Goal: Task Accomplishment & Management: Manage account settings

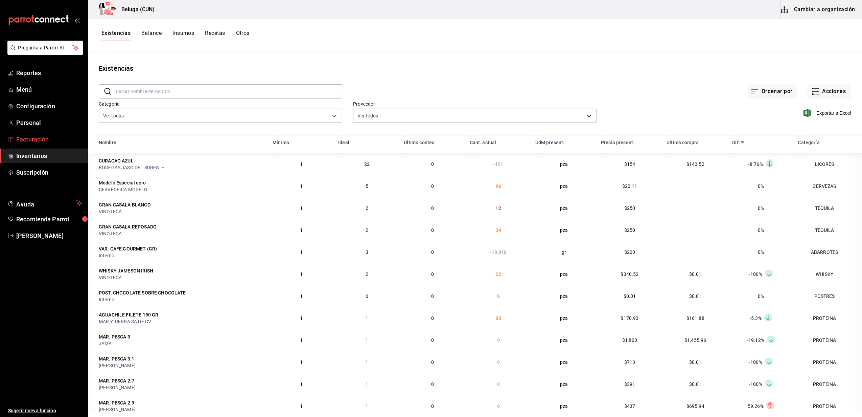
click at [35, 135] on span "Facturación" at bounding box center [49, 139] width 66 height 9
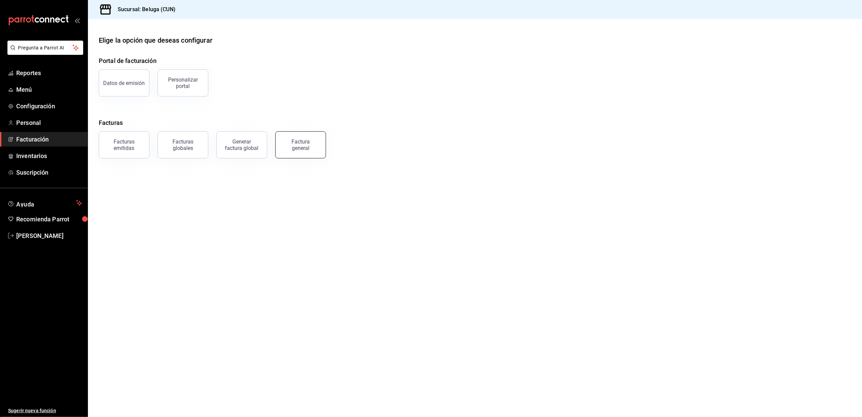
click at [305, 145] on div "Factura general" at bounding box center [301, 144] width 34 height 13
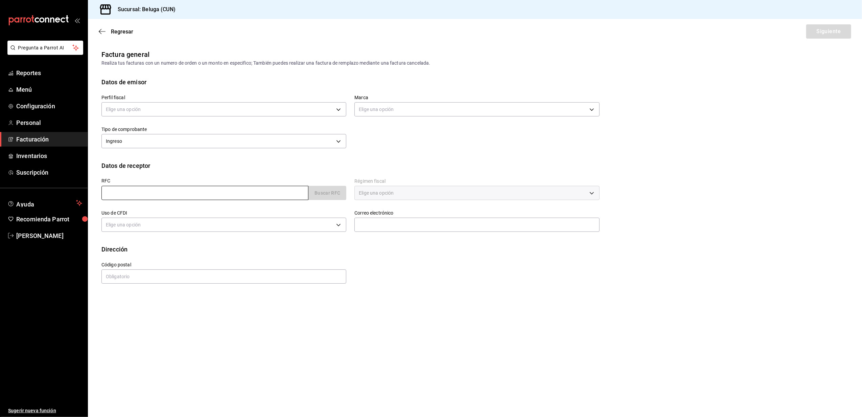
click at [135, 193] on input "text" at bounding box center [204, 193] width 207 height 14
type input "XAXX010101000"
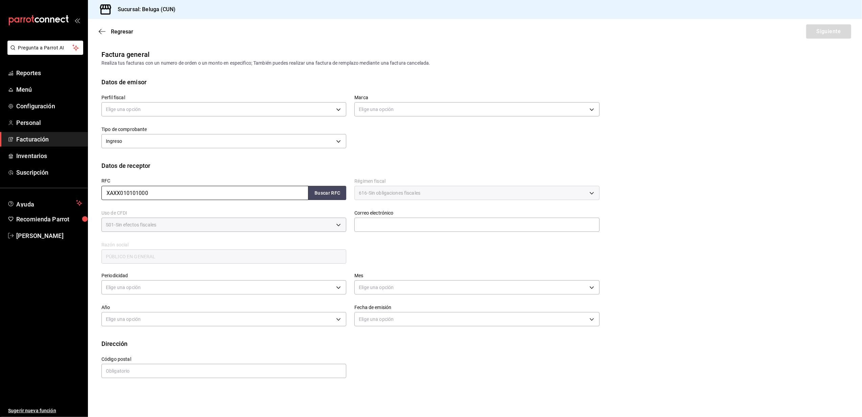
type input "616"
type input "S01"
drag, startPoint x: 157, startPoint y: 191, endPoint x: 57, endPoint y: 198, distance: 100.0
click at [72, 198] on div "Pregunta a Parrot AI Reportes Menú Configuración Personal Facturación Inventari…" at bounding box center [431, 208] width 862 height 417
click at [175, 194] on input "XAXX010101000" at bounding box center [204, 193] width 207 height 14
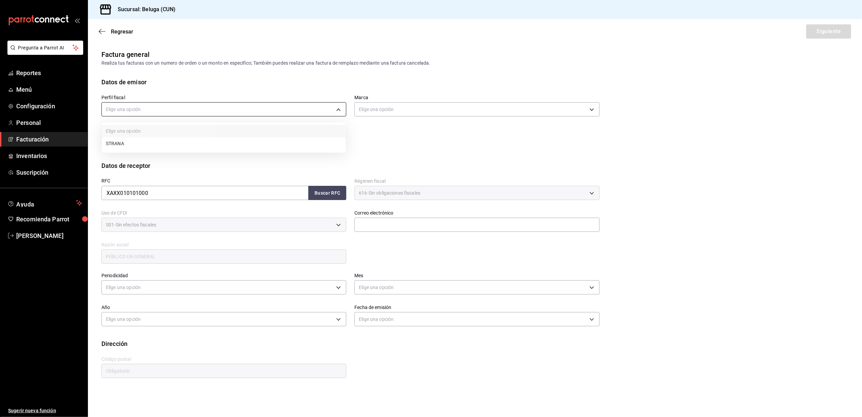
click at [316, 113] on body "Pregunta a Parrot AI Reportes Menú Configuración Personal Facturación Inventari…" at bounding box center [431, 208] width 862 height 417
click at [164, 141] on li "STRANA" at bounding box center [224, 143] width 244 height 13
type input "0e3eb79f-b3aa-4b7a-a40b-5438678f8732"
type input "90810656-3b3d-4791-b9ad-32ddd7495a71"
type input "48333"
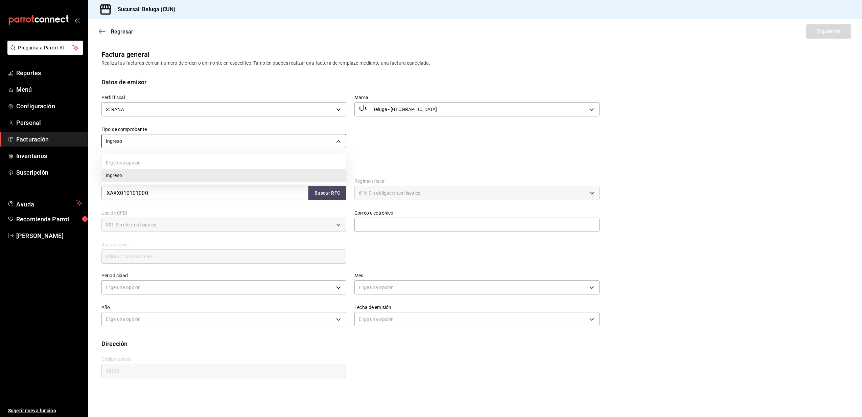
click at [332, 143] on body "Pregunta a Parrot AI Reportes Menú Configuración Personal Facturación Inventari…" at bounding box center [431, 208] width 862 height 417
click at [350, 118] on div at bounding box center [431, 208] width 862 height 417
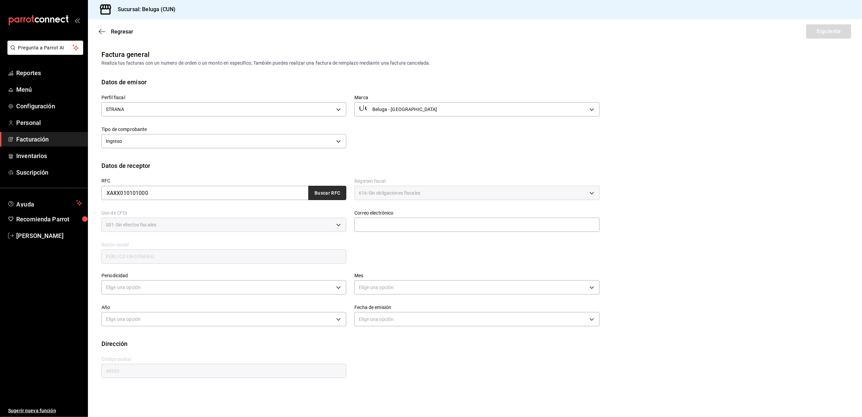
click at [328, 189] on button "Buscar RFC" at bounding box center [327, 193] width 38 height 14
click at [305, 223] on div "S01 - Sin efectos fiscales" at bounding box center [223, 224] width 245 height 14
click at [370, 228] on input "text" at bounding box center [476, 224] width 245 height 14
type input "belugacancun@grupoalme.com"
click at [272, 287] on body "Pregunta a Parrot AI Reportes Menú Configuración Personal Facturación Inventari…" at bounding box center [431, 208] width 862 height 417
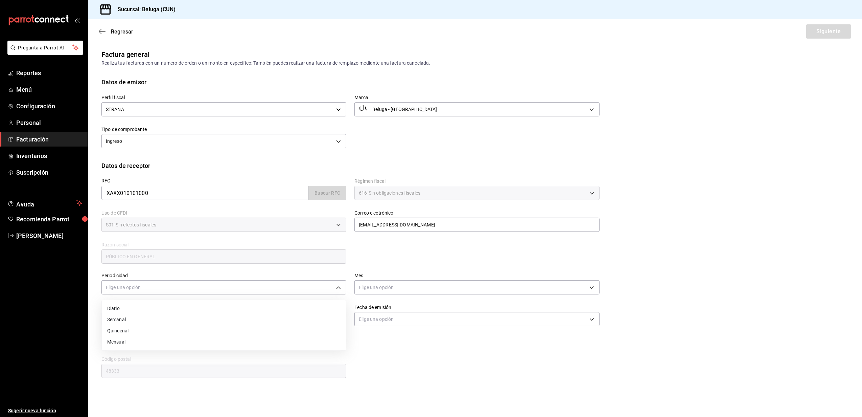
click at [148, 309] on li "Diario" at bounding box center [224, 308] width 244 height 11
type input "DAILY"
click at [461, 287] on body "Pregunta a Parrot AI Reportes Menú Configuración Personal Facturación Inventari…" at bounding box center [431, 208] width 862 height 417
click at [402, 374] on li "Septiembre" at bounding box center [477, 374] width 244 height 11
type input "9"
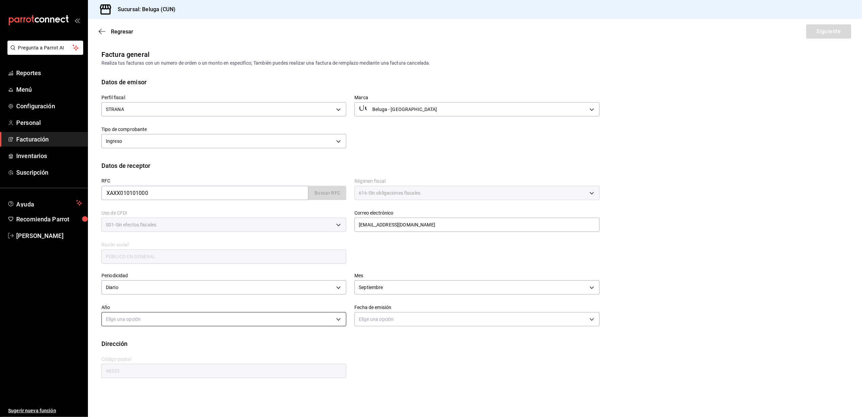
click at [281, 316] on body "Pregunta a Parrot AI Reportes Menú Configuración Personal Facturación Inventari…" at bounding box center [431, 208] width 862 height 417
click at [153, 340] on li "2025" at bounding box center [224, 339] width 244 height 11
type input "2025"
click at [425, 316] on body "Pregunta a Parrot AI Reportes Menú Configuración Personal Facturación Inventari…" at bounding box center [431, 208] width 862 height 417
click at [372, 344] on li "Hoy" at bounding box center [477, 339] width 244 height 11
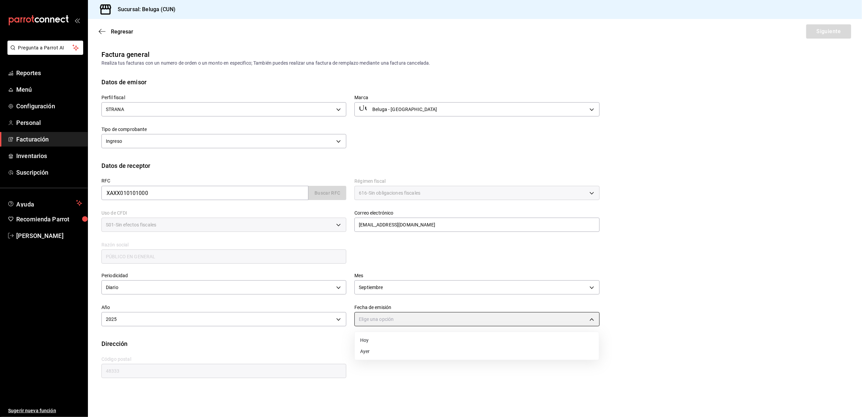
type input "TODAY"
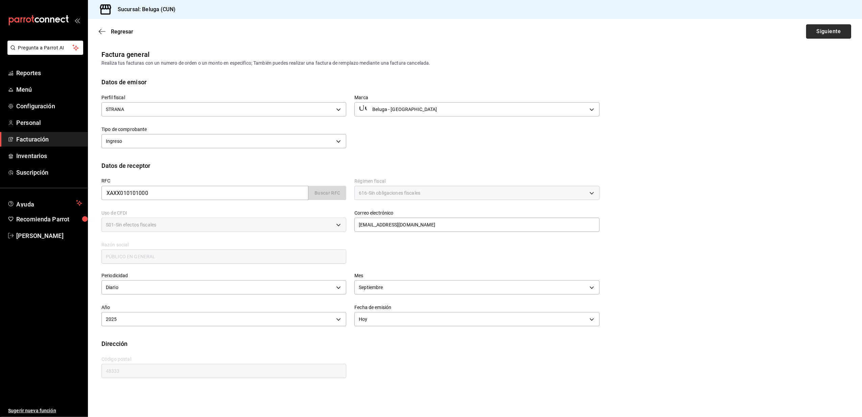
click at [844, 31] on button "Siguiente" at bounding box center [828, 31] width 45 height 14
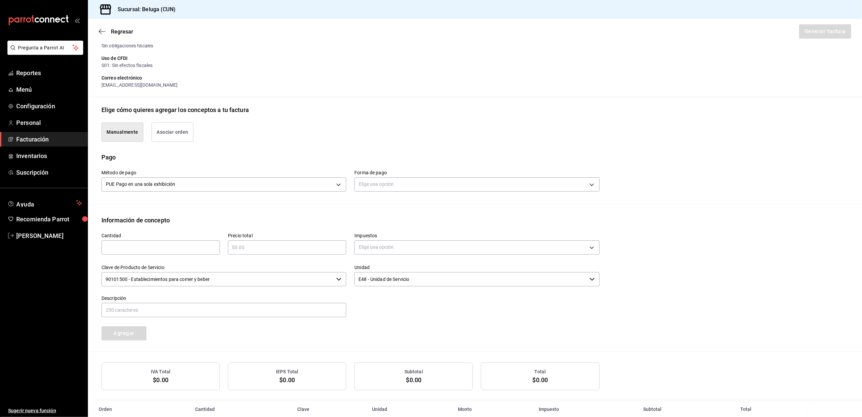
scroll to position [114, 0]
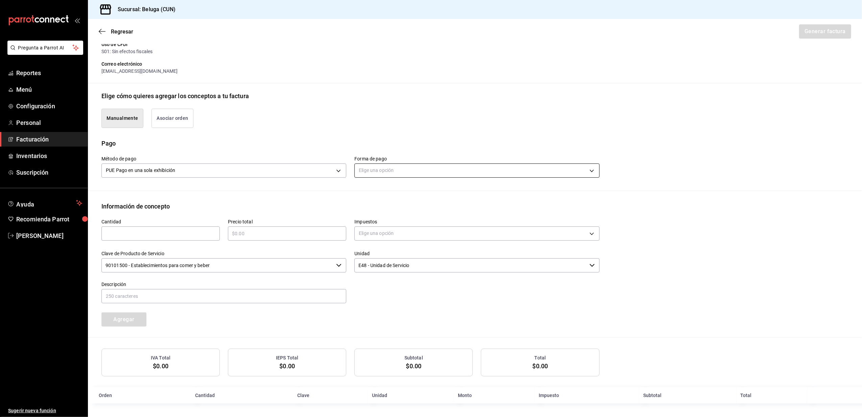
click at [402, 168] on body "Pregunta a Parrot AI Reportes Menú Configuración Personal Facturación Inventari…" at bounding box center [431, 208] width 862 height 417
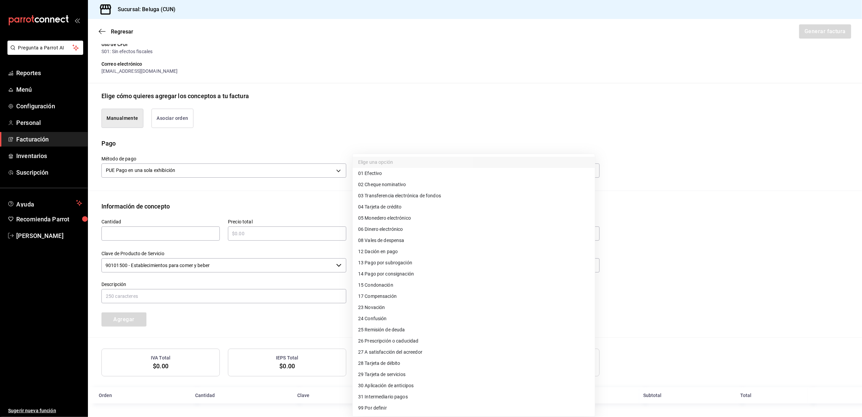
click at [365, 130] on div at bounding box center [431, 208] width 862 height 417
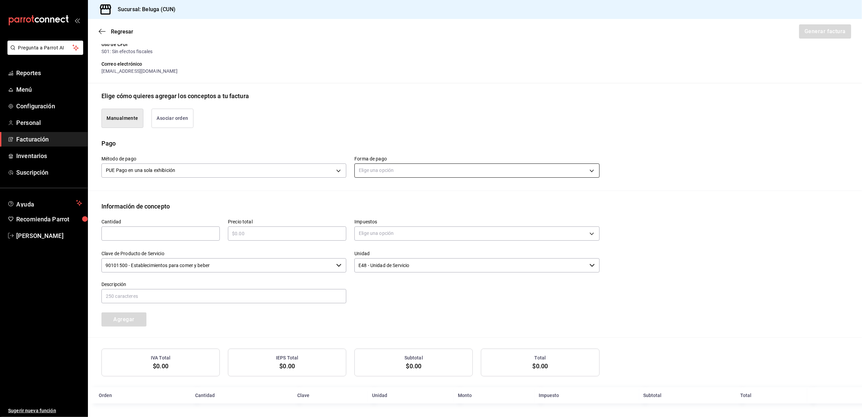
click at [405, 165] on body "Pregunta a Parrot AI Reportes Menú Configuración Personal Facturación Inventari…" at bounding box center [431, 208] width 862 height 417
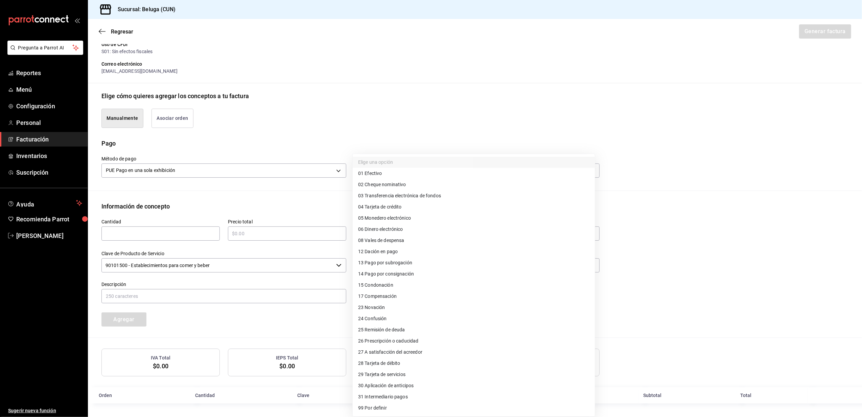
click at [348, 108] on div at bounding box center [431, 208] width 862 height 417
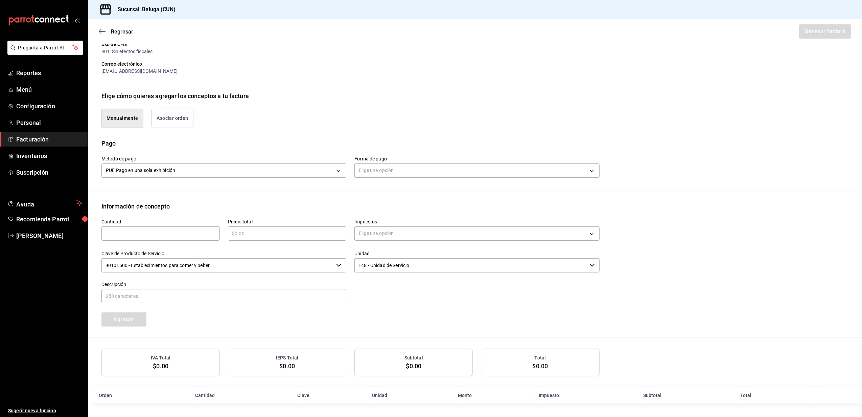
click at [430, 91] on div "Elige cómo quieres agregar los conceptos a tu factura" at bounding box center [474, 95] width 747 height 9
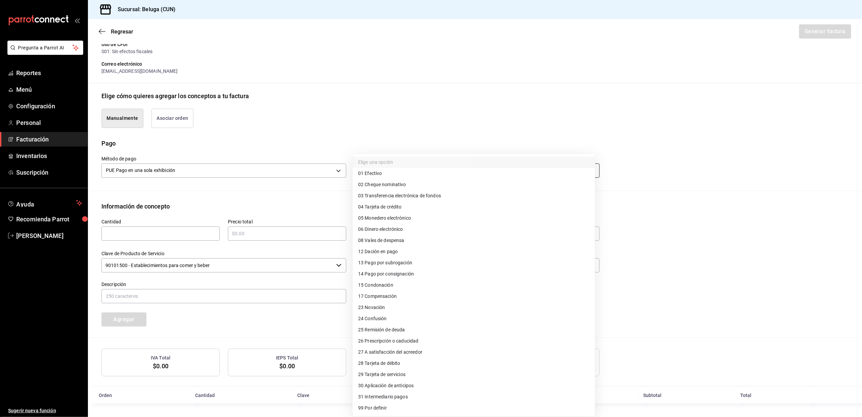
click at [399, 166] on body "Pregunta a Parrot AI Reportes Menú Configuración Personal Facturación Inventari…" at bounding box center [431, 208] width 862 height 417
click at [388, 205] on span "04 Tarjeta de crédito" at bounding box center [380, 206] width 44 height 7
type input "04"
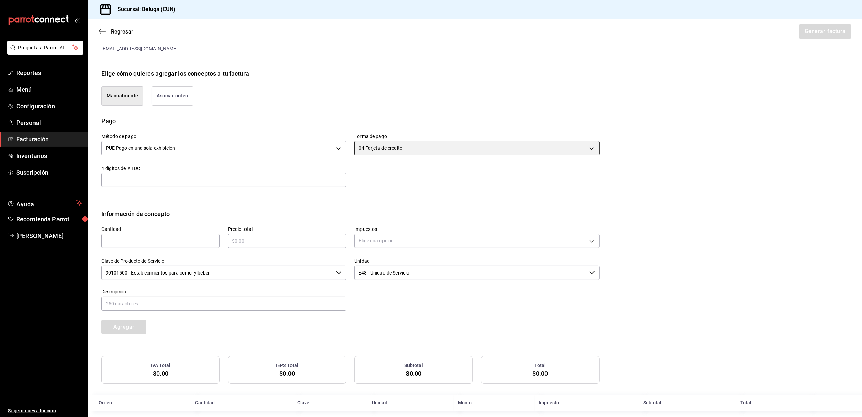
scroll to position [144, 0]
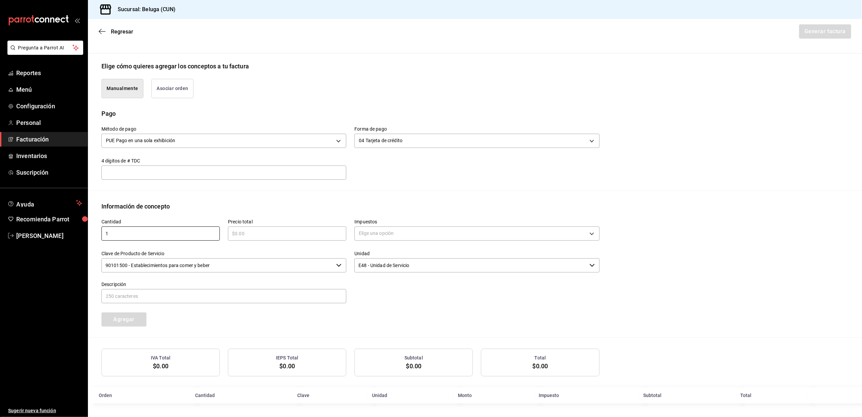
type input "1"
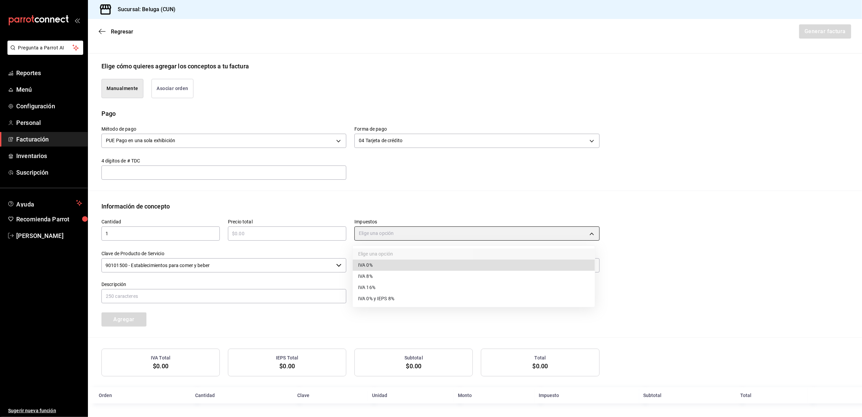
type input "IVA_0"
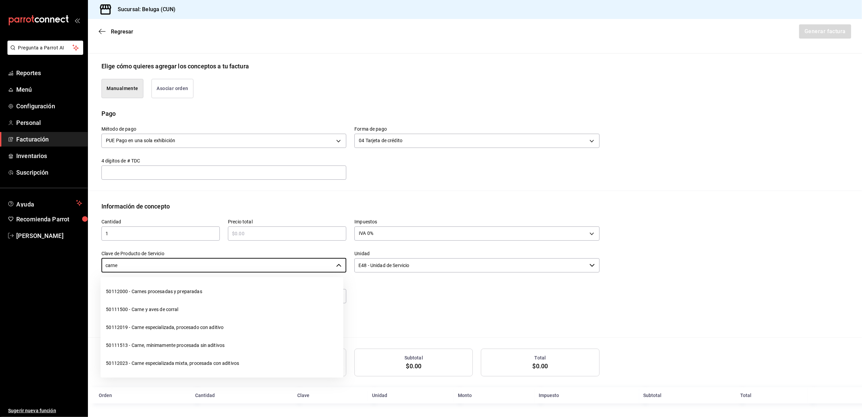
drag, startPoint x: 176, startPoint y: 258, endPoint x: 79, endPoint y: 267, distance: 97.4
click at [79, 267] on div "Pregunta a Parrot AI Reportes Menú Configuración Personal Facturación Inventari…" at bounding box center [431, 208] width 862 height 417
click at [181, 344] on li "50111513 - Carne, mínimamente procesada sin aditivos" at bounding box center [221, 345] width 243 height 18
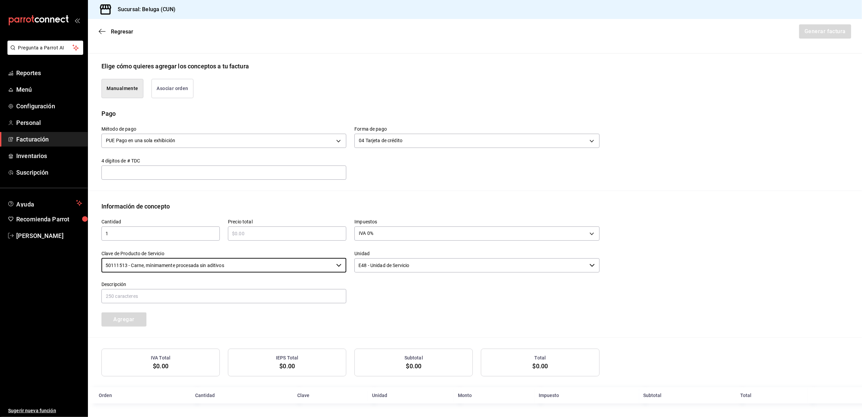
type input "50111513 - Carne, mínimamente procesada sin aditivos"
click at [275, 76] on div "Manualmente Asociar orden" at bounding box center [346, 84] width 506 height 27
click at [356, 95] on div "Manualmente Asociar orden" at bounding box center [346, 84] width 506 height 27
click at [259, 231] on input "text" at bounding box center [287, 233] width 118 height 8
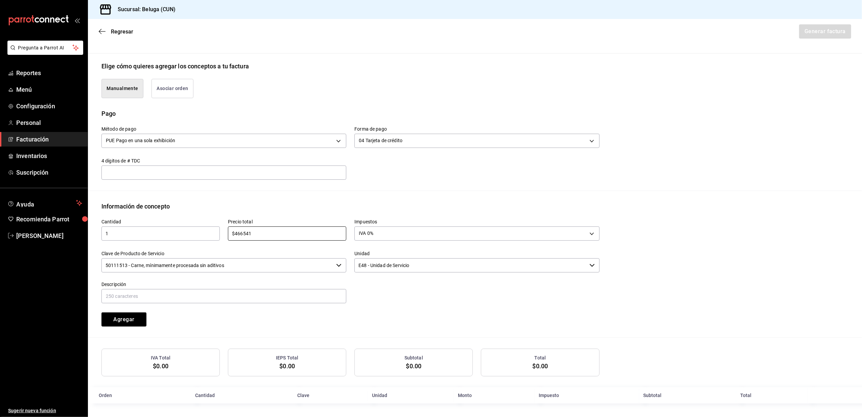
type input "$466541"
click at [373, 324] on div "Cantidad 1 ​ Precio total $466541 ​ Impuestos IVA 0% IVA_0 Clave de Producto de…" at bounding box center [346, 269] width 506 height 116
click at [329, 292] on input "text" at bounding box center [223, 296] width 245 height 14
click at [365, 291] on div at bounding box center [472, 288] width 253 height 31
click at [275, 295] on input "text" at bounding box center [223, 296] width 245 height 14
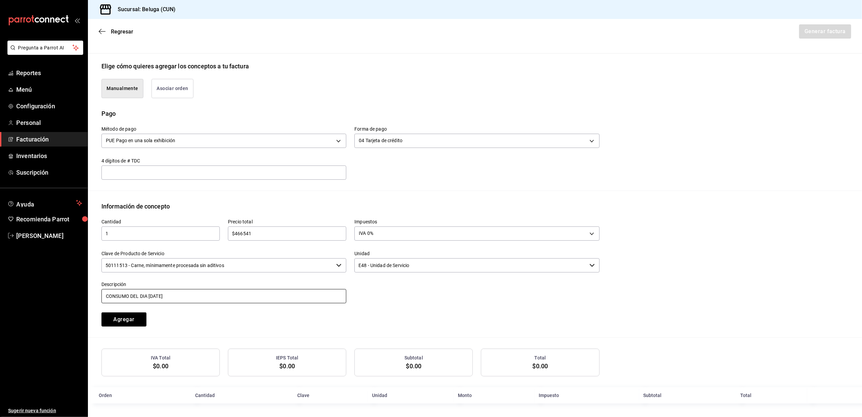
drag, startPoint x: 160, startPoint y: 294, endPoint x: 151, endPoint y: 300, distance: 11.3
click at [151, 300] on input "CONSUMO DEL DIA 18/08/2025" at bounding box center [223, 296] width 245 height 14
type input "CONSUMO DEL DIA 15/09/2025"
click at [407, 187] on div "Método de pago PUE Pago en una sola exhibición PUE Forma de pago 04 Tarjeta de …" at bounding box center [474, 154] width 747 height 72
drag, startPoint x: 208, startPoint y: 294, endPoint x: 81, endPoint y: 303, distance: 126.8
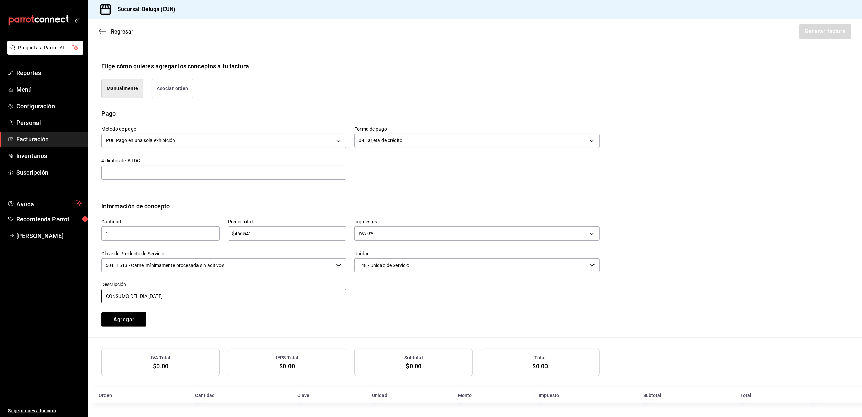
click at [86, 306] on div "Pregunta a Parrot AI Reportes Menú Configuración Personal Facturación Inventari…" at bounding box center [431, 208] width 862 height 417
click at [367, 297] on div at bounding box center [472, 288] width 253 height 31
click at [425, 191] on div "Emisor Perfil fiscal STRANA Tipo de comprobante Ingreso Receptor Nombre / Razón…" at bounding box center [475, 155] width 774 height 496
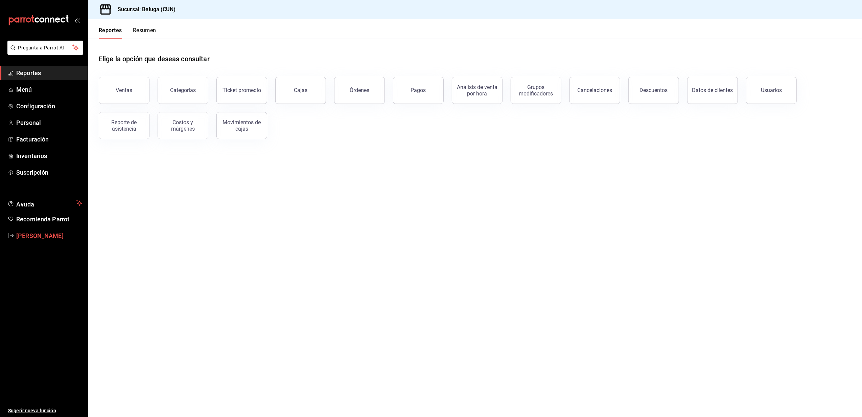
click at [48, 237] on span "Jose Luis Juarez" at bounding box center [49, 235] width 66 height 9
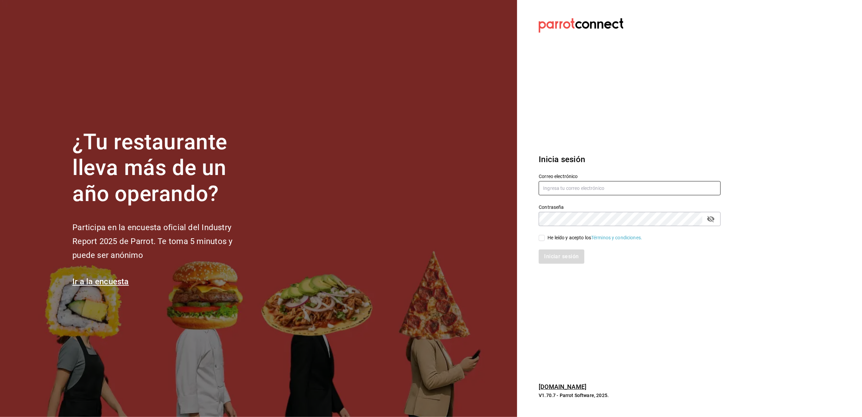
type input "belugacancun2@outlook.com"
click at [546, 238] on span "He leído y acepto los Términos y condiciones." at bounding box center [593, 237] width 97 height 7
click at [545, 238] on input "He leído y acepto los Términos y condiciones." at bounding box center [542, 238] width 6 height 6
checkbox input "true"
drag, startPoint x: 620, startPoint y: 185, endPoint x: 457, endPoint y: 227, distance: 169.0
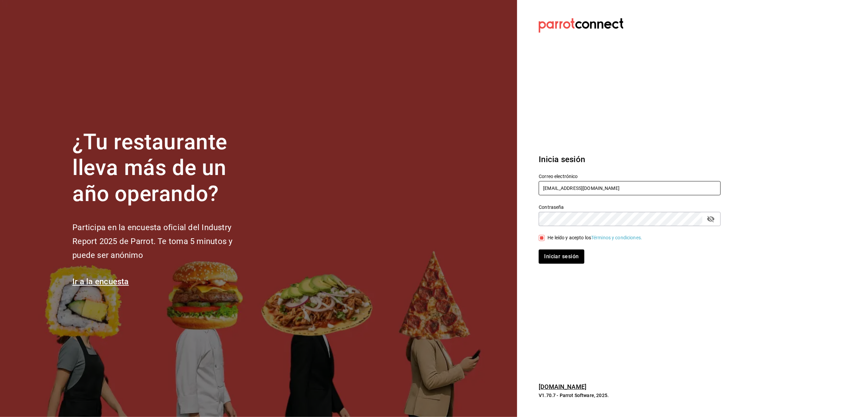
click at [457, 227] on div "¿Tu restaurante lleva más de un año operando? Participa en la encuesta oficial …" at bounding box center [431, 208] width 862 height 417
type input "yelo_shout@hotmail.com"
click at [575, 259] on button "Iniciar sesión" at bounding box center [562, 256] width 46 height 14
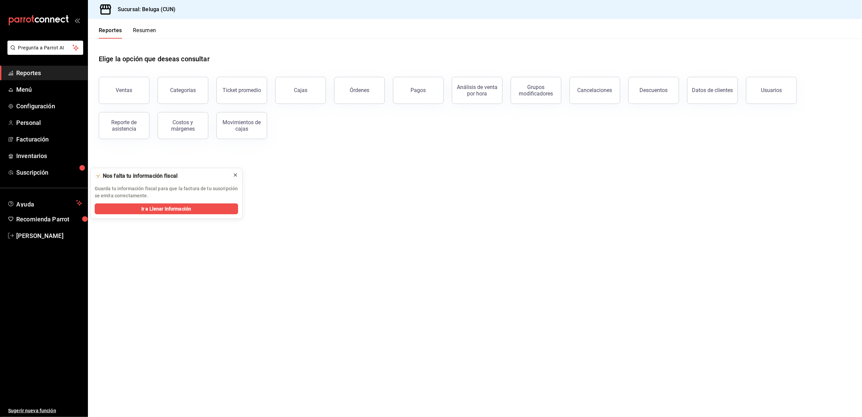
click at [233, 174] on icon at bounding box center [235, 174] width 5 height 5
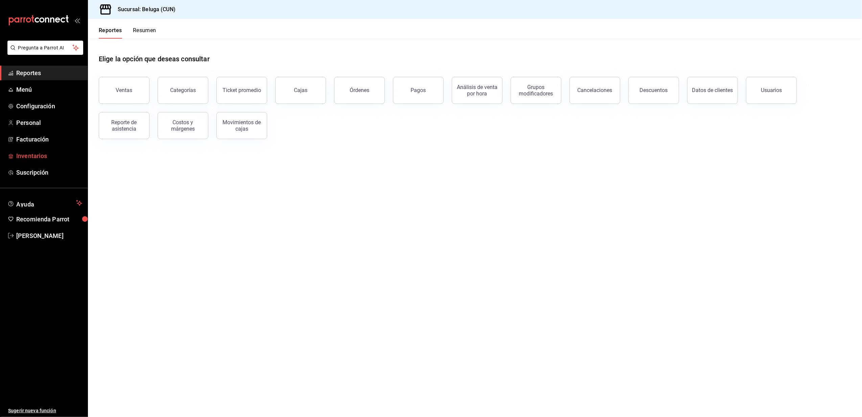
click at [34, 157] on span "Inventarios" at bounding box center [49, 155] width 66 height 9
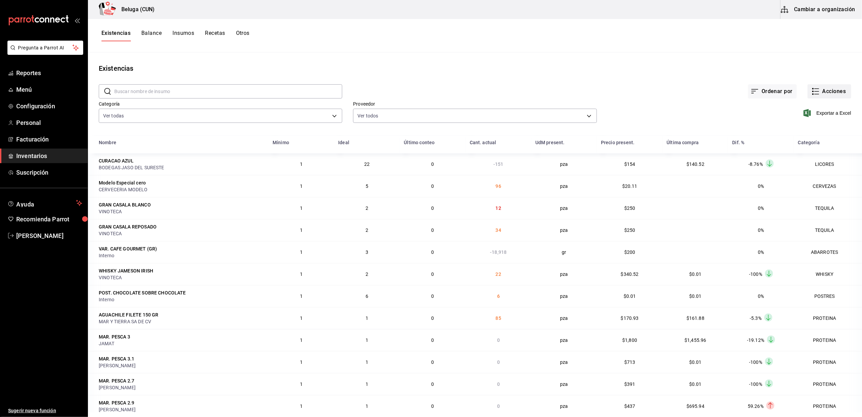
click at [824, 88] on button "Acciones" at bounding box center [830, 91] width 44 height 14
click at [809, 165] on span "Merma" at bounding box center [822, 163] width 57 height 7
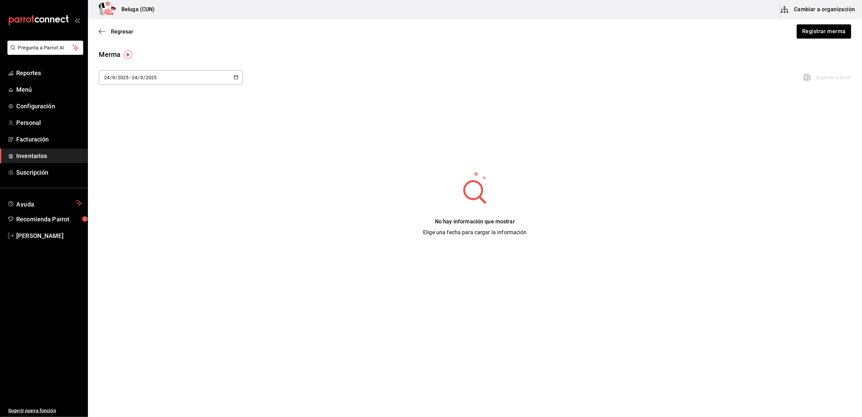
click at [808, 48] on main "Regresar Registrar merma Merma 2025-09-24 24 / 9 / 2025 - 2025-09-24 24 / 9 / 2…" at bounding box center [475, 138] width 774 height 239
click at [827, 22] on div "Regresar Registrar merma" at bounding box center [475, 31] width 774 height 25
click at [827, 27] on button "Registrar merma" at bounding box center [823, 31] width 55 height 14
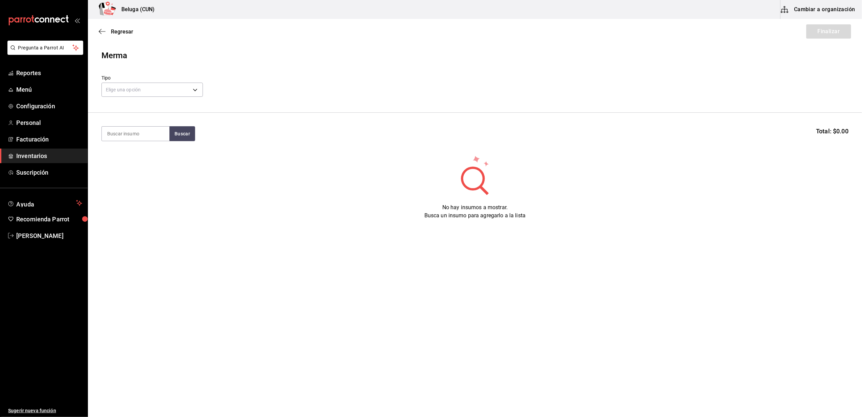
click at [286, 157] on div "No hay insumos a mostrar. Busca un insumo para agregarlo a la lista" at bounding box center [475, 187] width 774 height 65
click at [160, 88] on body "Pregunta a Parrot AI Reportes Menú Configuración Personal Facturación Inventari…" at bounding box center [431, 189] width 862 height 378
click at [139, 131] on li "Error" at bounding box center [152, 132] width 101 height 11
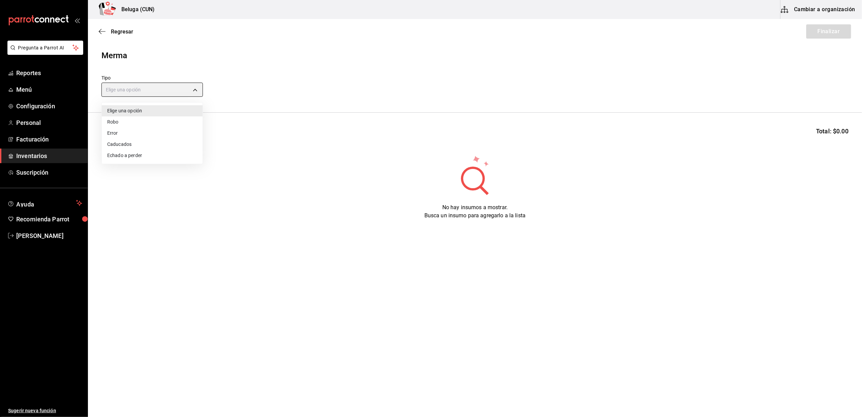
type input "ERROR"
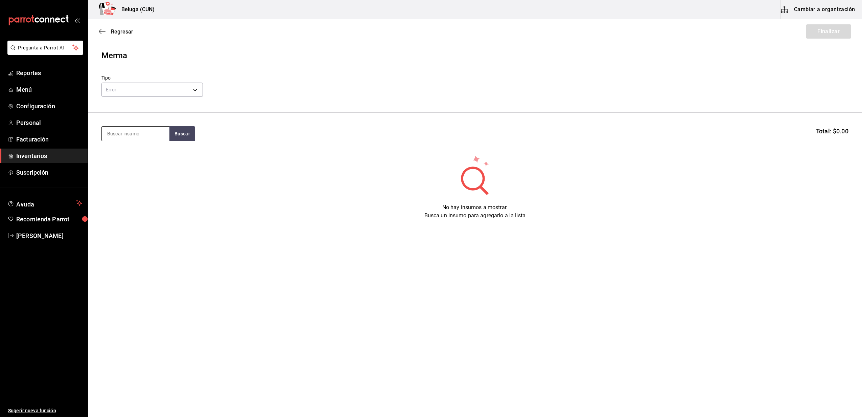
click at [140, 132] on input at bounding box center [136, 133] width 68 height 14
type input "refresco"
click at [126, 178] on div "REFRESCOS 355 ML - DISTRIBUIDORA YAXCHILAN" at bounding box center [135, 167] width 57 height 21
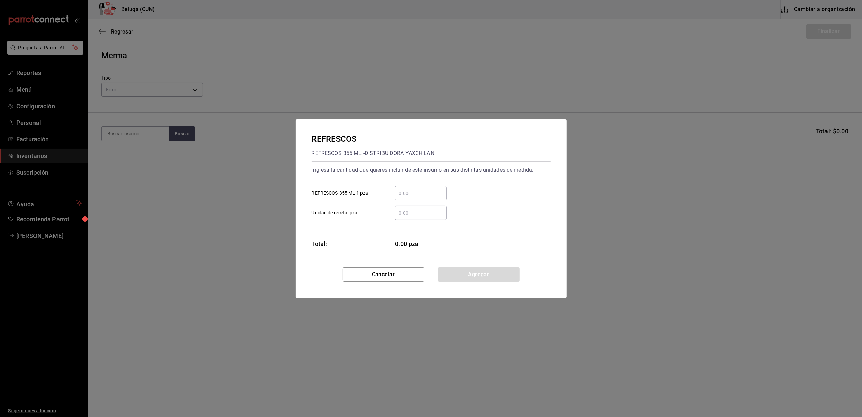
click at [445, 196] on input "​ REFRESCOS 355 ML 1 pza" at bounding box center [421, 193] width 52 height 8
type input "6"
click at [363, 243] on div "Total: 6.00 pza" at bounding box center [379, 243] width 135 height 9
click at [464, 271] on button "Agregar" at bounding box center [479, 274] width 82 height 14
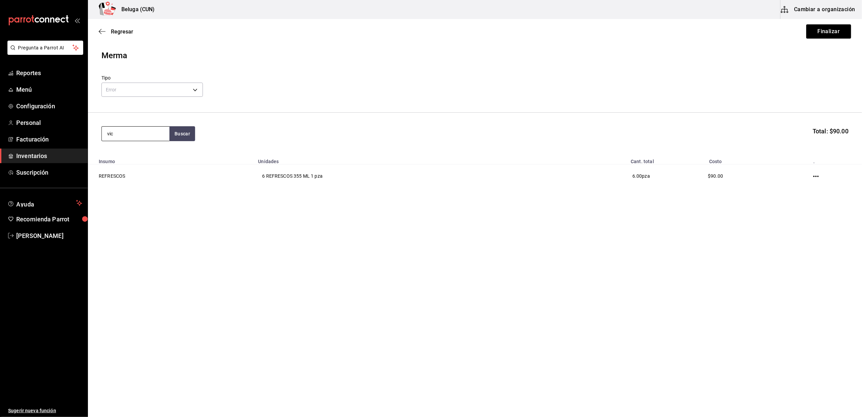
type input "vic"
click at [124, 152] on div "CERV. VICTORIA 355ML" at bounding box center [135, 157] width 57 height 16
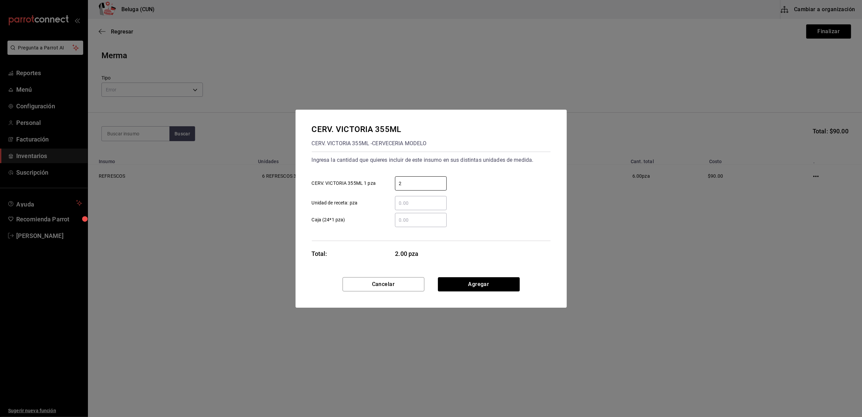
type input "2"
click button "Agregar" at bounding box center [479, 284] width 82 height 14
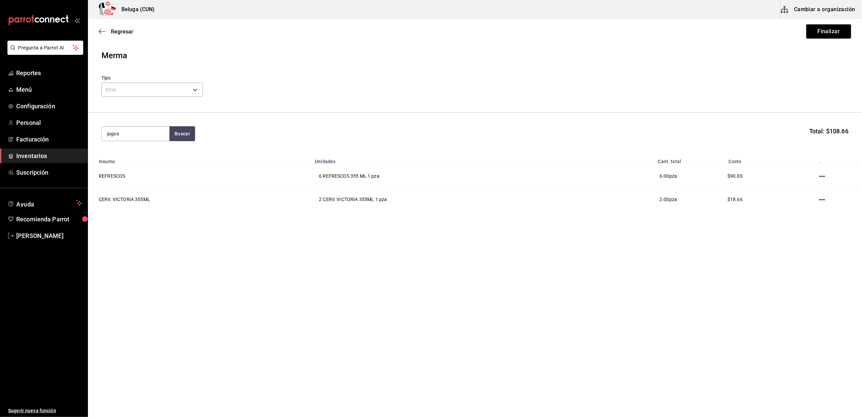
type input "jugos"
click at [140, 152] on div "JUGOS 1000 ML" at bounding box center [135, 153] width 57 height 8
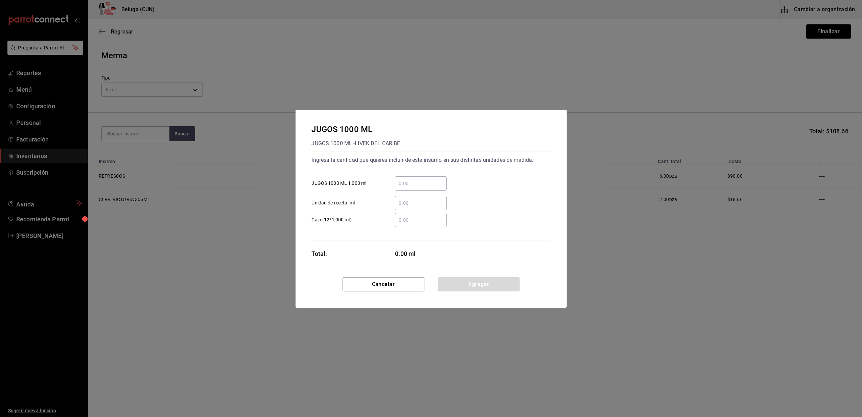
click at [418, 189] on div "​" at bounding box center [421, 183] width 52 height 14
click at [418, 187] on input "​ JUGOS 1000 ML 1,000 ml" at bounding box center [421, 183] width 52 height 8
type input "2"
drag, startPoint x: 373, startPoint y: 253, endPoint x: 405, endPoint y: 255, distance: 32.2
click at [373, 254] on div "Total: 2,000.00 ml" at bounding box center [379, 253] width 135 height 9
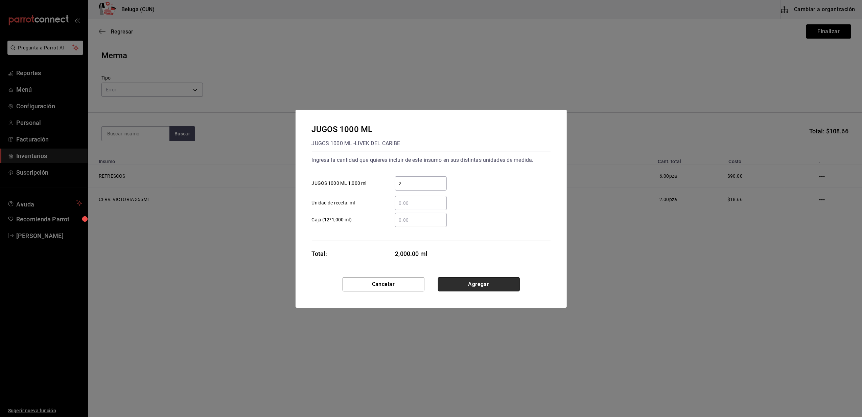
click at [504, 289] on button "Agregar" at bounding box center [479, 284] width 82 height 14
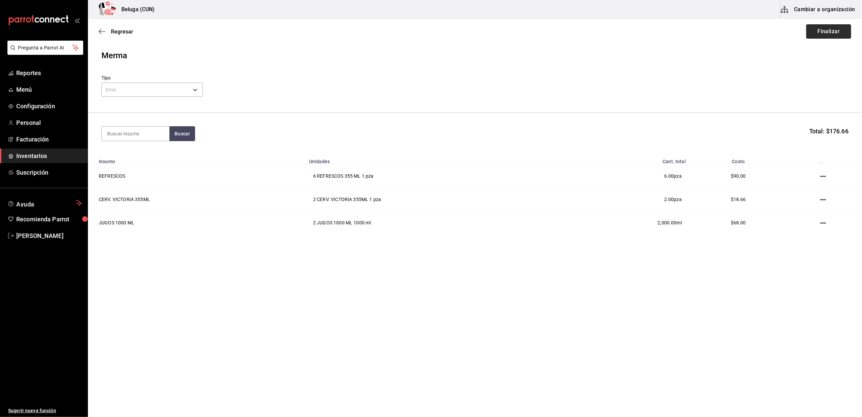
click at [820, 33] on button "Finalizar" at bounding box center [828, 31] width 45 height 14
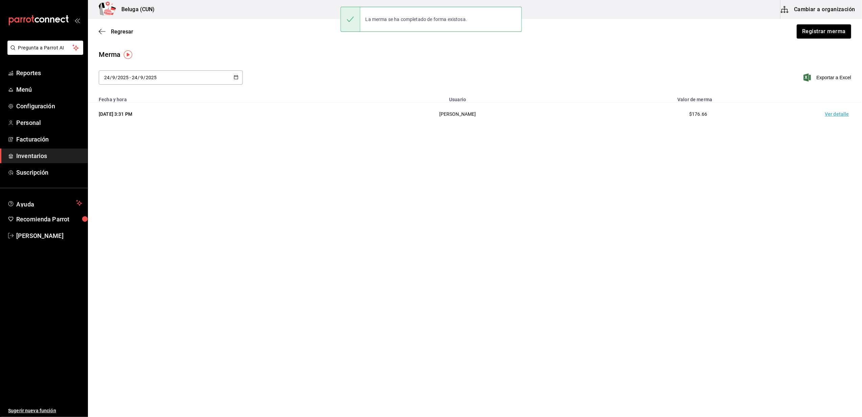
click at [832, 112] on td "Ver detalle" at bounding box center [838, 113] width 47 height 23
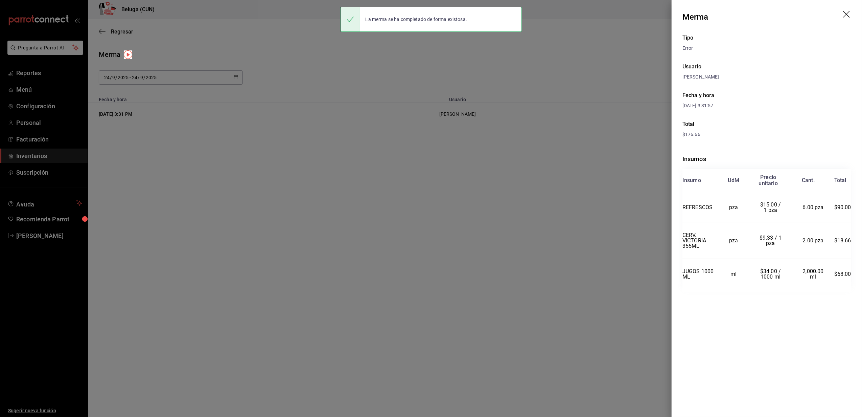
click at [463, 208] on div at bounding box center [431, 208] width 862 height 417
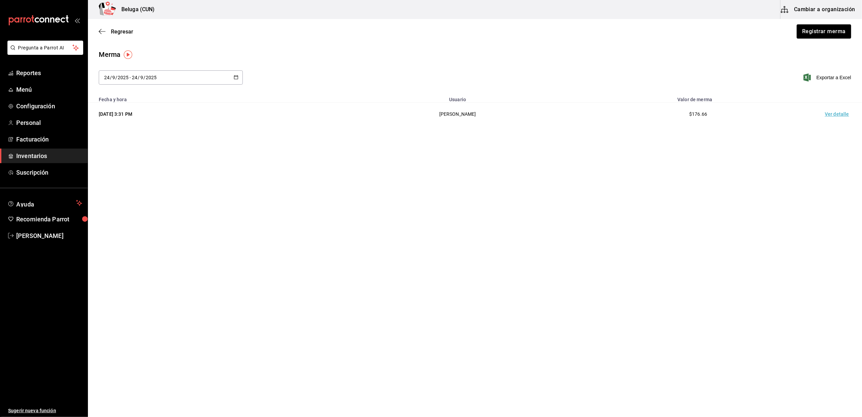
click at [322, 190] on main "Regresar Registrar merma Merma 2025-09-24 24 / 9 / 2025 - 2025-09-24 24 / 9 / 2…" at bounding box center [475, 198] width 774 height 359
click at [572, 262] on main "Regresar Registrar merma Merma 2025-09-24 24 / 9 / 2025 - 2025-09-24 24 / 9 / 2…" at bounding box center [475, 198] width 774 height 359
drag, startPoint x: 30, startPoint y: 153, endPoint x: 45, endPoint y: 151, distance: 15.7
click at [30, 153] on span "Inventarios" at bounding box center [49, 155] width 66 height 9
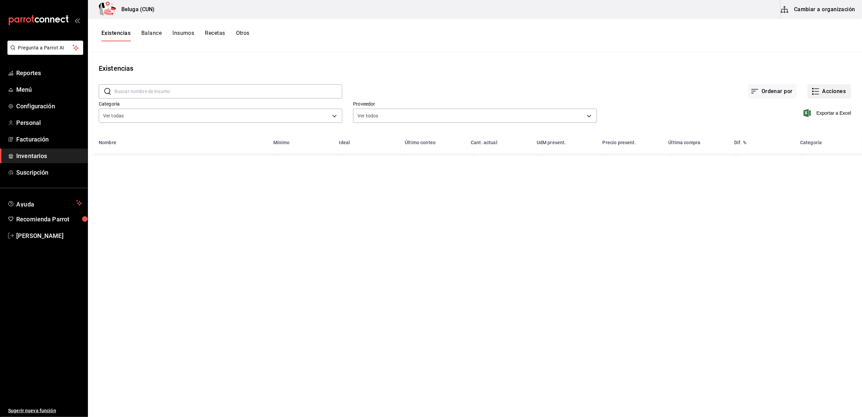
click at [826, 86] on button "Acciones" at bounding box center [830, 91] width 44 height 14
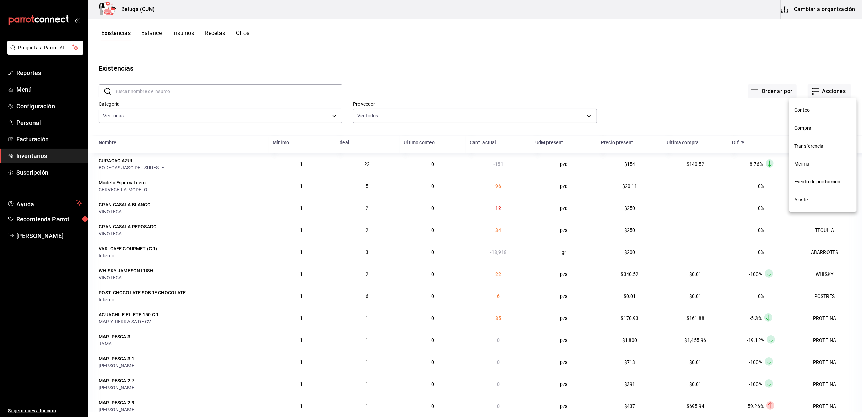
click at [816, 127] on span "Compra" at bounding box center [822, 127] width 57 height 7
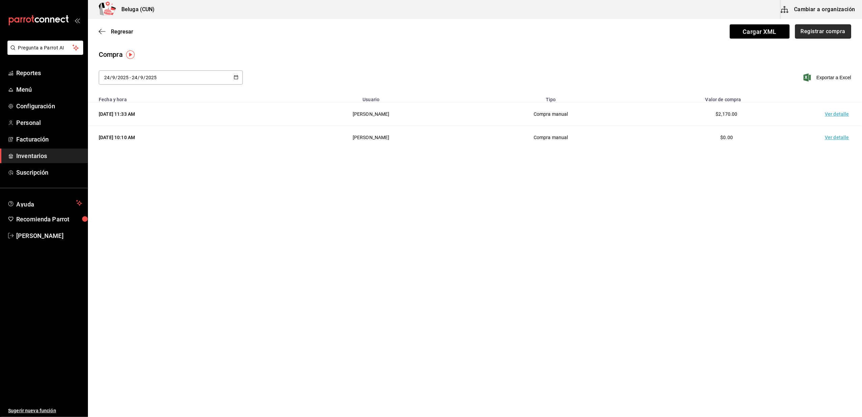
click at [824, 30] on button "Registrar compra" at bounding box center [823, 31] width 56 height 14
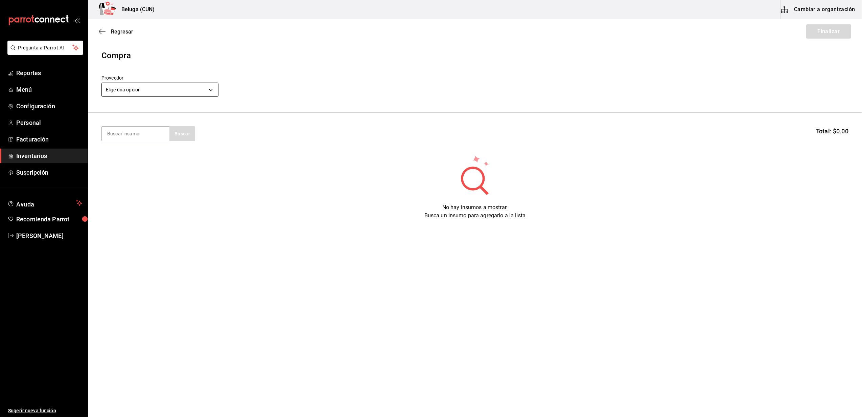
click at [190, 91] on body "Pregunta a Parrot AI Reportes Menú Configuración Personal Facturación Inventari…" at bounding box center [431, 189] width 862 height 378
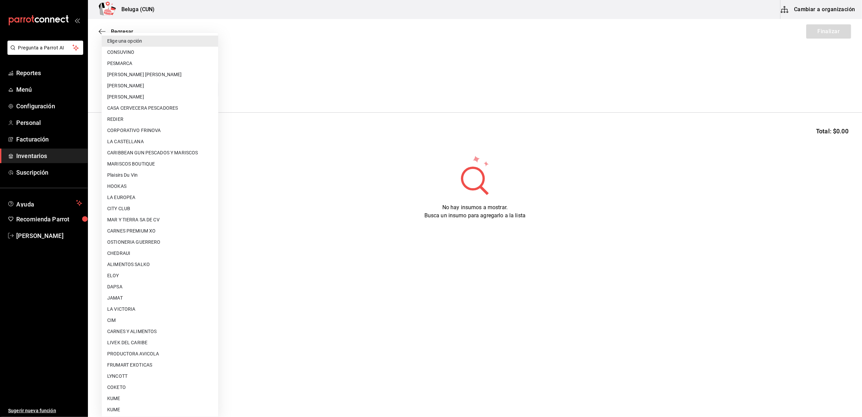
scroll to position [225, 0]
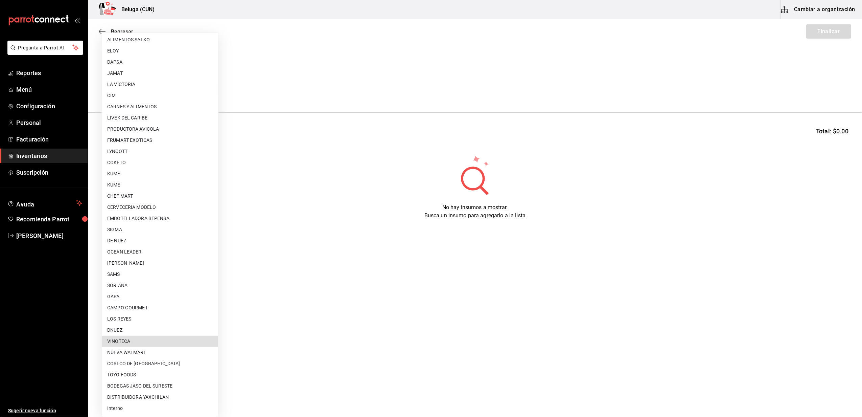
click at [154, 342] on li "VINOTECA" at bounding box center [160, 340] width 116 height 11
type input "d4d4293c-322b-4e25-897b-4581bb721d8b"
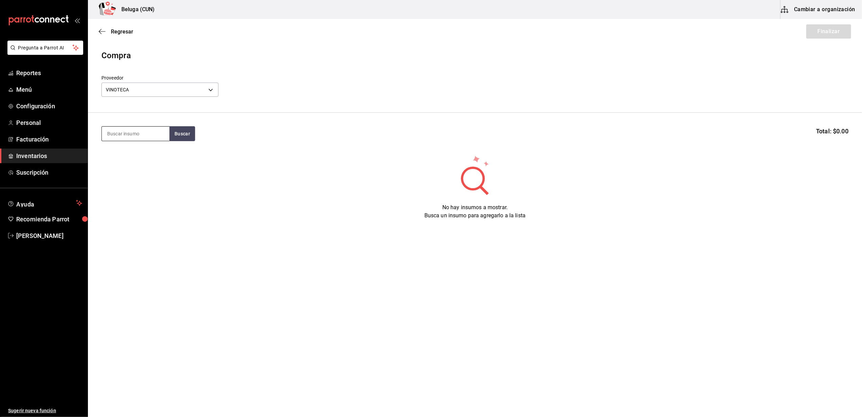
click at [141, 129] on input at bounding box center [136, 133] width 68 height 14
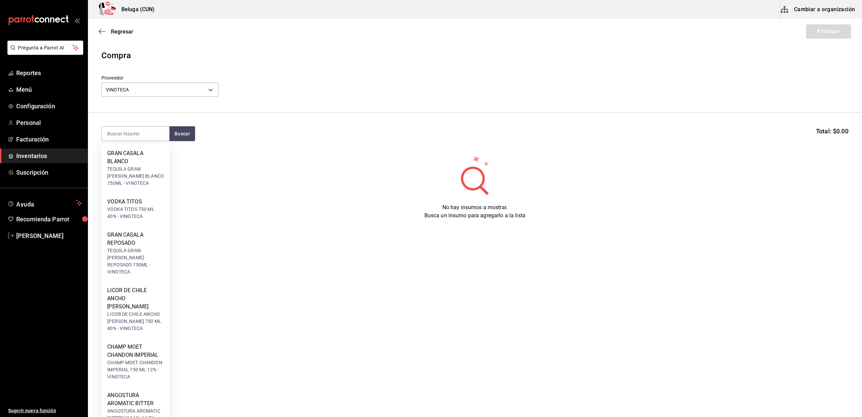
click at [278, 75] on div "Proveedor VINOTECA d4d4293c-322b-4e25-897b-4581bb721d8b" at bounding box center [474, 87] width 747 height 24
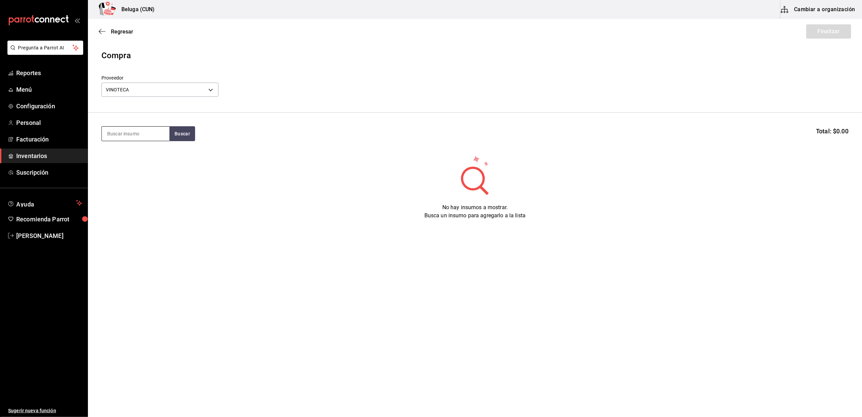
click at [133, 130] on input at bounding box center [136, 133] width 68 height 14
type input "[PERSON_NAME]"
click at [180, 139] on button "Buscar" at bounding box center [182, 133] width 26 height 15
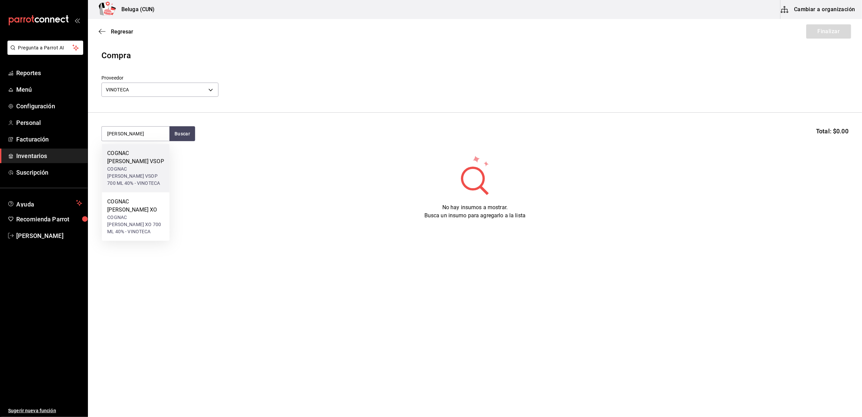
click at [152, 169] on div "COGNAC MARTELL VSOP 700 ML 40% - VINOTECA" at bounding box center [135, 175] width 57 height 21
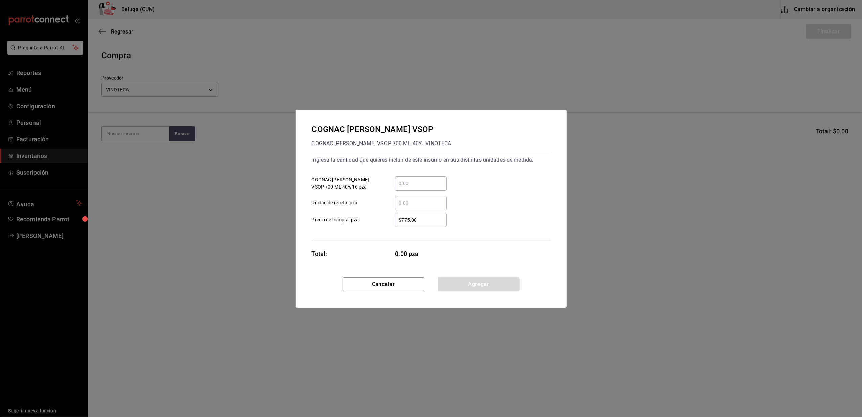
click at [420, 180] on input "​ COGNAC MARTELL VSOP 700 ML 40% 16 pza" at bounding box center [421, 183] width 52 height 8
type input "1"
type input "$0.01"
click button "Agregar" at bounding box center [479, 284] width 82 height 14
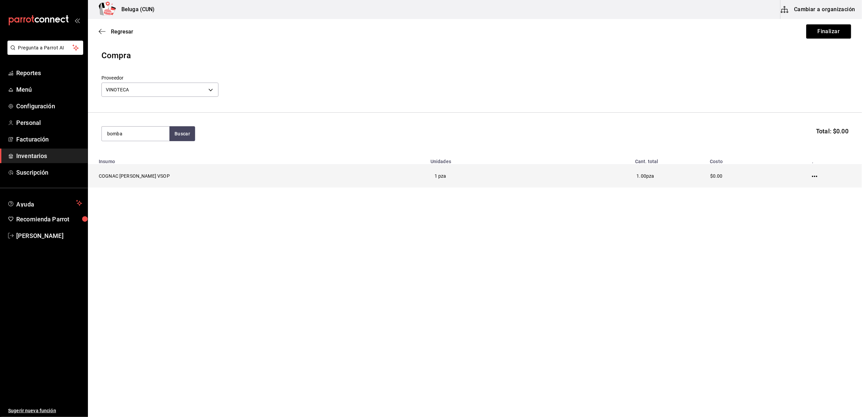
type input "bomba"
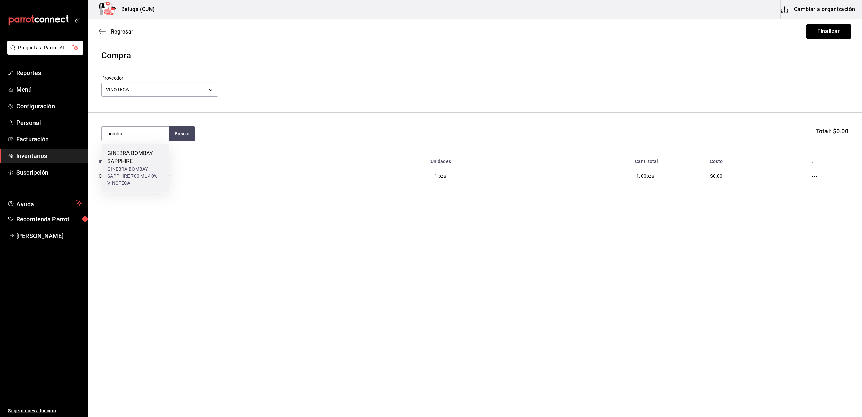
click at [127, 160] on div "GINEBRA BOMBAY SAPPHIRE" at bounding box center [135, 157] width 57 height 16
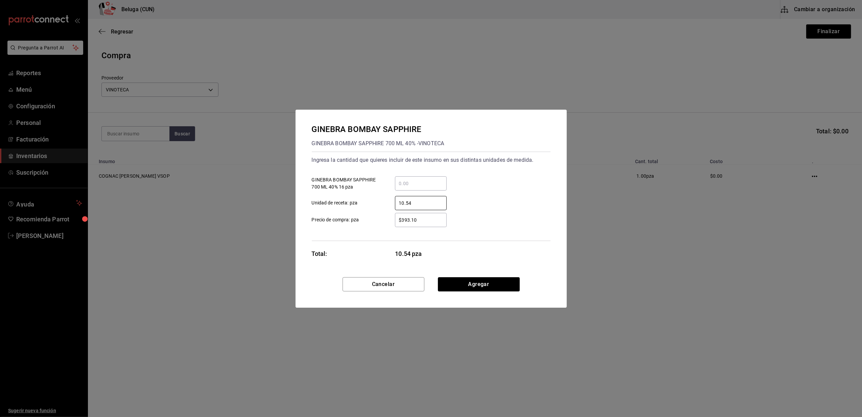
type input "10.54"
type input "10.5"
type input "$0.01"
click button "Agregar" at bounding box center [479, 284] width 82 height 14
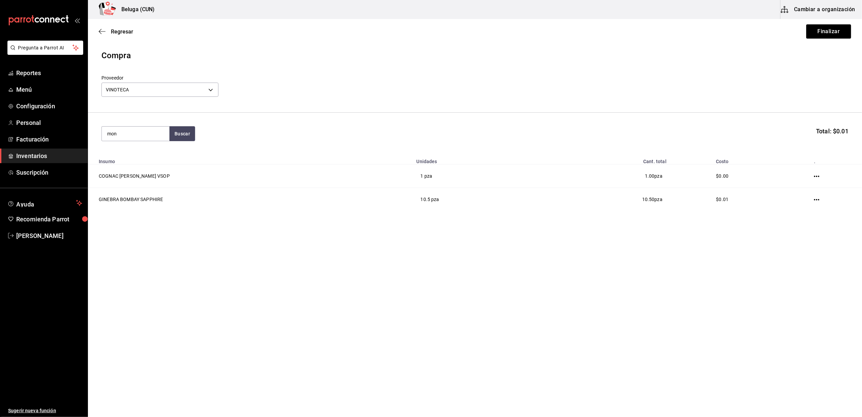
type input "mon"
click at [130, 229] on div "GIN MONKEY 47 500 ML 47% - VINOTECA" at bounding box center [135, 236] width 57 height 14
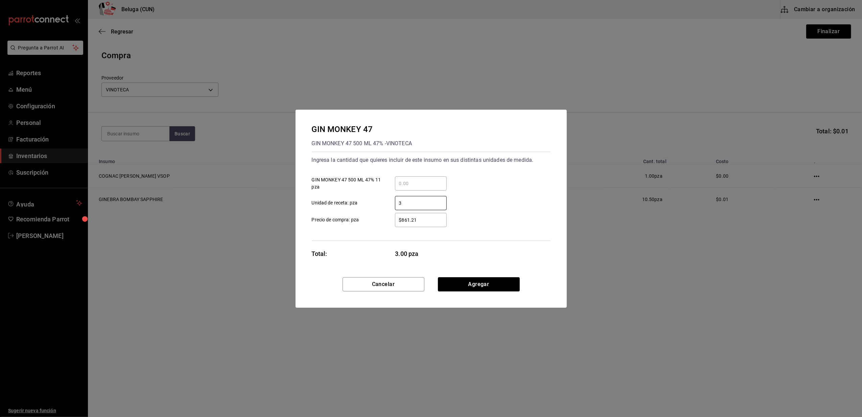
type input "3"
type input "$0.01"
click button "Agregar" at bounding box center [479, 284] width 82 height 14
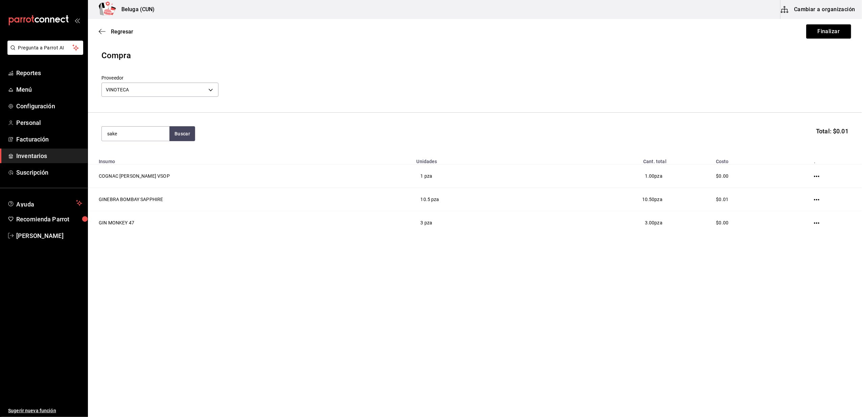
type input "sake"
click at [150, 170] on div "SAKE NAMI JUNMAI 750 ML 16.5% - VINOTECA" at bounding box center [135, 164] width 57 height 14
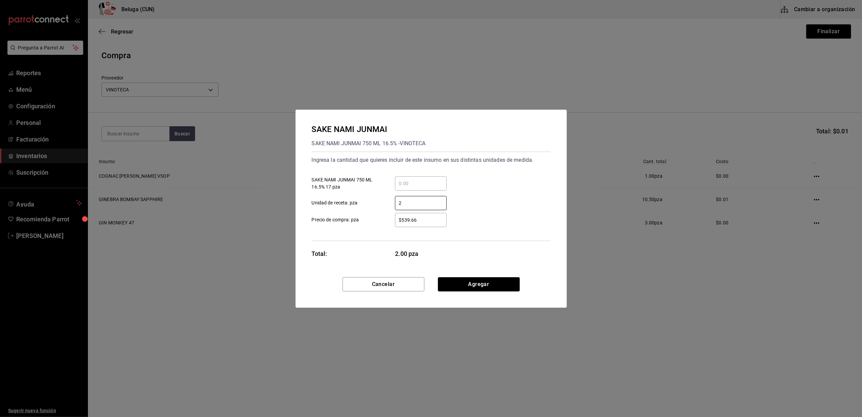
type input "2"
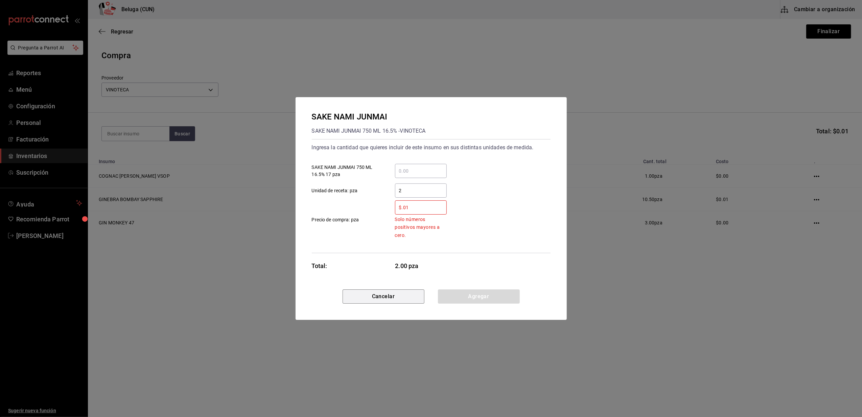
type input "$0.01"
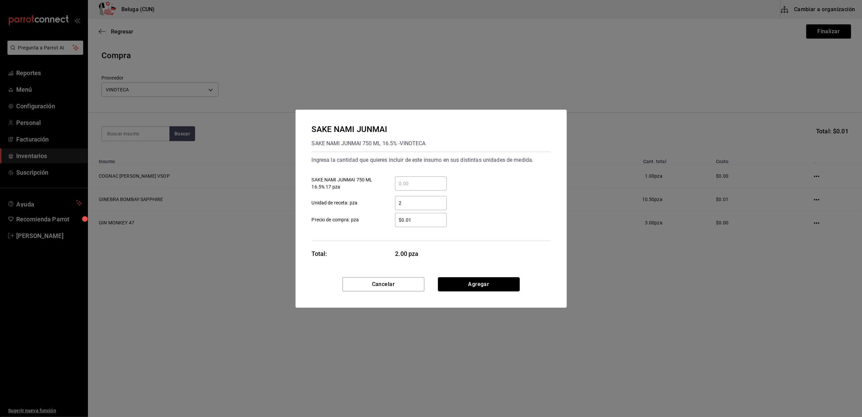
click button "Agregar" at bounding box center [479, 284] width 82 height 14
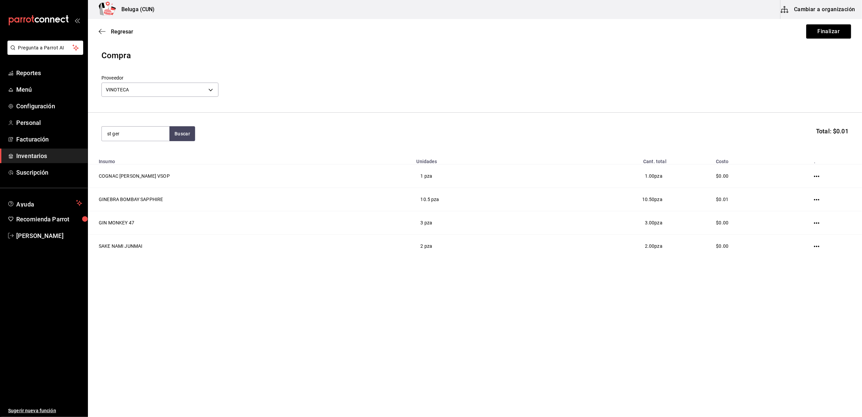
type input "st ger"
click at [155, 146] on div "LICOR ST GERMAIN LICOR ST GERMAIN 750 ML 20% - VINOTECA" at bounding box center [136, 168] width 68 height 48
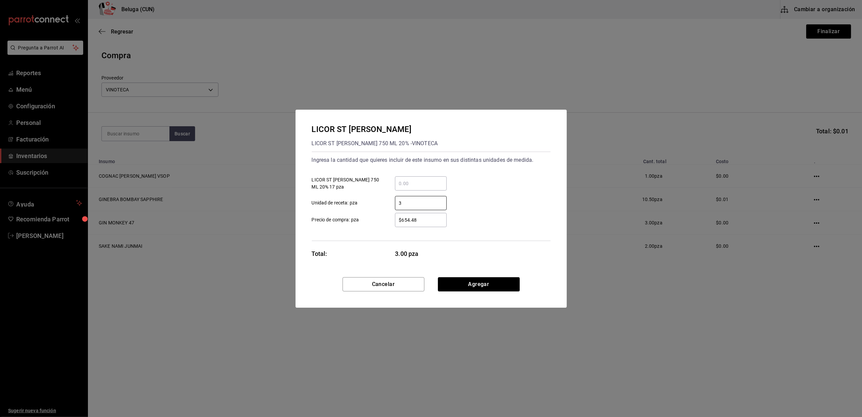
type input "3"
type input "$0.01"
click button "Agregar" at bounding box center [479, 284] width 82 height 14
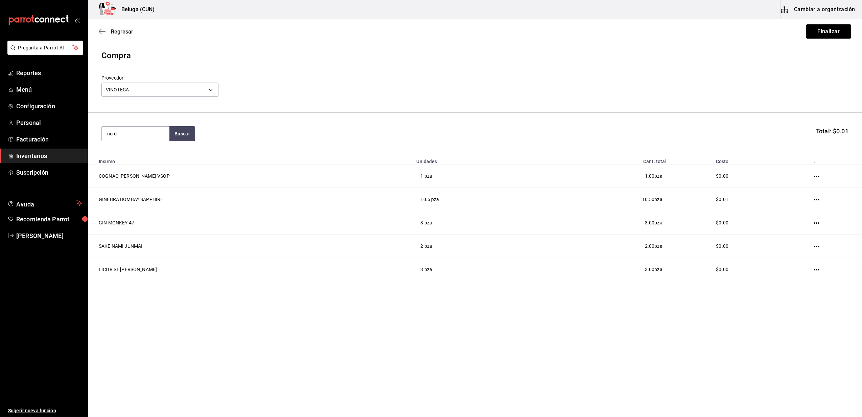
type input "nero"
click at [155, 146] on div "LICOR SAMBUCA VACCARI NERO LICOR SAMBUCA VACCARI NERO 700 ML 38% - VINOTECA" at bounding box center [136, 168] width 68 height 48
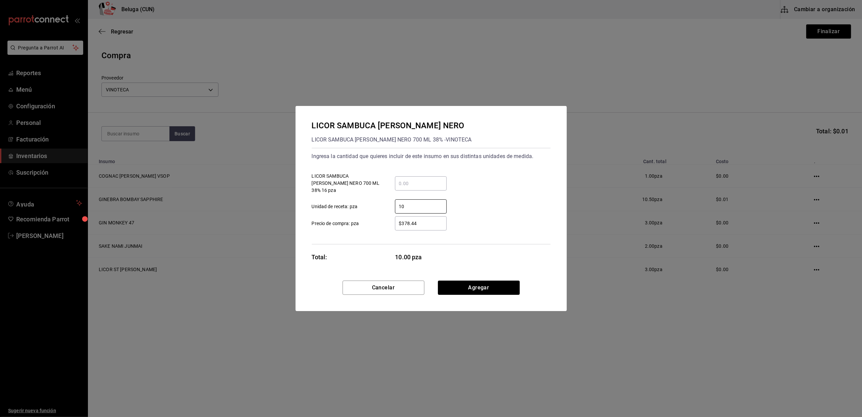
type input "10"
type input "$0.01"
click button "Agregar" at bounding box center [479, 287] width 82 height 14
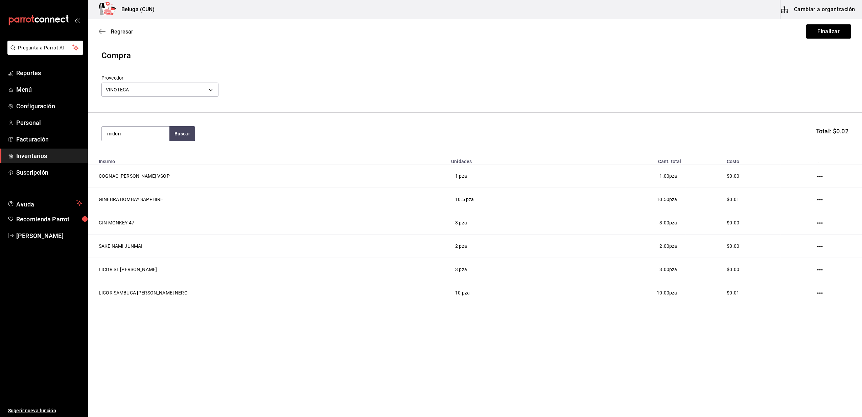
type input "midori"
click at [155, 146] on div "LICOR MIDORI LICOR MIDORI 750 ML 20% - VINOTECA" at bounding box center [136, 160] width 68 height 33
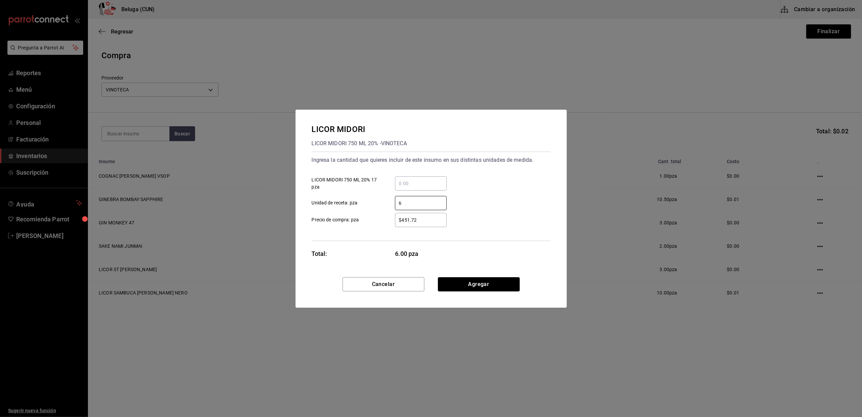
type input "6"
type input "$0.01"
click button "Agregar" at bounding box center [479, 284] width 82 height 14
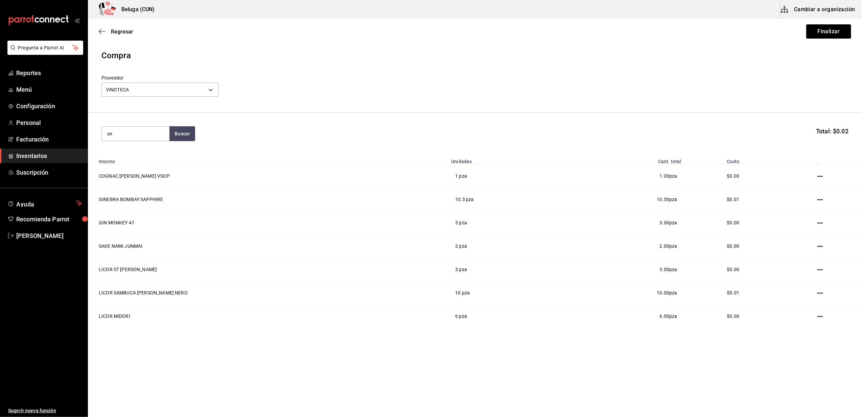
type input "s"
type input "ancho"
click at [133, 156] on div "LICOR DE CHILE ANCHO REYES" at bounding box center [135, 161] width 57 height 24
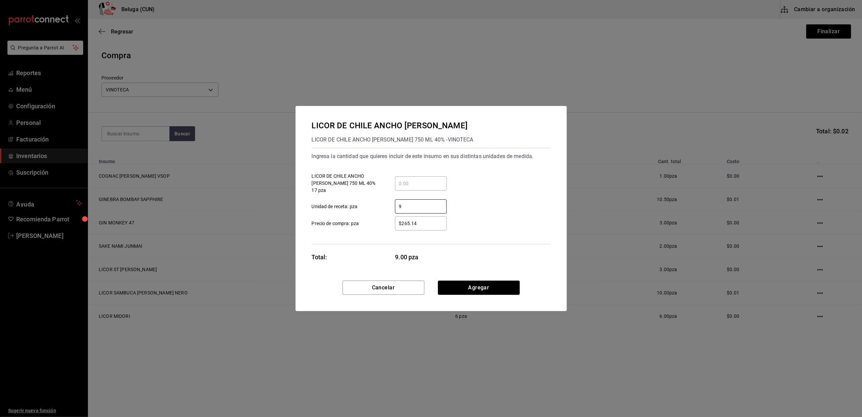
type input "9"
type input "$0.01"
click button "Agregar" at bounding box center [479, 287] width 82 height 14
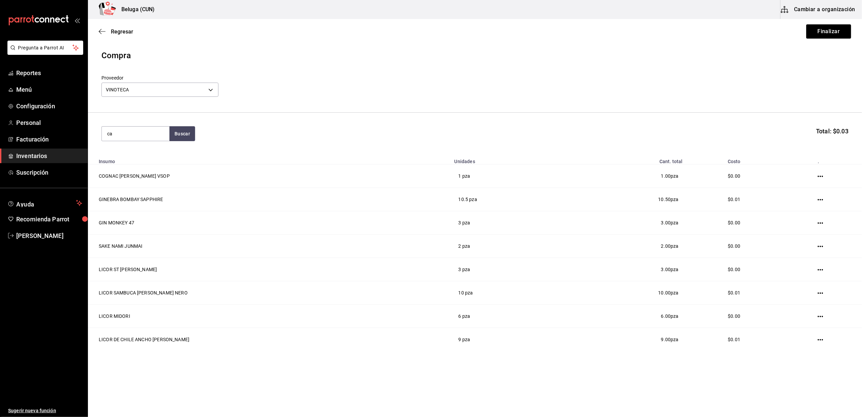
type input "c"
type input "camp"
click at [163, 158] on div "LICOR CAMPARI 750 ML 20.10% - VINOTECA" at bounding box center [135, 164] width 57 height 14
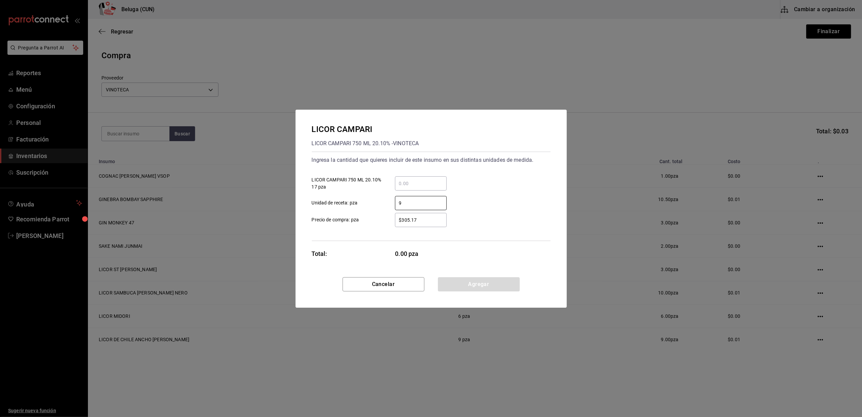
type input "9"
type input "$0.01"
click button "Agregar" at bounding box center [479, 284] width 82 height 14
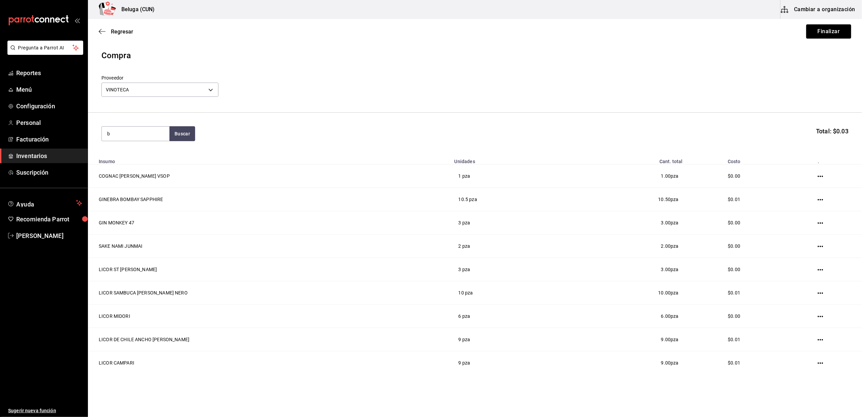
type input "b"
type input "bai"
click at [118, 155] on div "LICOR BAILEYS ORIGINAL" at bounding box center [135, 157] width 57 height 16
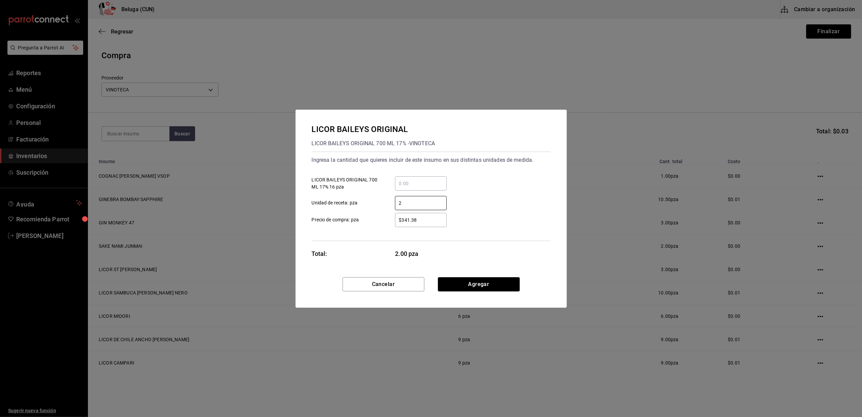
type input "2"
type input "$0.01"
click button "Agregar" at bounding box center [479, 284] width 82 height 14
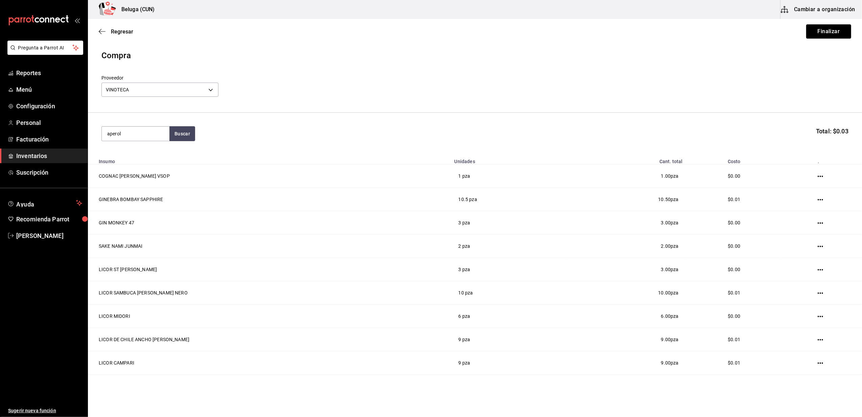
drag, startPoint x: 140, startPoint y: 136, endPoint x: 89, endPoint y: 150, distance: 52.5
click at [89, 150] on section "aperol Buscar Total: $0.03" at bounding box center [475, 134] width 774 height 42
type input "aperol"
click at [147, 166] on div "LICOR APEROL 700 ML 11% - VINOTECA" at bounding box center [135, 164] width 57 height 14
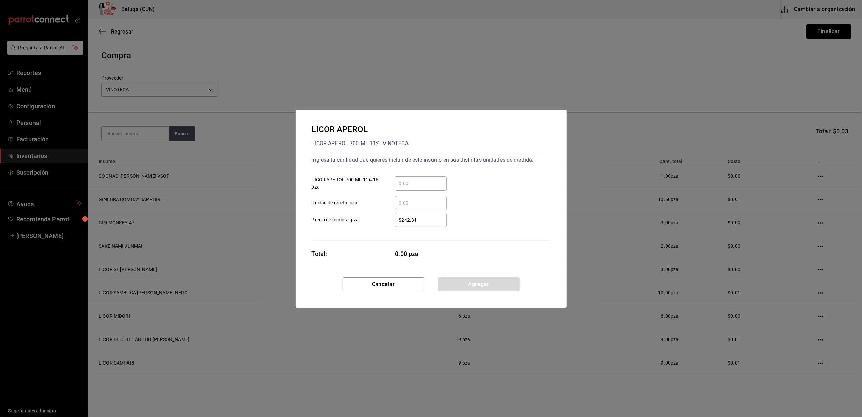
click at [435, 200] on input "​ Unidad de receta: pza" at bounding box center [421, 203] width 52 height 8
type input "14"
type input "$0.01"
click button "Agregar" at bounding box center [479, 284] width 82 height 14
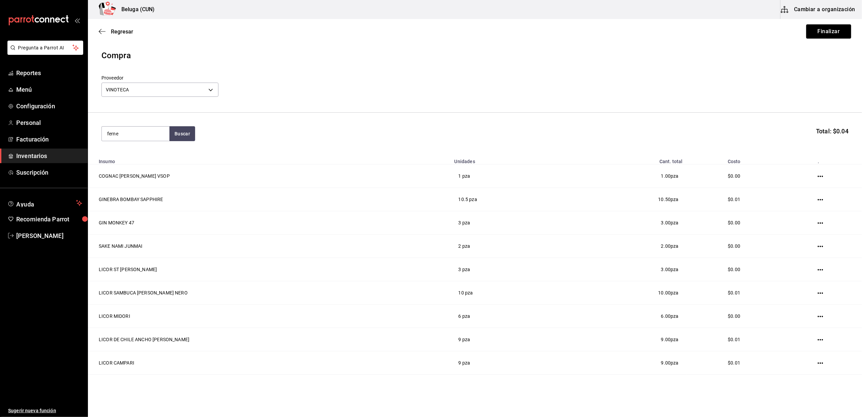
type input "ferne"
click at [133, 160] on div "FERNET [PERSON_NAME] DE HIERBAS" at bounding box center [135, 161] width 57 height 24
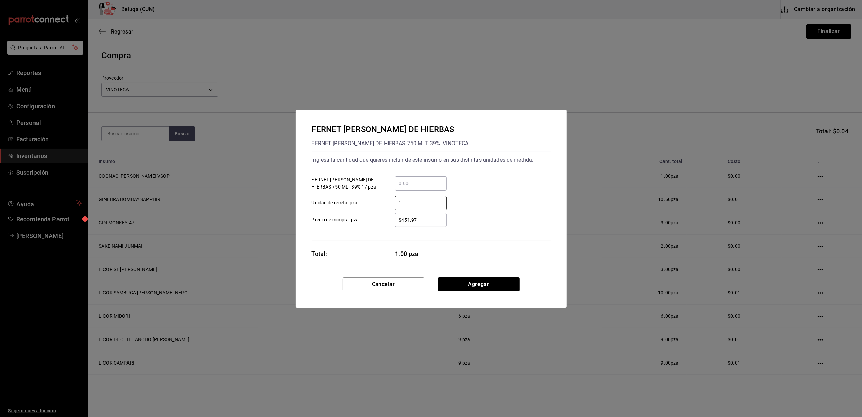
type input "1"
type input "$0.01"
click button "Agregar" at bounding box center [479, 284] width 82 height 14
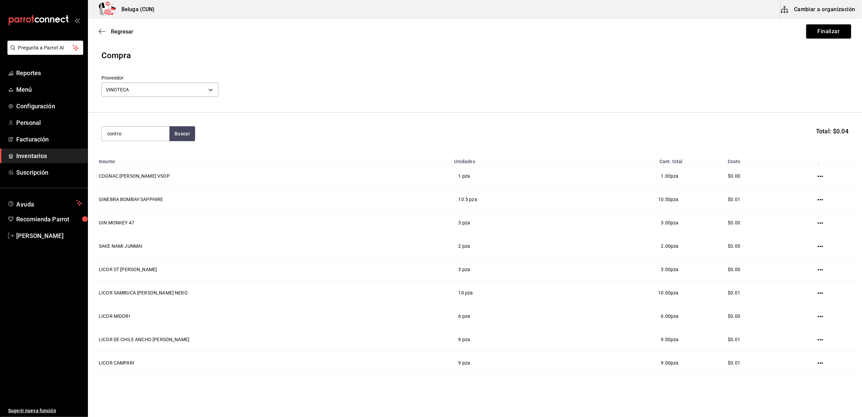
type input "contro"
click at [137, 158] on div "CONTROY 1000 MLT 40% - VINOTECA" at bounding box center [135, 164] width 57 height 14
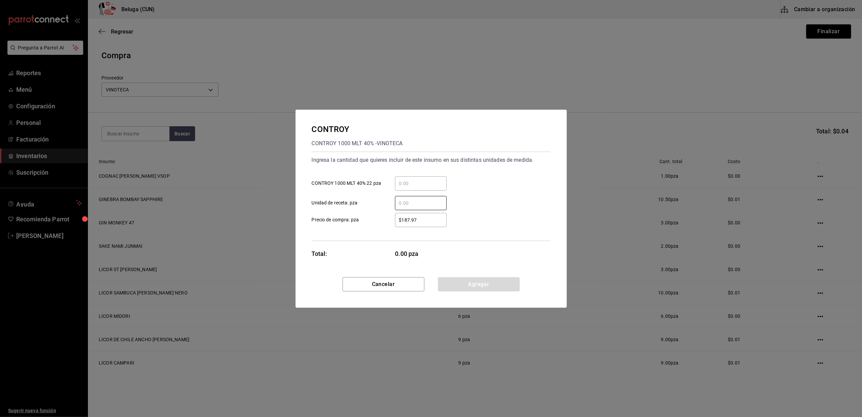
type input "2"
type input "1.5"
type input "$0.01"
click button "Agregar" at bounding box center [479, 284] width 82 height 14
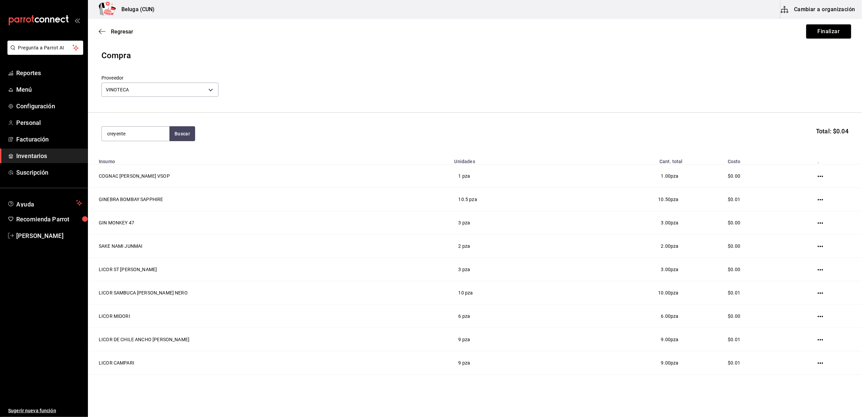
type input "creyente"
click at [146, 156] on div "MEZCAL CREYENTE" at bounding box center [135, 153] width 57 height 8
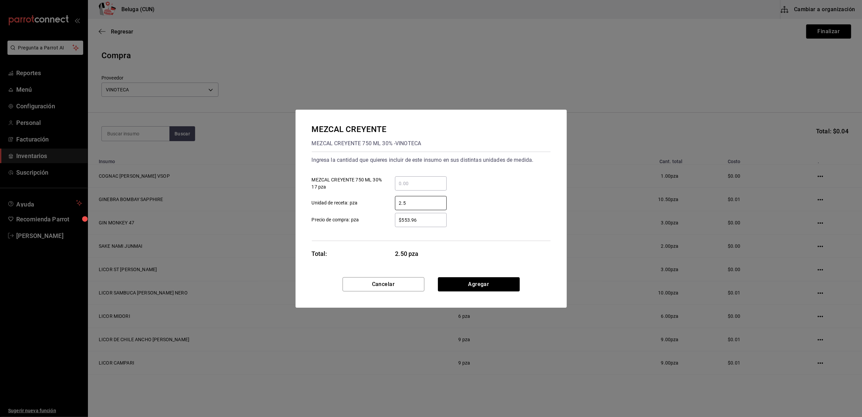
type input "2.5"
type input "$0.01"
click button "Agregar" at bounding box center [479, 284] width 82 height 14
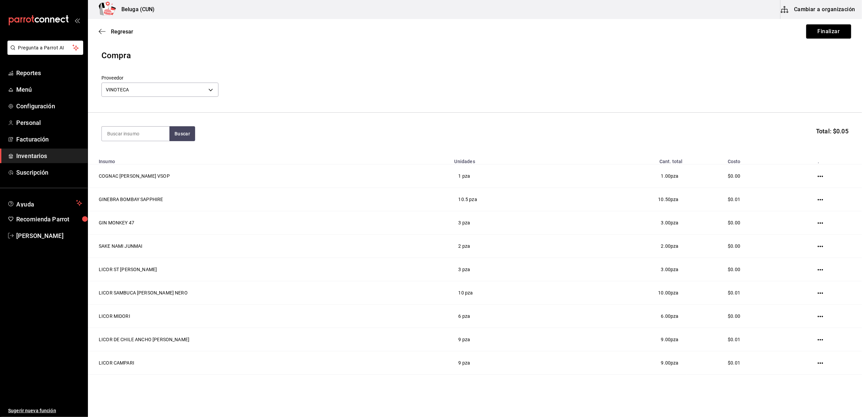
type input "c"
type input "cuish"
click at [156, 158] on div "CREYENTE CUISHE 750 MLT 40% - VINOTECA" at bounding box center [135, 164] width 57 height 14
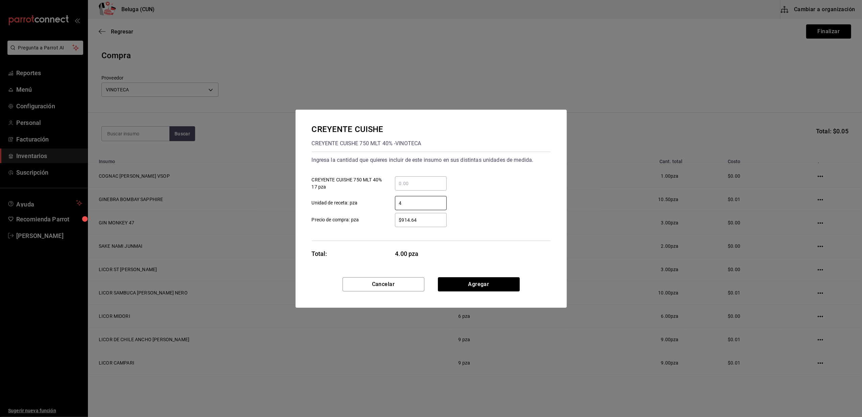
type input "4"
type input "$0.01"
click button "Agregar" at bounding box center [479, 284] width 82 height 14
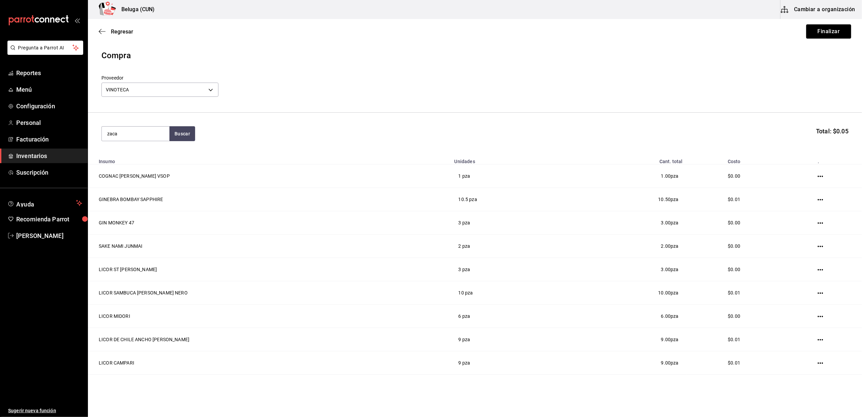
type input "zaca"
click at [151, 160] on div "RON ZACAPA CENTENARIO 23 AÑOS" at bounding box center [135, 157] width 57 height 16
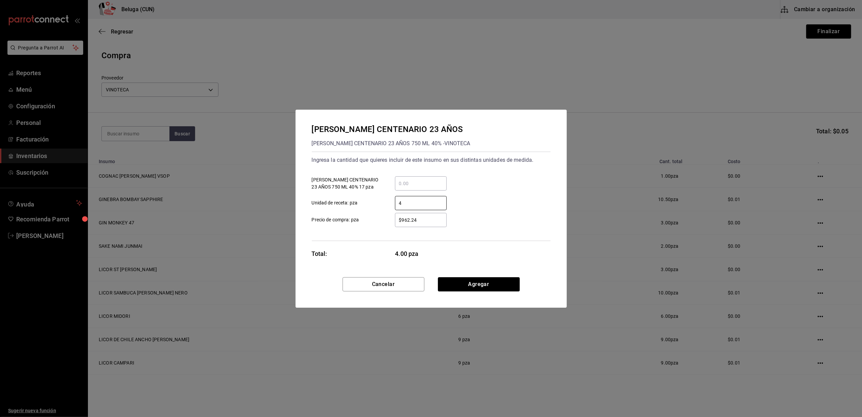
type input "4"
type input "$0.01"
click button "Agregar" at bounding box center [479, 284] width 82 height 14
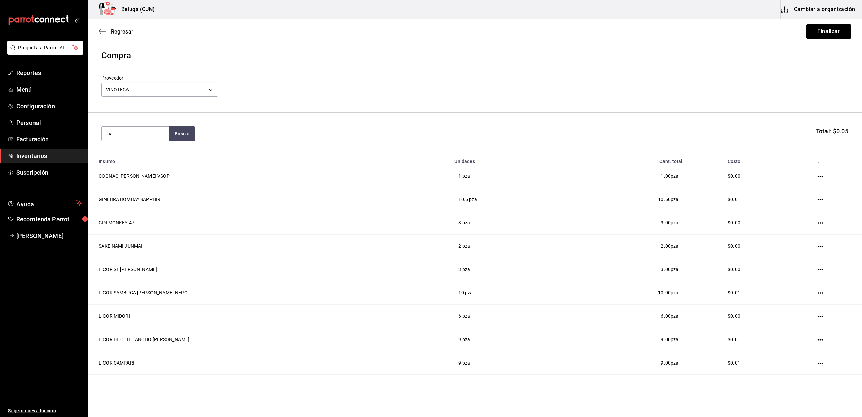
type input "h"
type input "havana"
click at [146, 149] on div "RON HAVANA CLUB 7YO RON HAVANA CLUB 7YO 700 ML 40% - VINOTECA" at bounding box center [136, 176] width 68 height 64
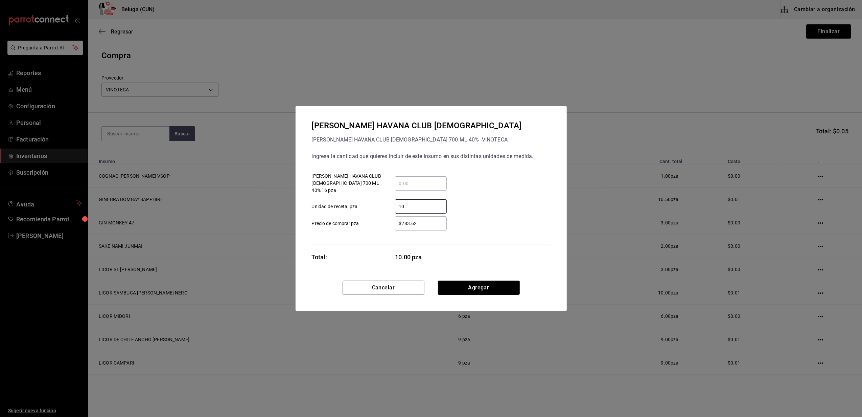
type input "10"
type input "$0.01"
click button "Agregar" at bounding box center [479, 287] width 82 height 14
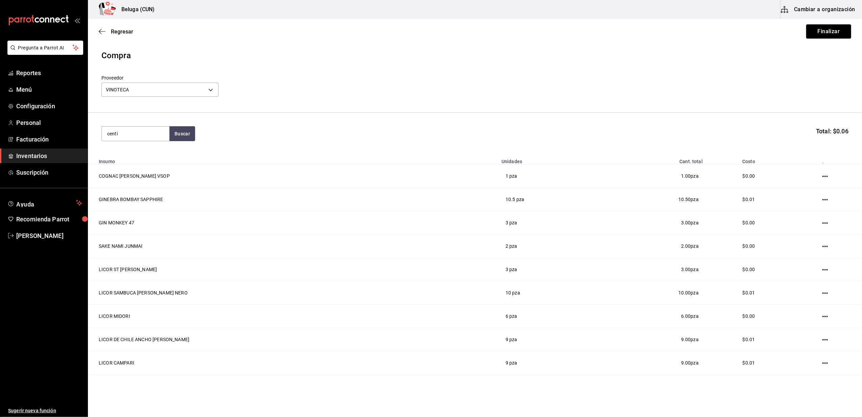
type input "centi"
click at [181, 138] on button "Buscar" at bounding box center [182, 133] width 26 height 15
click at [152, 169] on div "CENTINELA ETERNO CRISTALINO 750 ML - VINOTECA" at bounding box center [135, 175] width 57 height 21
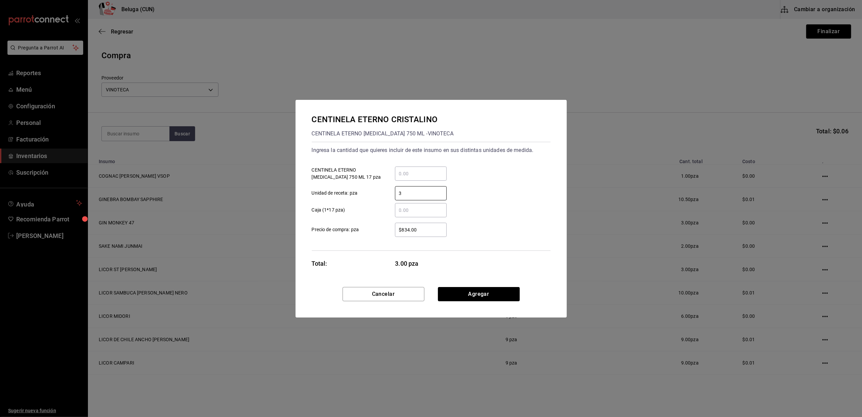
type input "3"
type input "$0.01"
click button "Agregar" at bounding box center [479, 294] width 82 height 14
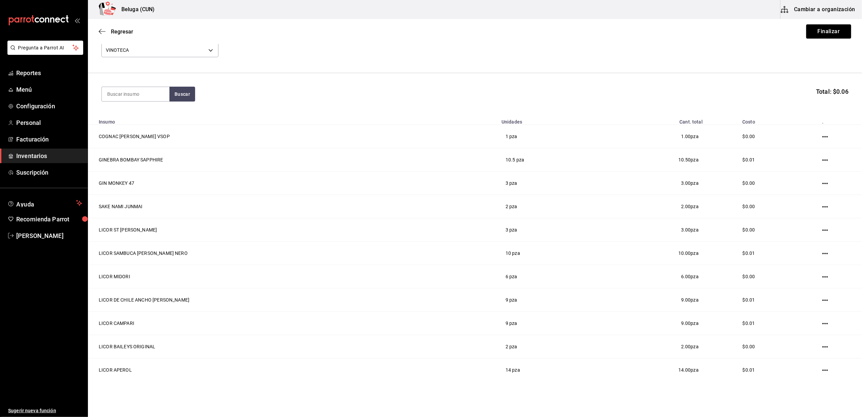
scroll to position [0, 0]
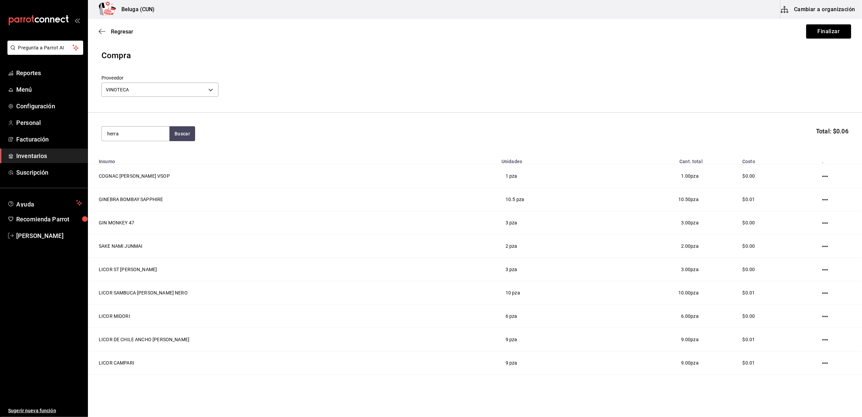
type input "herra"
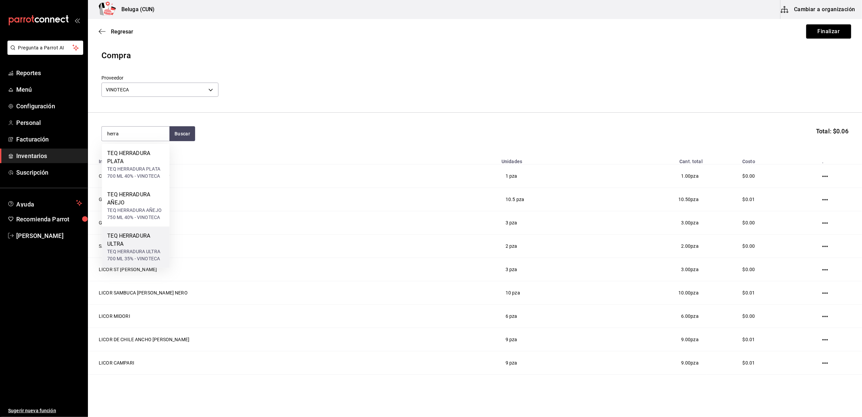
click at [145, 235] on div "TEQ HERRADURA ULTRA" at bounding box center [135, 240] width 57 height 16
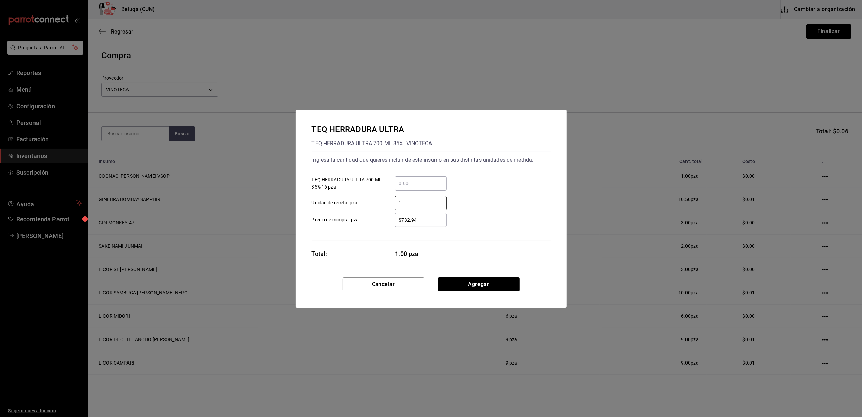
type input "1"
type input "$0.01"
click button "Agregar" at bounding box center [479, 284] width 82 height 14
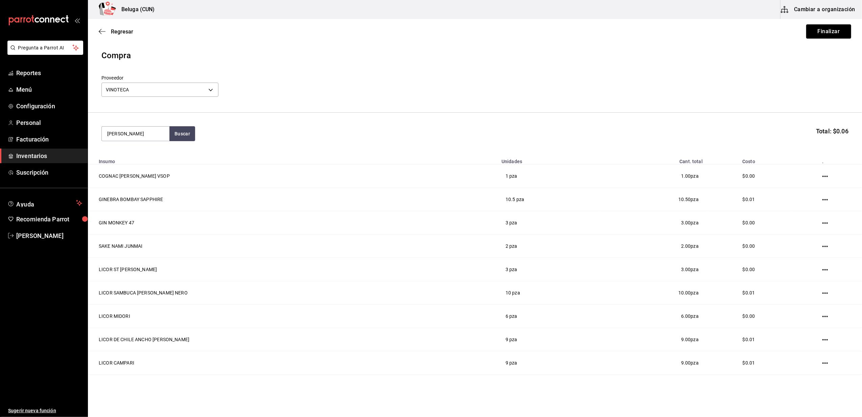
type input "don julio"
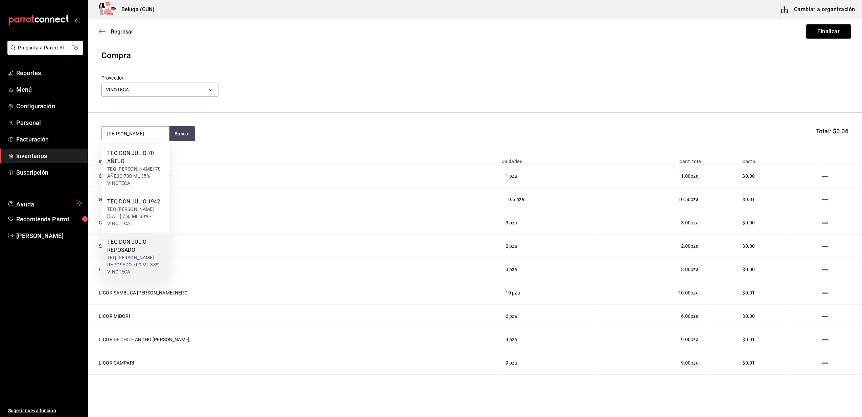
click at [148, 254] on div "TEQ DON JULIO REPOSADO 700 ML 38% - VINOTECA" at bounding box center [135, 264] width 57 height 21
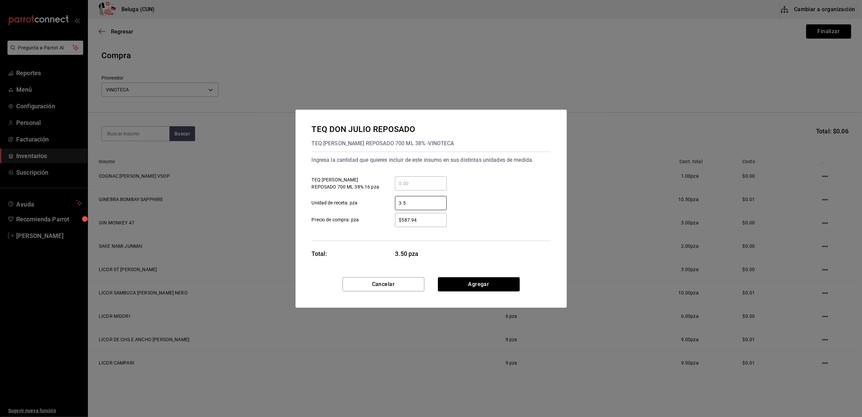
type input "3.5"
type input "$0.01"
click button "Agregar" at bounding box center [479, 284] width 82 height 14
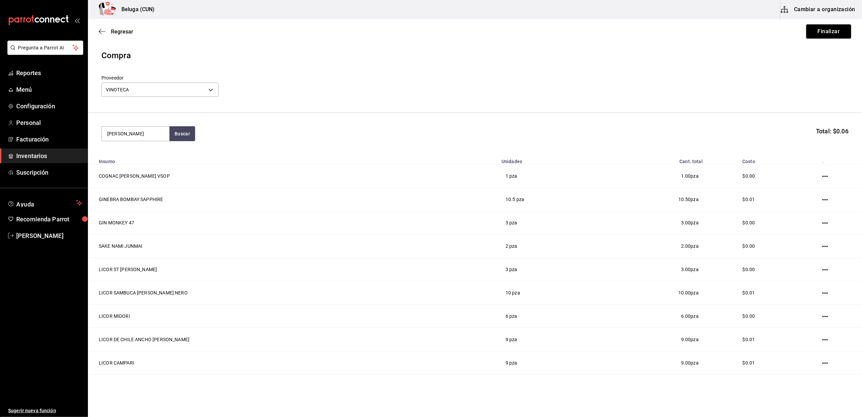
type input "don julio"
click at [131, 160] on div "TEQ DON JULIO 70 AÑEJO" at bounding box center [135, 157] width 57 height 16
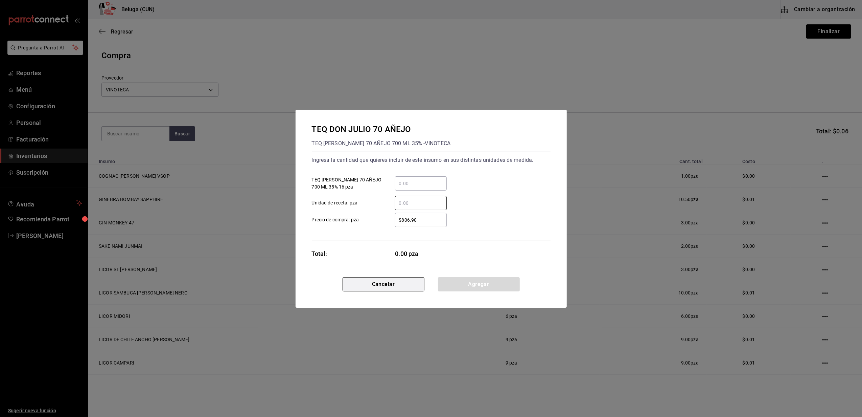
click at [376, 290] on button "Cancelar" at bounding box center [384, 284] width 82 height 14
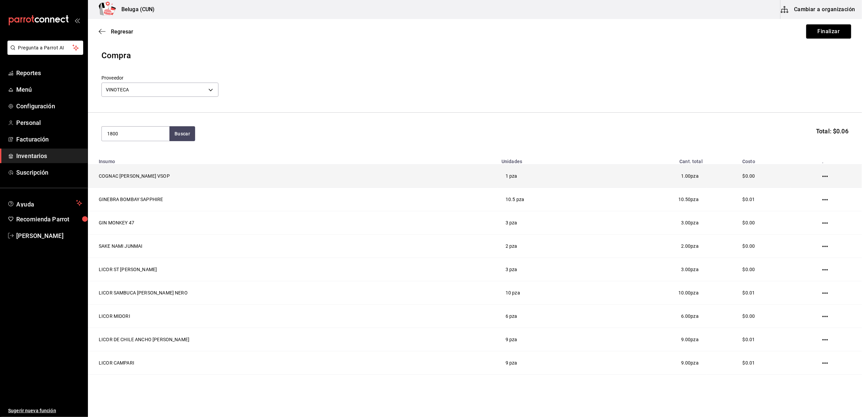
type input "1800"
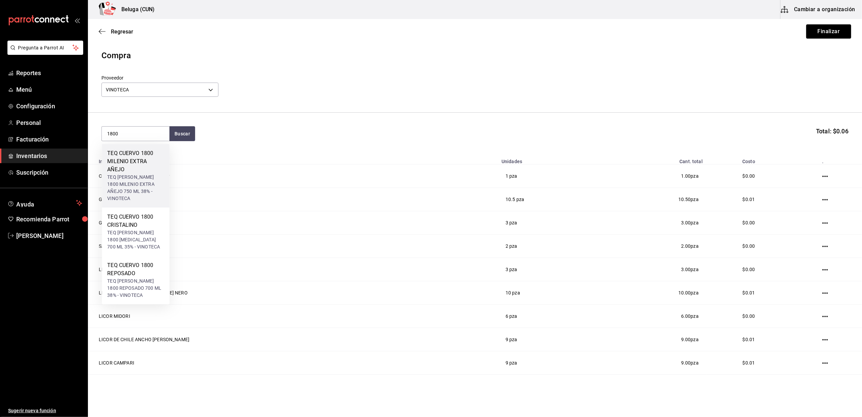
click at [137, 155] on div "TEQ CUERVO 1800 MILENIO EXTRA AÑEJO" at bounding box center [135, 161] width 57 height 24
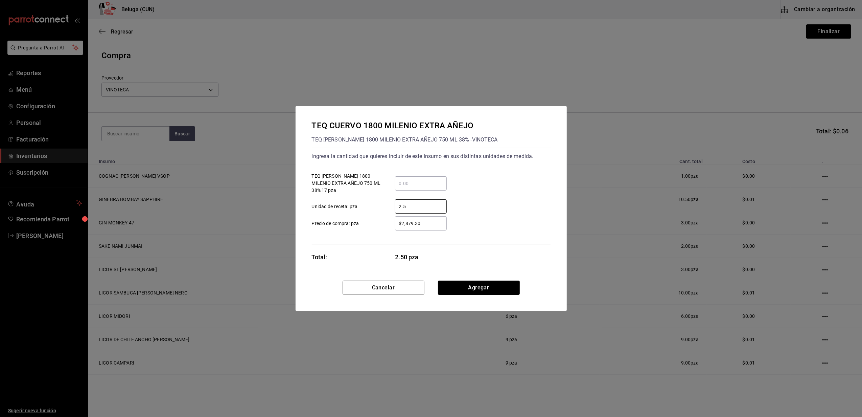
type input "2.5"
type input "$0.01"
click button "Agregar" at bounding box center [479, 287] width 82 height 14
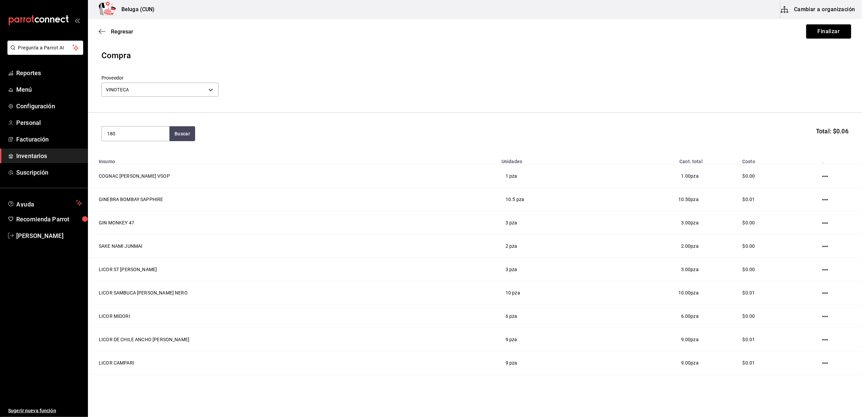
type input "1800"
click at [135, 217] on div "TEQ CUERVO 1800 REPOSADO 700 ML 38% - VINOTECA" at bounding box center [135, 224] width 57 height 21
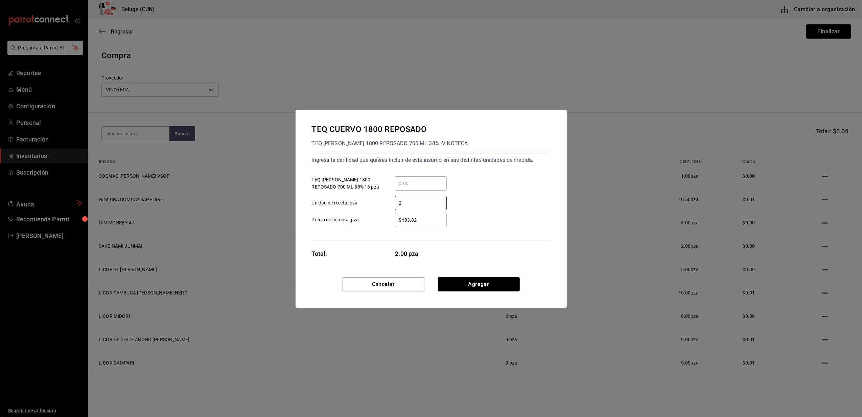
type input "2"
type input "$0.01"
click button "Agregar" at bounding box center [479, 284] width 82 height 14
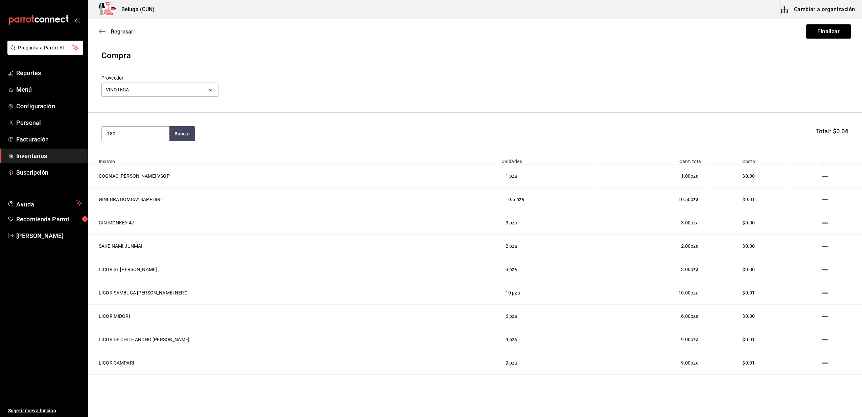
type input "1800"
click at [149, 156] on div "TEQ CUERVO 1800 CRISTALINO" at bounding box center [135, 157] width 57 height 16
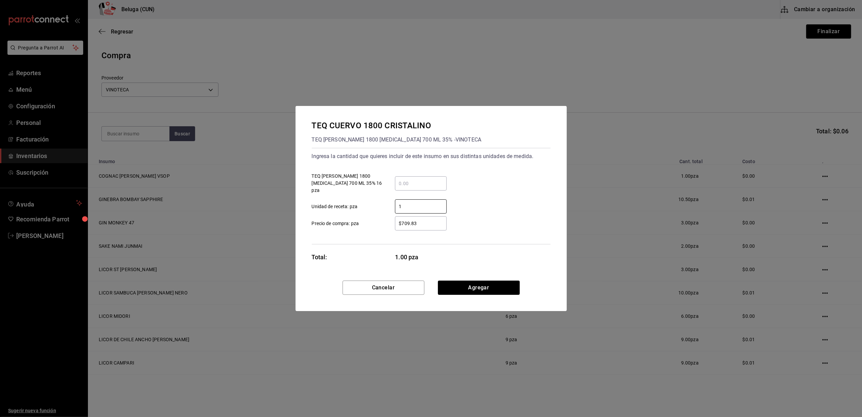
type input "1"
type input "$0.01"
click button "Agregar" at bounding box center [479, 287] width 82 height 14
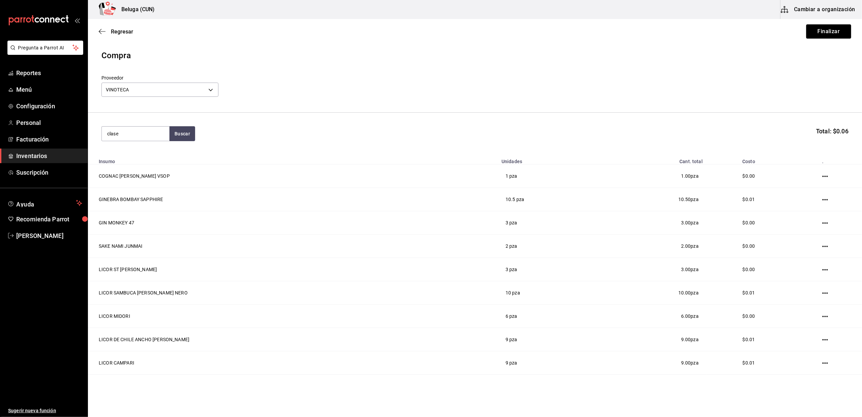
type input "clase"
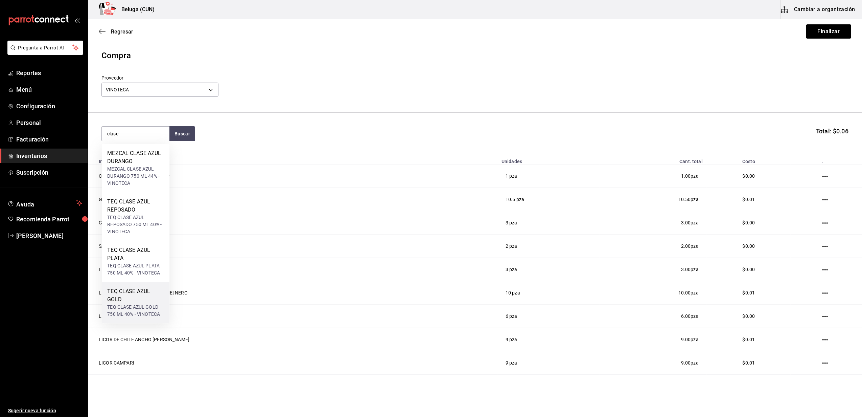
click at [140, 299] on div "TEQ CLASE AZUL GOLD" at bounding box center [135, 295] width 57 height 16
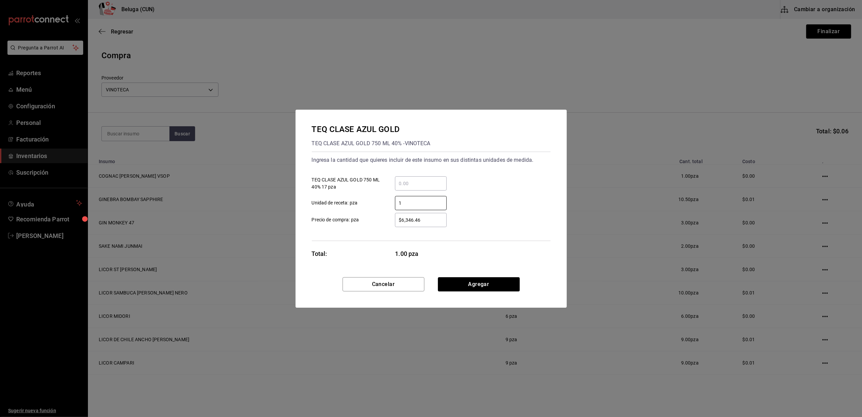
type input "1"
type input "$0.01"
click button "Agregar" at bounding box center [479, 284] width 82 height 14
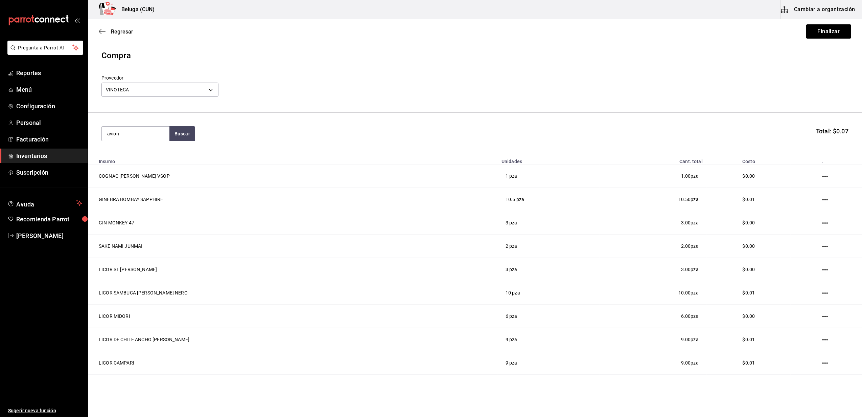
type input "avion"
click at [146, 164] on div "TEQ AVION RESERVA 44 AÑEJO" at bounding box center [135, 157] width 57 height 16
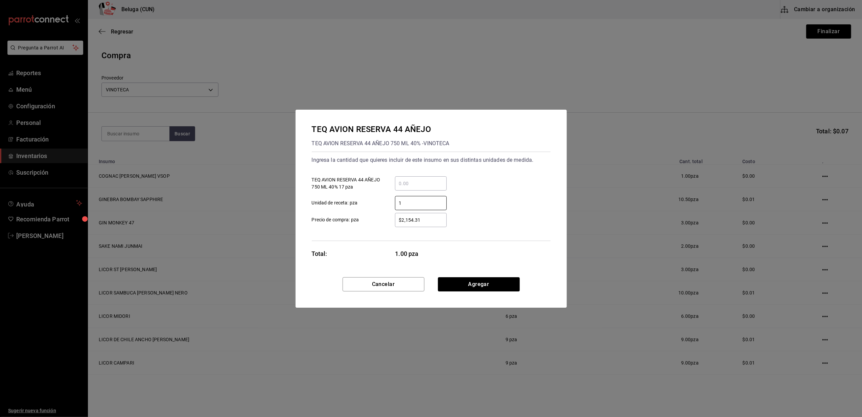
type input "1"
type input "$0.01"
click button "Agregar" at bounding box center [479, 284] width 82 height 14
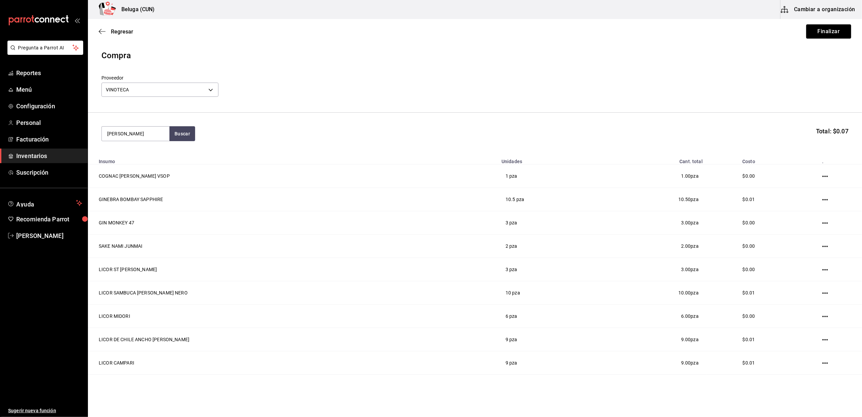
type input "tito"
click at [147, 164] on div "VODKA TITOS 750 ML 40% - VINOTECA" at bounding box center [135, 164] width 57 height 14
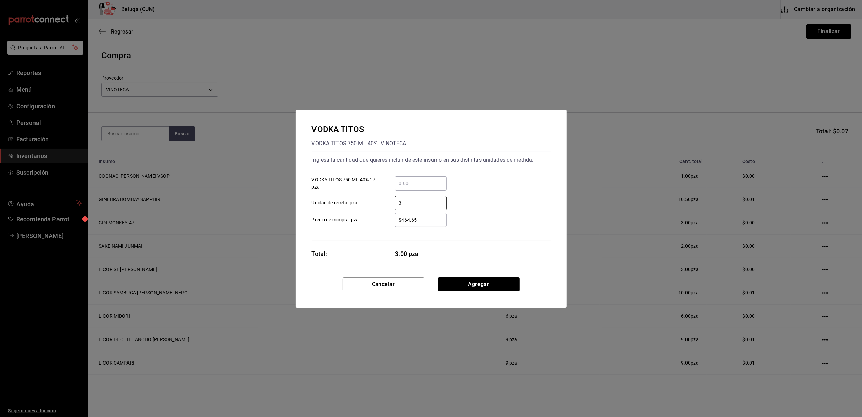
type input "3"
type input "$0.01"
click button "Agregar" at bounding box center [479, 284] width 82 height 14
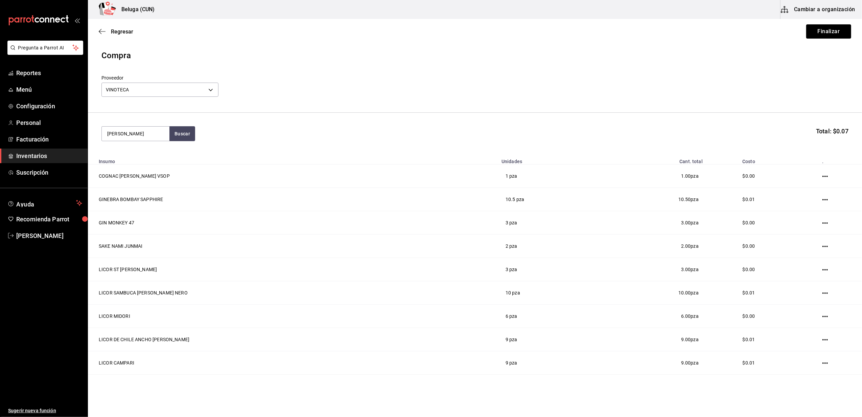
type input "stolic"
click at [137, 168] on div "VODKA STOLICHNAYA ELIT 700 ML 40% - VINOTECA" at bounding box center [135, 175] width 57 height 21
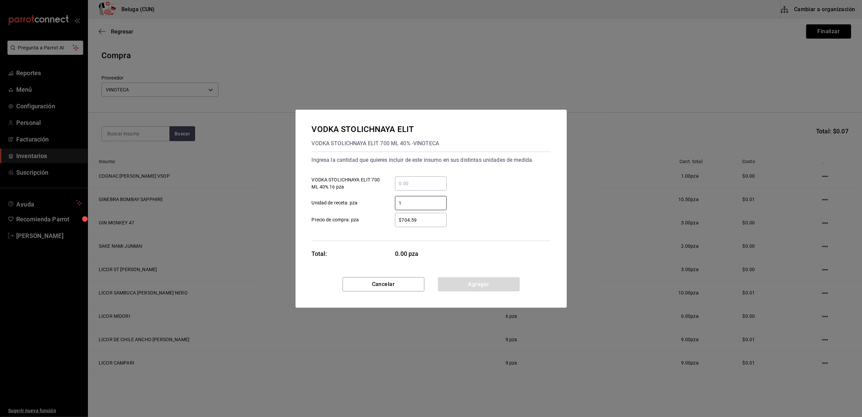
type input "1"
type input "$0.01"
click button "Agregar" at bounding box center [479, 284] width 82 height 14
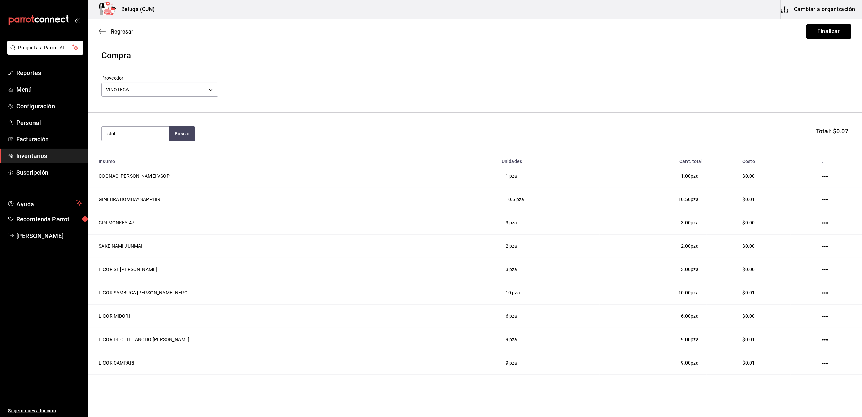
type input "stol"
click at [137, 168] on div "VODKA STOLICHNAYA 750 ML 40% - VINOTECA" at bounding box center [135, 164] width 57 height 14
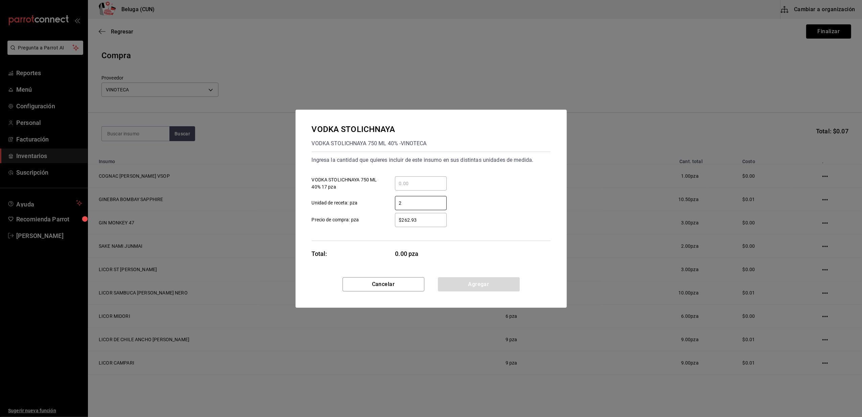
type input "2"
type input "$0.01"
click button "Agregar" at bounding box center [479, 284] width 82 height 14
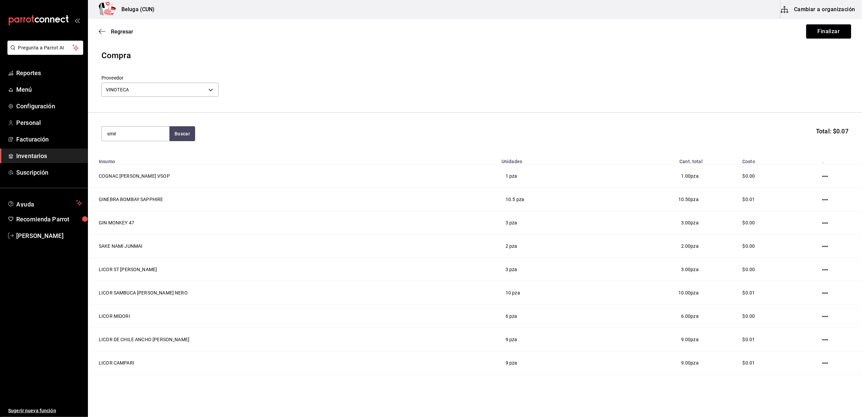
type input "smir"
click at [141, 167] on div "VODKA SMIRNOFF SPICY TAMARINDO 750 ML 40% - VINOTECA" at bounding box center [135, 175] width 57 height 21
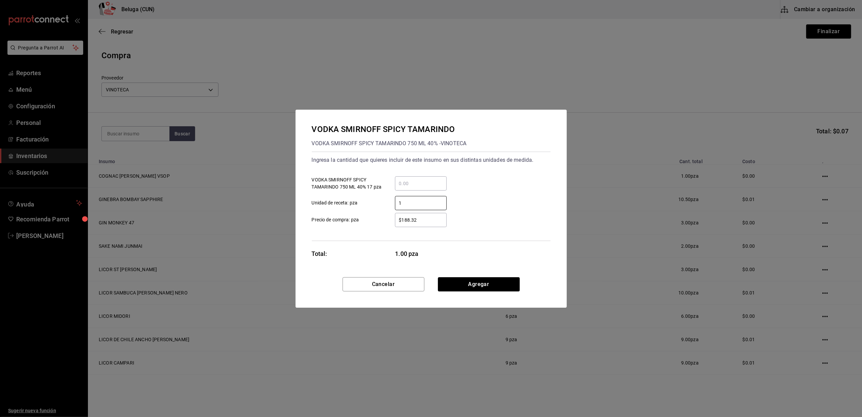
type input "1"
type input "$0.01"
click button "Agregar" at bounding box center [479, 284] width 82 height 14
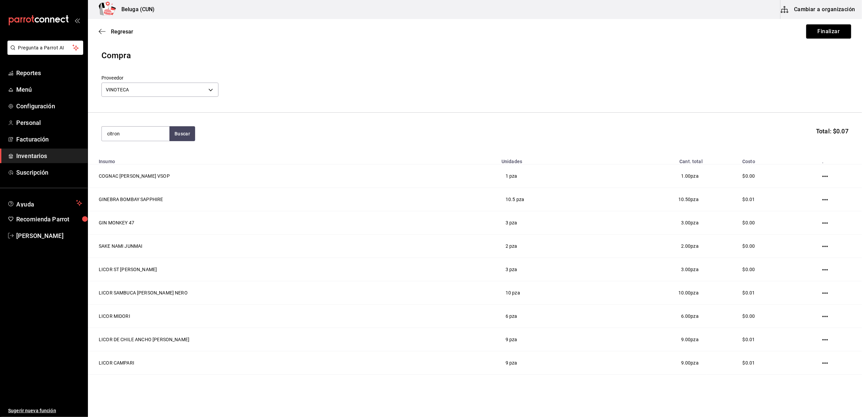
type input "citron"
click at [141, 168] on div "VODKA ABSOLUT CITRON 750 ML 40% - VINOTECA" at bounding box center [135, 172] width 57 height 14
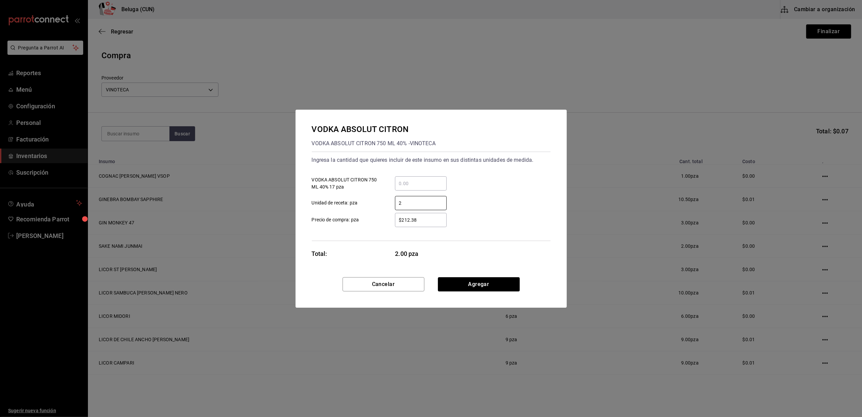
type input "2"
type input "$0.01"
click button "Agregar" at bounding box center [479, 284] width 82 height 14
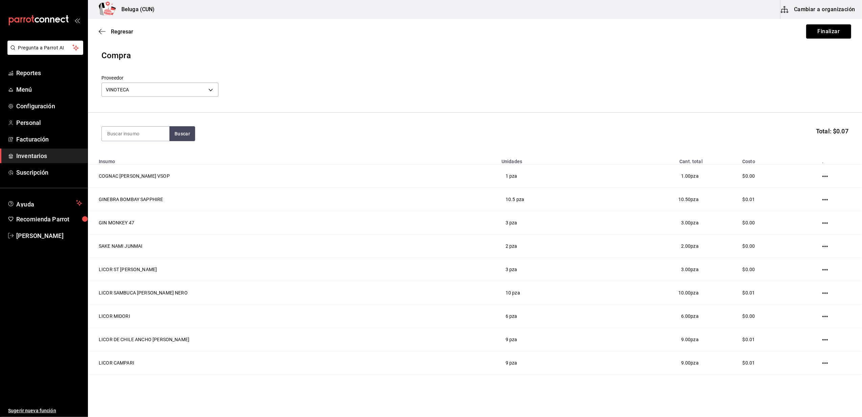
type input "z"
type input "a"
drag, startPoint x: 126, startPoint y: 137, endPoint x: 103, endPoint y: 140, distance: 23.2
click at [103, 140] on input "blue" at bounding box center [136, 133] width 68 height 14
type input "abso"
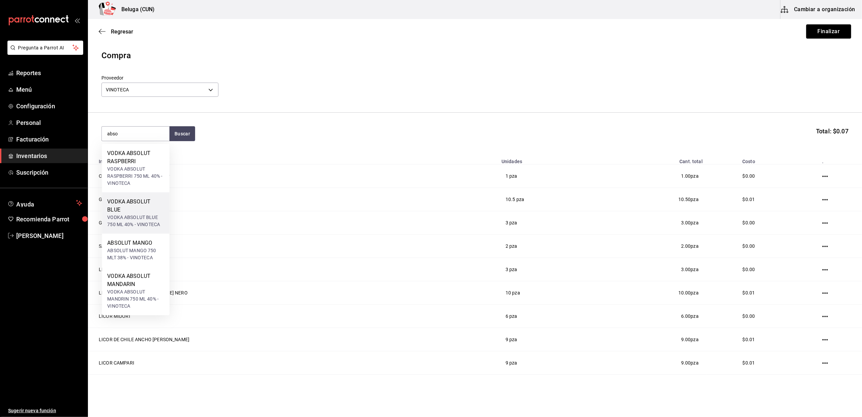
click at [150, 216] on div "VODKA ABSOLUT BLUE 750 ML 40% - VINOTECA" at bounding box center [135, 221] width 57 height 14
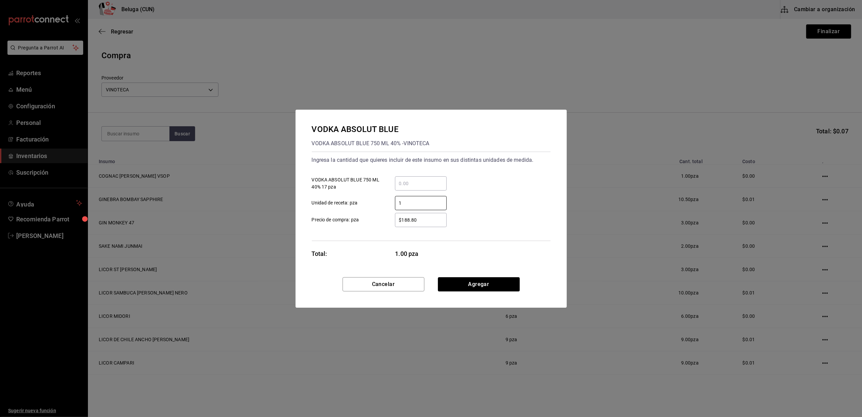
type input "1"
type input "$0.01"
click button "Agregar" at bounding box center [479, 284] width 82 height 14
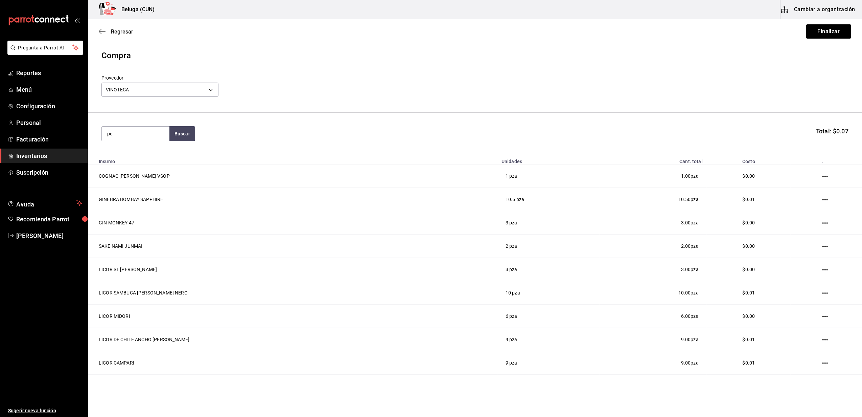
type input "p"
type input "a"
type input "double"
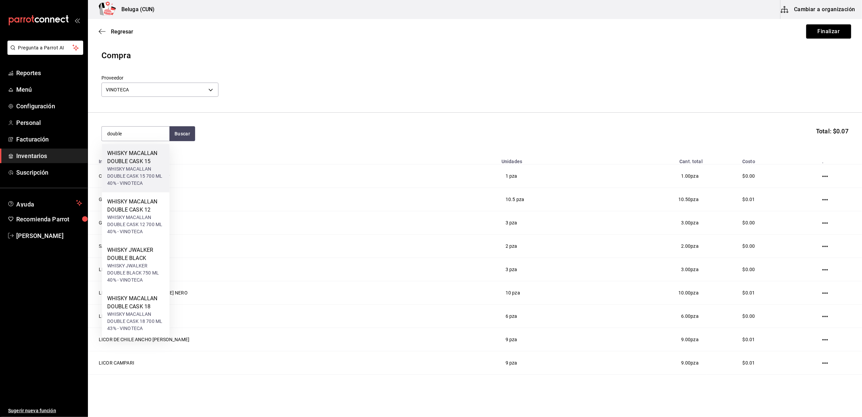
click at [135, 156] on div "WHISKY MACALLAN DOUBLE CASK 15" at bounding box center [135, 157] width 57 height 16
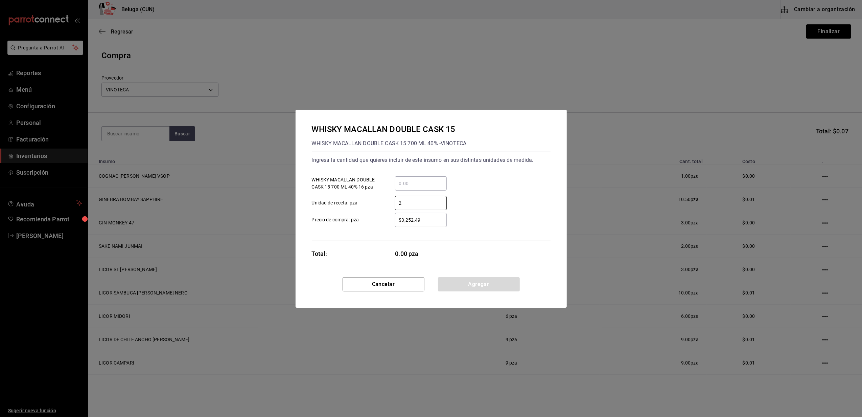
type input "2"
type input "$0.01"
click button "Agregar" at bounding box center [479, 284] width 82 height 14
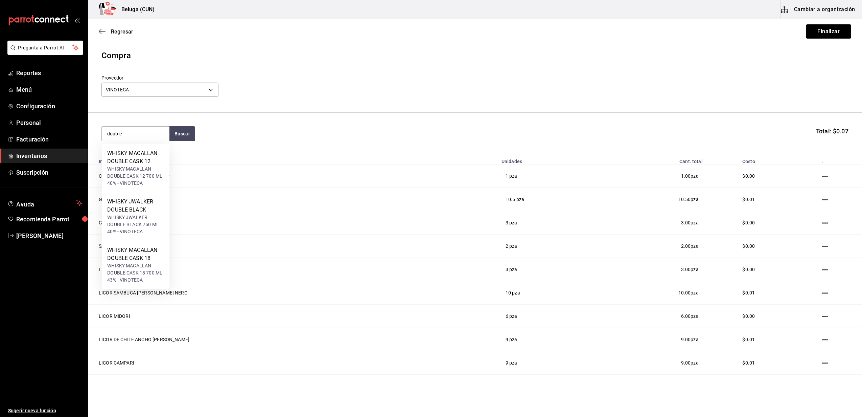
type input "double"
click at [130, 170] on div "WHISKY MACALLAN DOUBLE CASK 12 700 ML 40% - VINOTECA" at bounding box center [135, 175] width 57 height 21
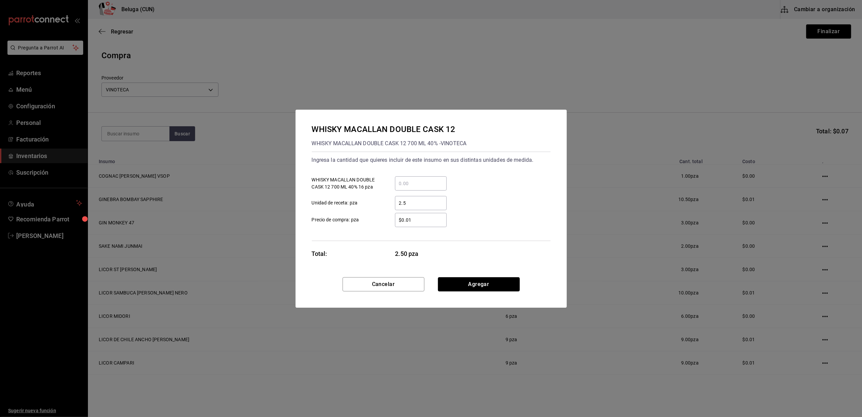
click button "Agregar" at bounding box center [479, 284] width 82 height 14
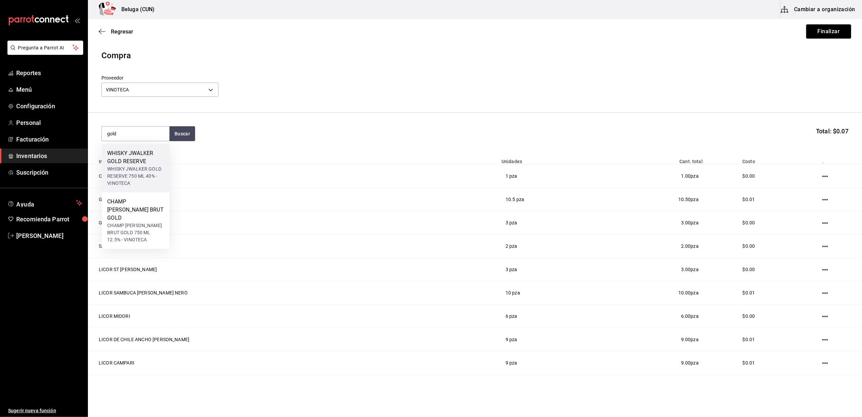
click at [124, 156] on div "WHISKY JWALKER GOLD RESERVE" at bounding box center [135, 157] width 57 height 16
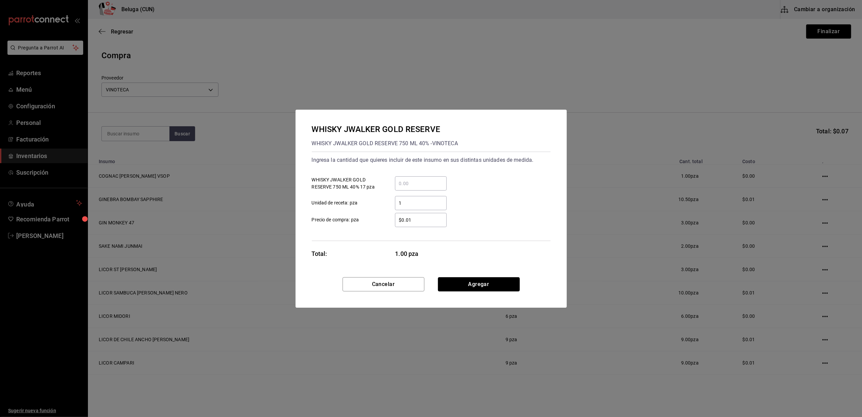
click button "Agregar" at bounding box center [479, 284] width 82 height 14
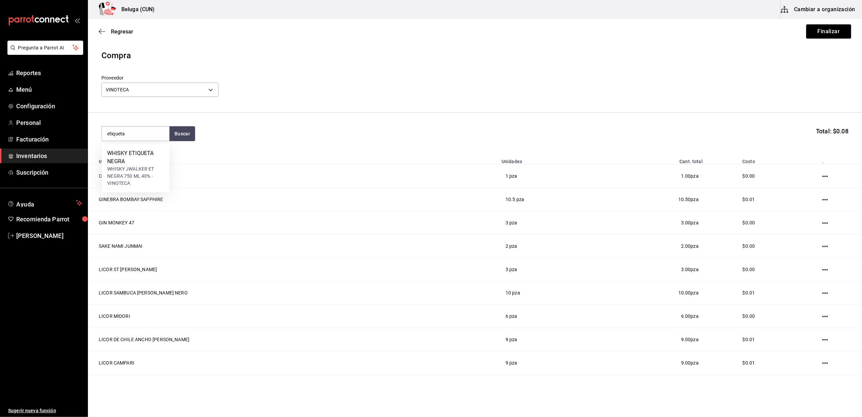
click at [124, 156] on div "WHISKY ETIQUETA NEGRA" at bounding box center [135, 157] width 57 height 16
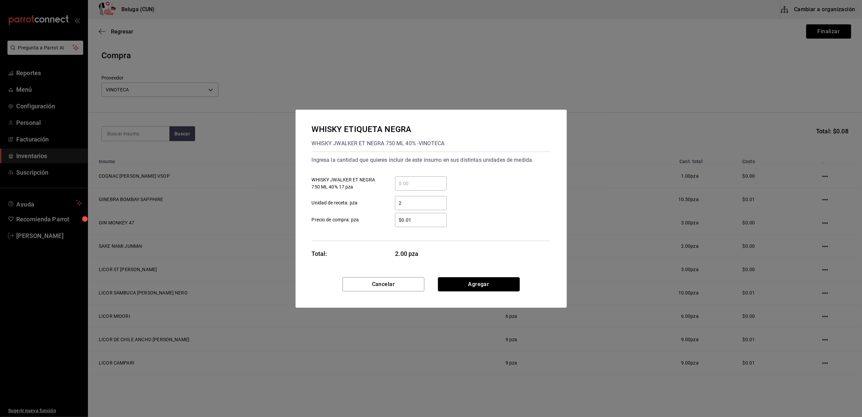
click button "Agregar" at bounding box center [479, 284] width 82 height 14
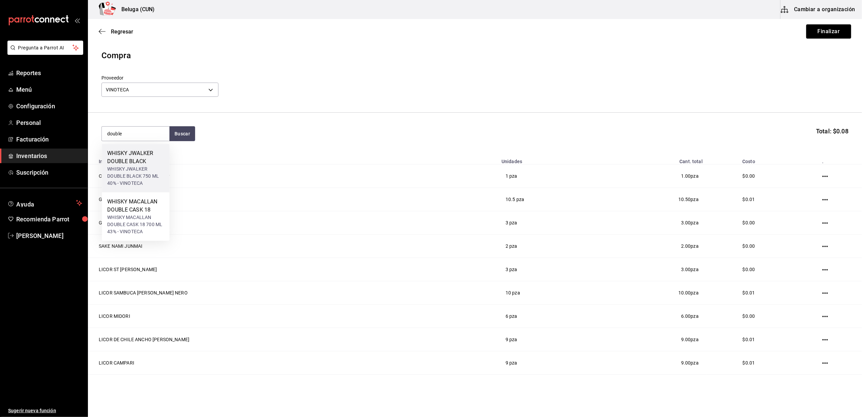
click at [138, 172] on div "WHISKY JWALKER DOUBLE BLACK 750 ML 40% - VINOTECA" at bounding box center [135, 175] width 57 height 21
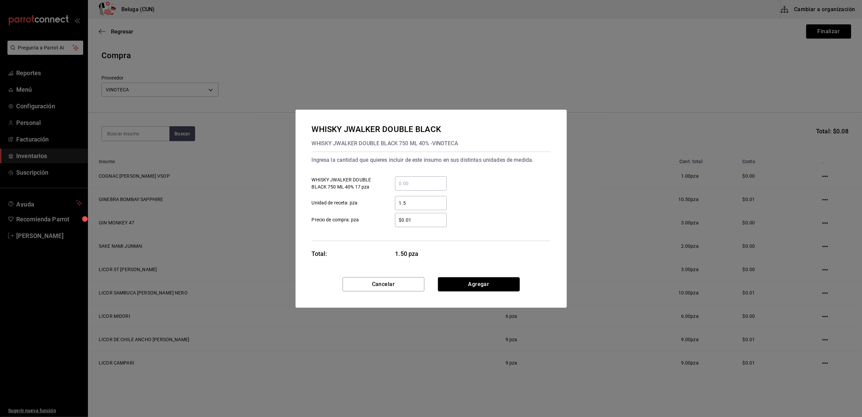
click button "Agregar" at bounding box center [479, 284] width 82 height 14
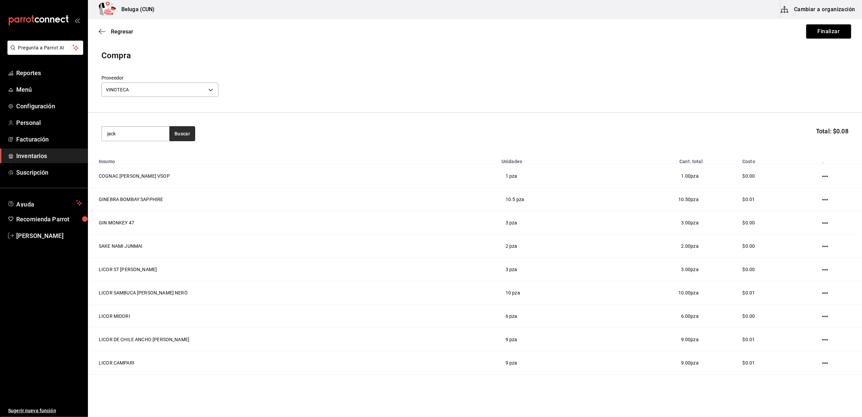
click at [183, 131] on button "Buscar" at bounding box center [182, 133] width 26 height 15
click at [149, 161] on div "WHISKY JACK DANIELS" at bounding box center [135, 157] width 57 height 16
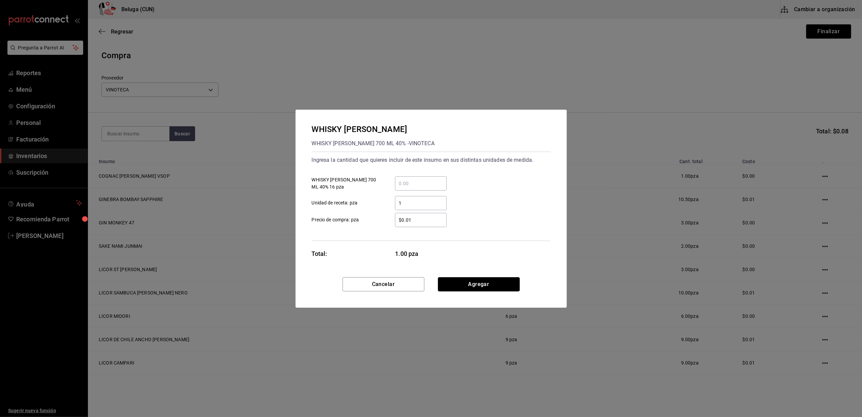
click button "Agregar" at bounding box center [479, 284] width 82 height 14
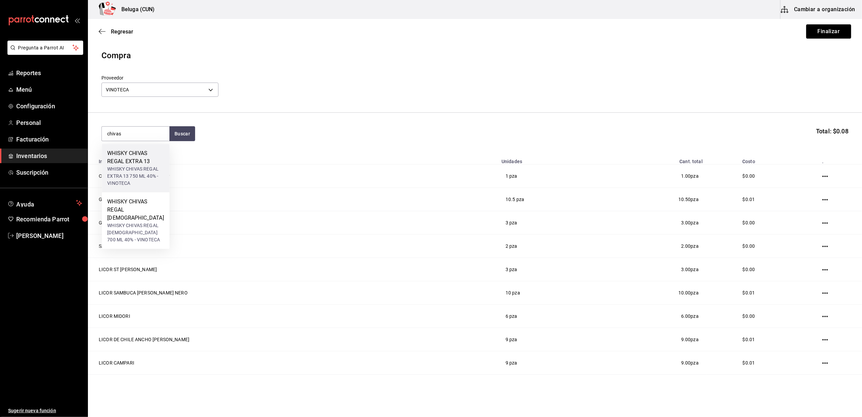
click at [149, 176] on div "WHISKY CHIVAS REGAL EXTRA 13 750 ML 40% - VINOTECA" at bounding box center [135, 175] width 57 height 21
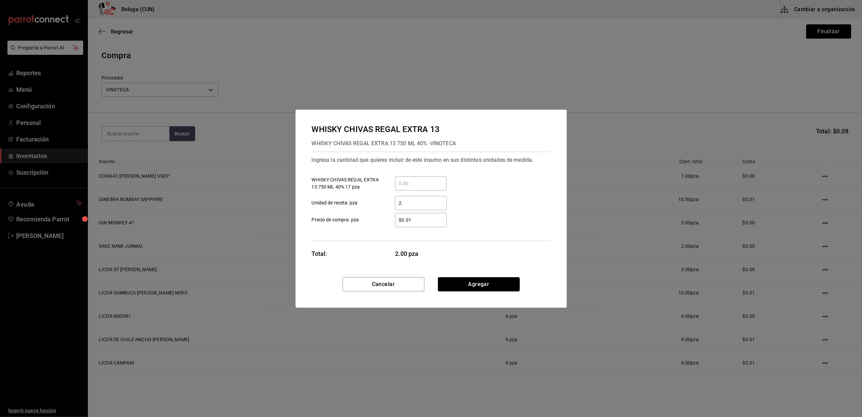
click button "Agregar" at bounding box center [479, 284] width 82 height 14
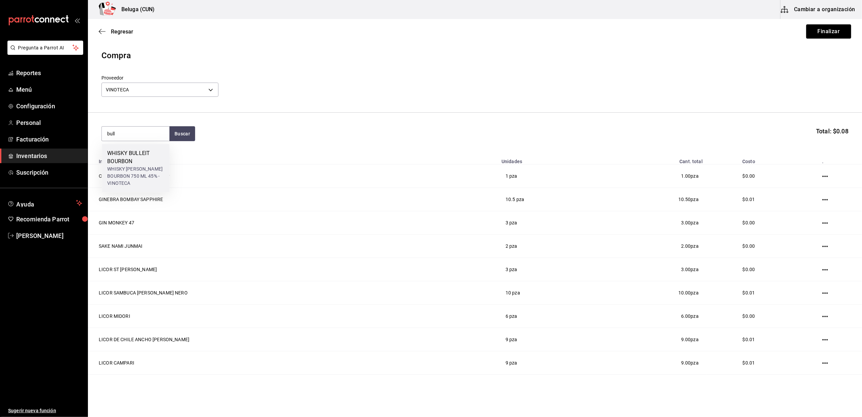
drag, startPoint x: 149, startPoint y: 176, endPoint x: 169, endPoint y: 181, distance: 20.8
click at [169, 181] on div "WHISKY BULLEIT BOURBON WHISKY BULLEIT BOURBON 750 ML 45% - VINOTECA" at bounding box center [136, 168] width 68 height 48
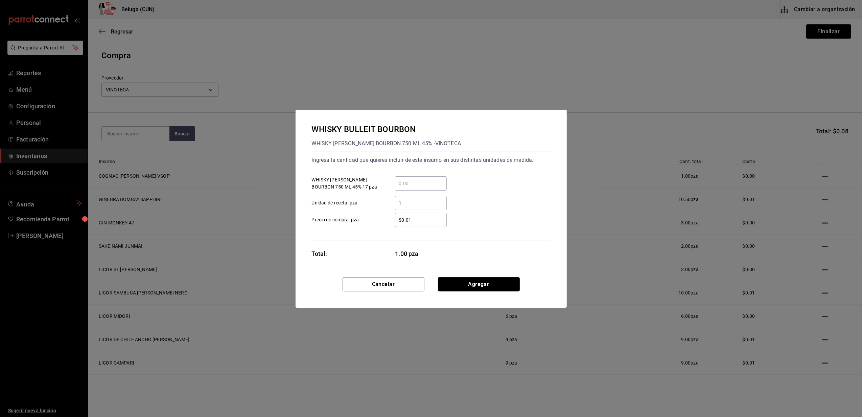
click button "Agregar" at bounding box center [479, 284] width 82 height 14
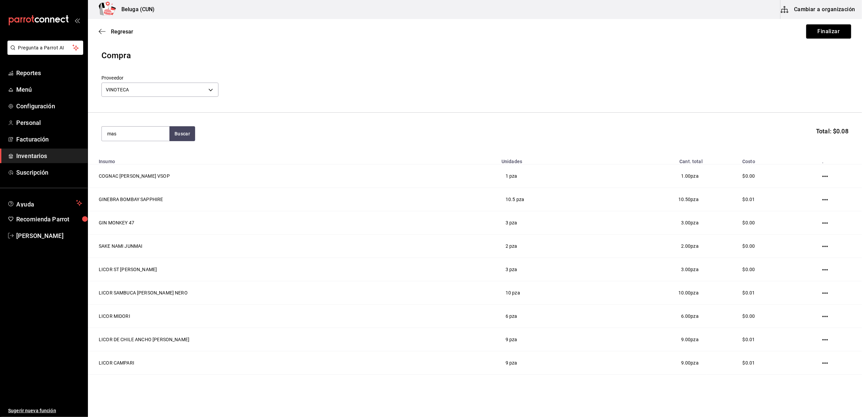
click at [252, 109] on header "Compra Proveedor VINOTECA d4d4293c-322b-4e25-897b-4581bb721d8b" at bounding box center [475, 80] width 774 height 63
click at [808, 34] on button "Finalizar" at bounding box center [828, 31] width 45 height 14
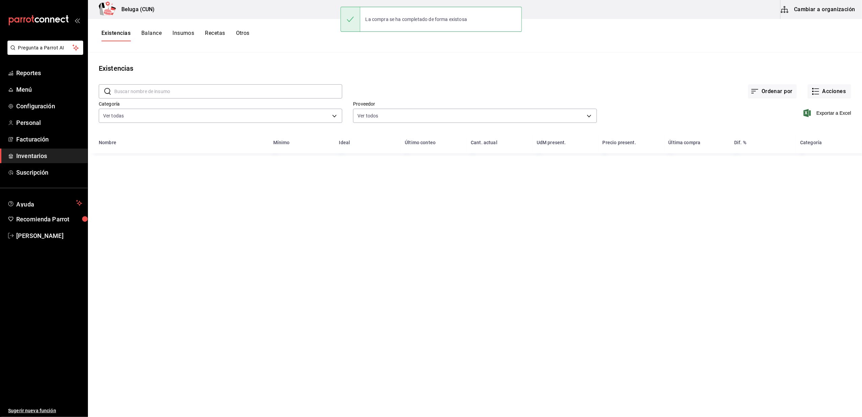
click at [823, 83] on div "Ordenar por Acciones" at bounding box center [596, 85] width 509 height 25
click at [821, 99] on div "Exportar a Excel" at bounding box center [724, 107] width 254 height 34
click at [819, 93] on button "Acciones" at bounding box center [830, 91] width 44 height 14
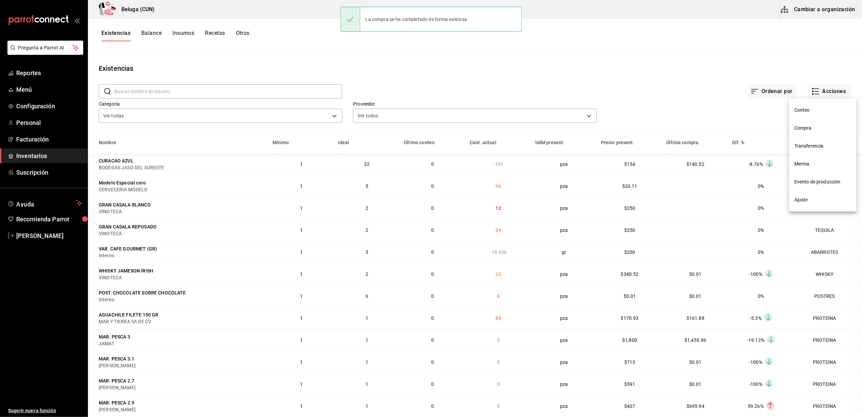
click at [814, 131] on span "Compra" at bounding box center [822, 127] width 57 height 7
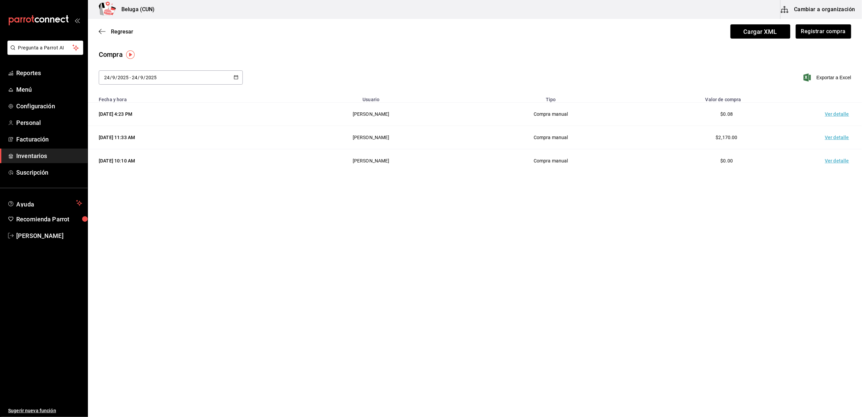
click at [835, 113] on td "Ver detalle" at bounding box center [838, 113] width 47 height 23
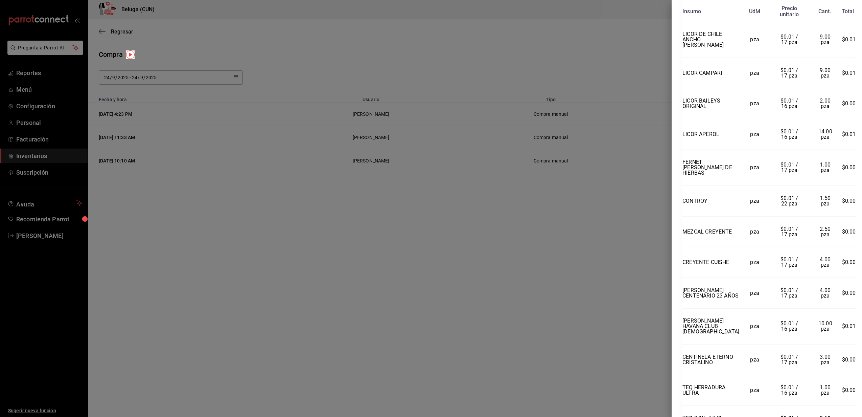
scroll to position [392, 0]
click at [770, 313] on td "$0.01 / 16 pza" at bounding box center [789, 324] width 39 height 36
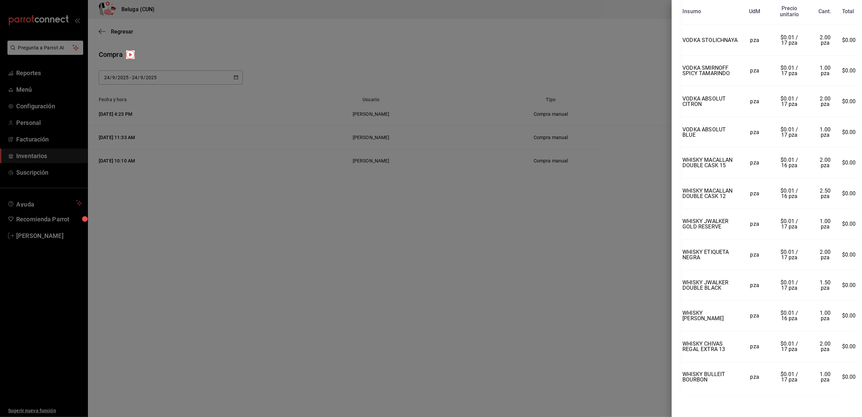
scroll to position [1101, 0]
click at [472, 251] on div at bounding box center [431, 208] width 862 height 417
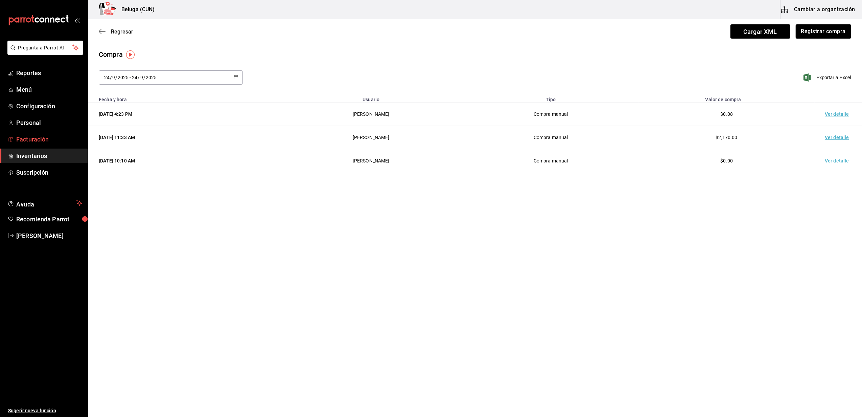
click at [38, 140] on span "Facturación" at bounding box center [49, 139] width 66 height 9
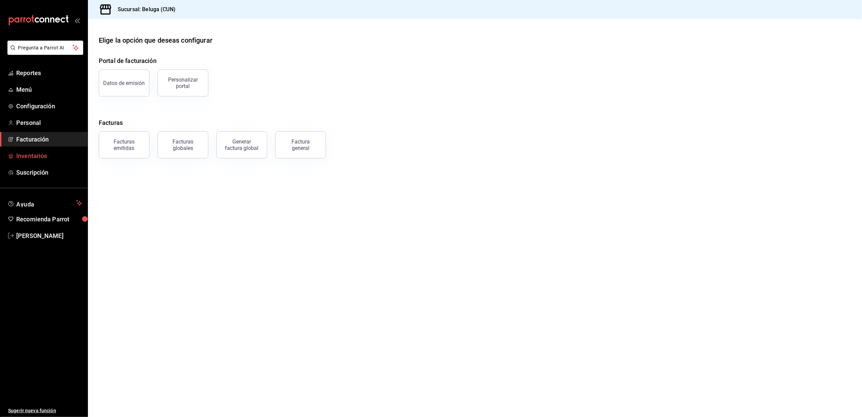
click at [37, 152] on span "Inventarios" at bounding box center [49, 155] width 66 height 9
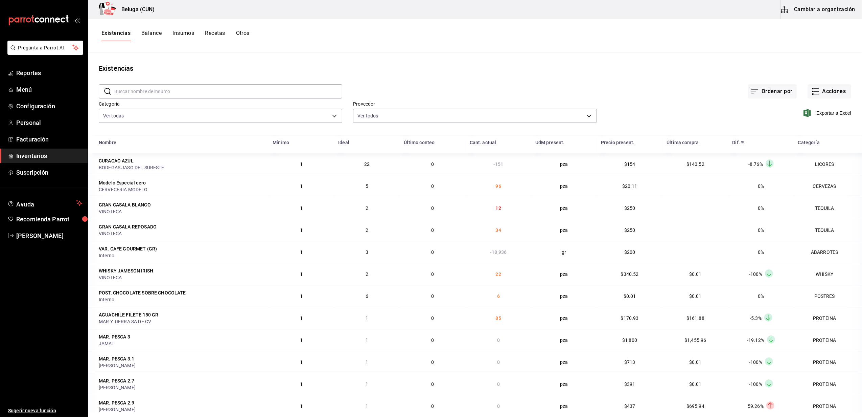
click at [242, 34] on button "Otros" at bounding box center [243, 35] width 14 height 11
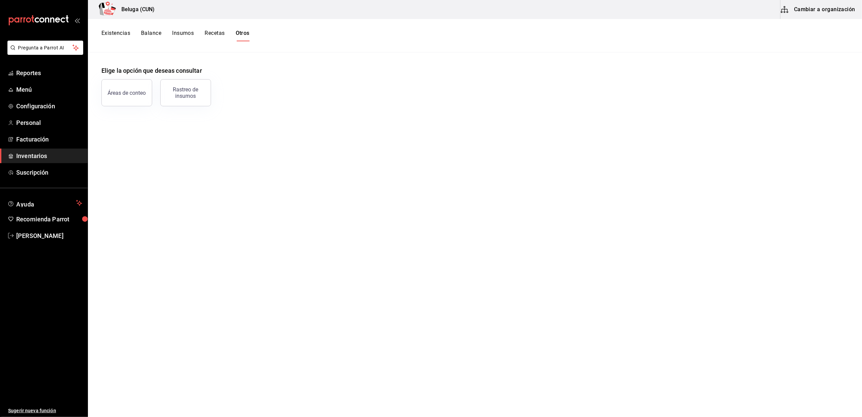
click at [191, 98] on div "Rastreo de insumos" at bounding box center [186, 92] width 42 height 13
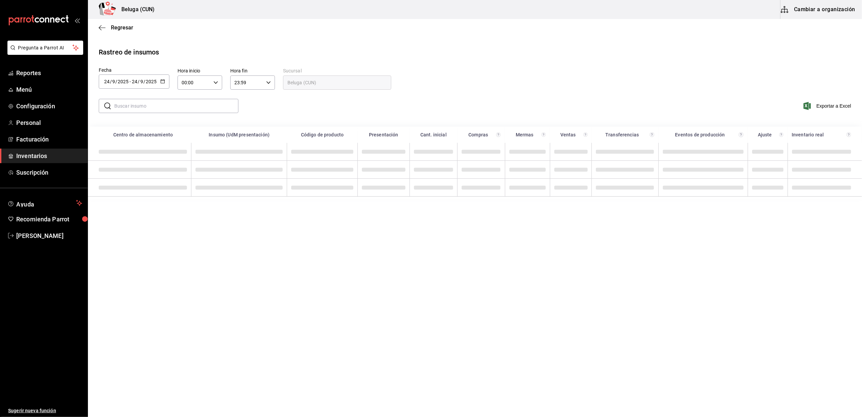
click at [163, 80] on icon "button" at bounding box center [162, 81] width 5 height 5
click at [128, 212] on li "Rango de fechas" at bounding box center [131, 209] width 64 height 15
click at [189, 173] on abbr "23" at bounding box center [188, 171] width 4 height 5
click at [203, 168] on button "24" at bounding box center [201, 171] width 12 height 12
click at [214, 83] on \(Stroke\) "button" at bounding box center [216, 82] width 4 height 2
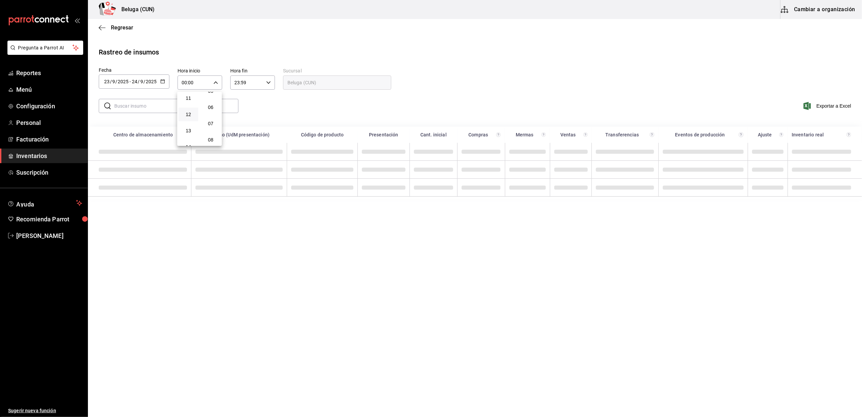
scroll to position [135, 0]
click at [191, 126] on span "10" at bounding box center [188, 126] width 11 height 5
click at [187, 126] on span "10" at bounding box center [188, 126] width 11 height 5
click at [264, 83] on div at bounding box center [431, 208] width 862 height 417
click at [266, 82] on icon "button" at bounding box center [268, 82] width 5 height 5
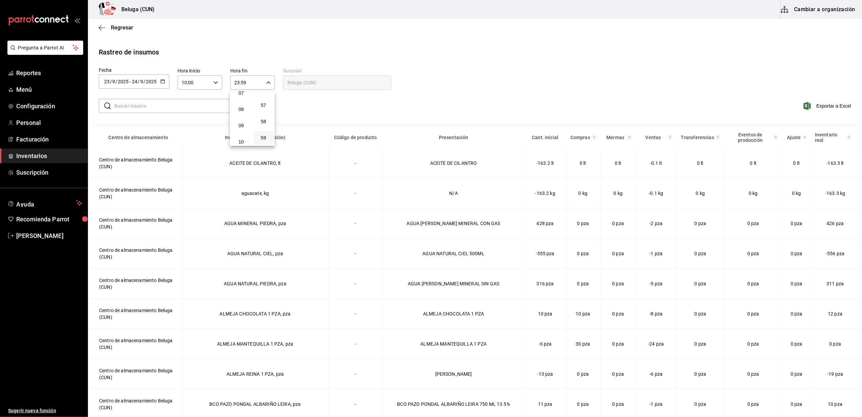
scroll to position [65, 0]
click at [242, 102] on span "04" at bounding box center [240, 99] width 11 height 5
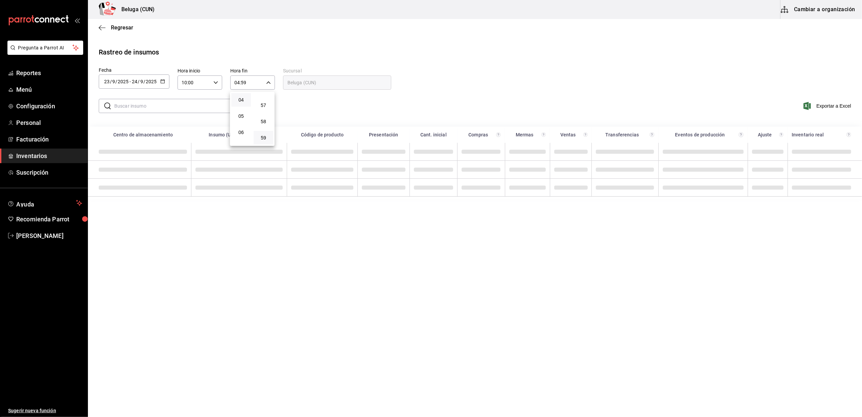
click at [201, 107] on div at bounding box center [431, 208] width 862 height 417
click at [195, 106] on input "text" at bounding box center [176, 106] width 124 height 14
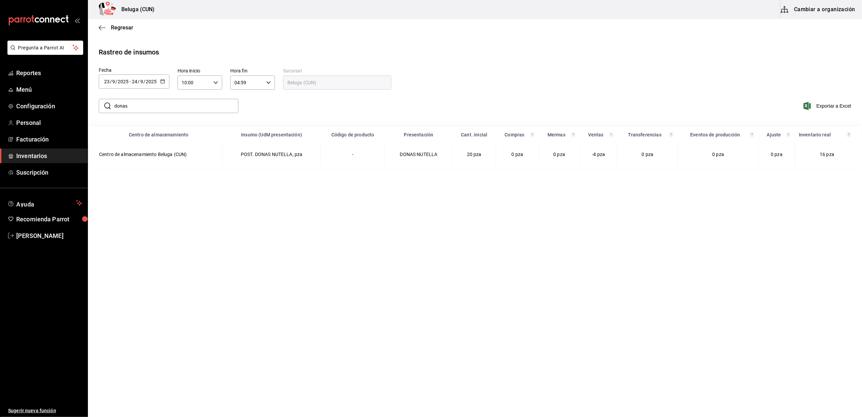
drag, startPoint x: 398, startPoint y: 342, endPoint x: 394, endPoint y: 337, distance: 5.5
click at [397, 341] on main "Regresar Rastreo de insumos Fecha 2025-09-23 23 / 9 / 2025 - 2025-09-24 24 / 9 …" at bounding box center [475, 217] width 774 height 396
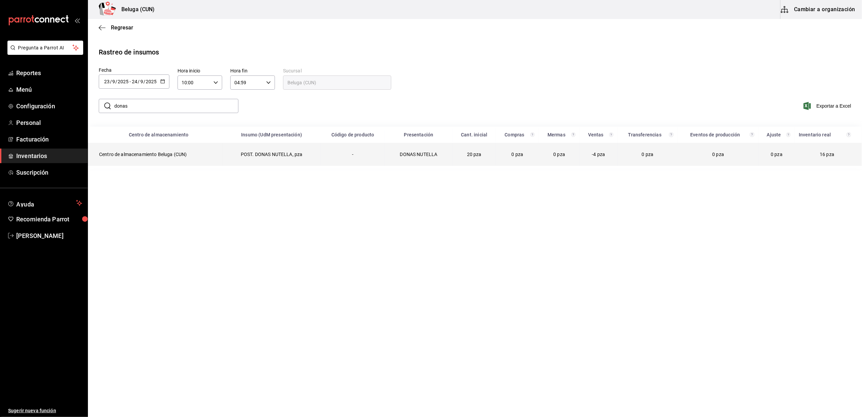
click at [180, 155] on td "Centro de almacenamiento Beluga (CUN)" at bounding box center [155, 154] width 134 height 23
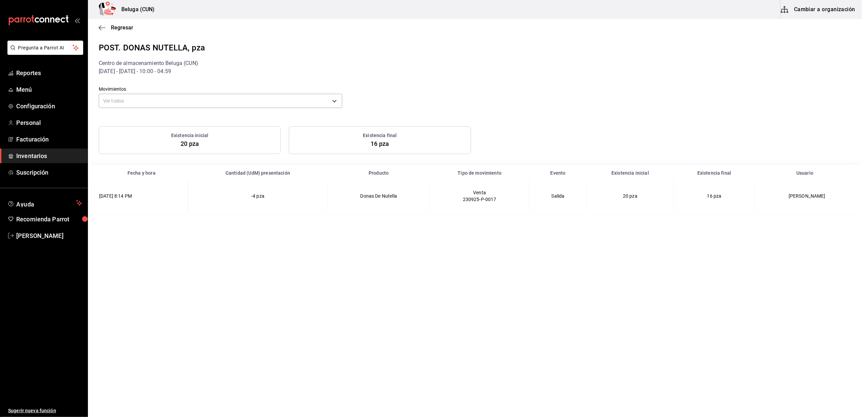
click at [491, 270] on main "Regresar POST. DONAS NUTELLA, pza Centro de almacenamiento Beluga (CUN) 23/09/2…" at bounding box center [475, 217] width 774 height 396
click at [42, 157] on span "Inventarios" at bounding box center [49, 155] width 66 height 9
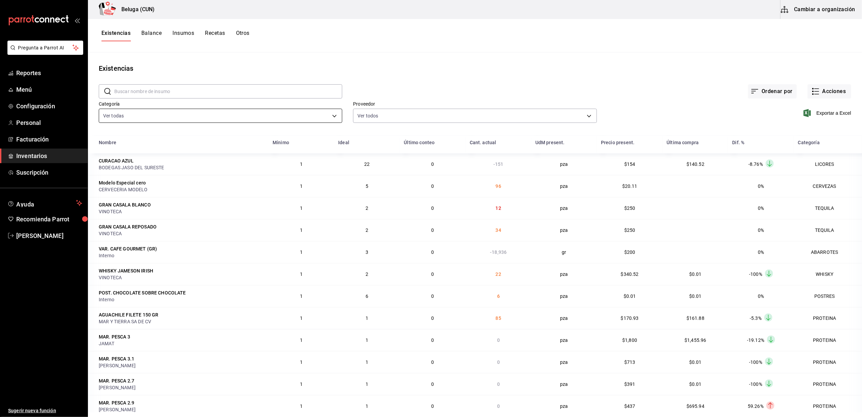
click at [261, 115] on body "Pregunta a Parrot AI Reportes Menú Configuración Personal Facturación Inventari…" at bounding box center [431, 206] width 862 height 412
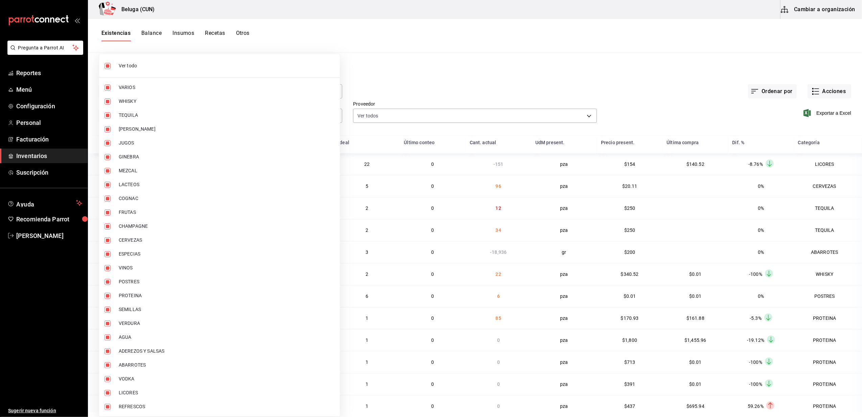
click at [107, 282] on input "checkbox" at bounding box center [108, 282] width 6 height 6
click at [107, 63] on input "checkbox" at bounding box center [108, 66] width 6 height 6
click at [106, 67] on input "checkbox" at bounding box center [108, 66] width 6 height 6
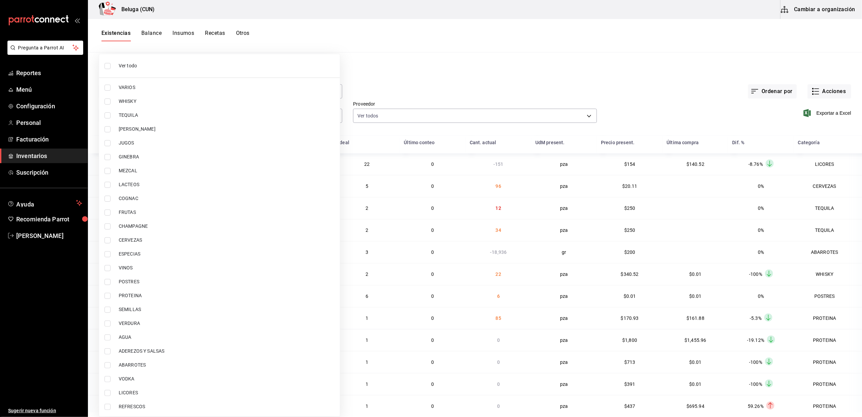
click at [108, 65] on input "checkbox" at bounding box center [108, 66] width 6 height 6
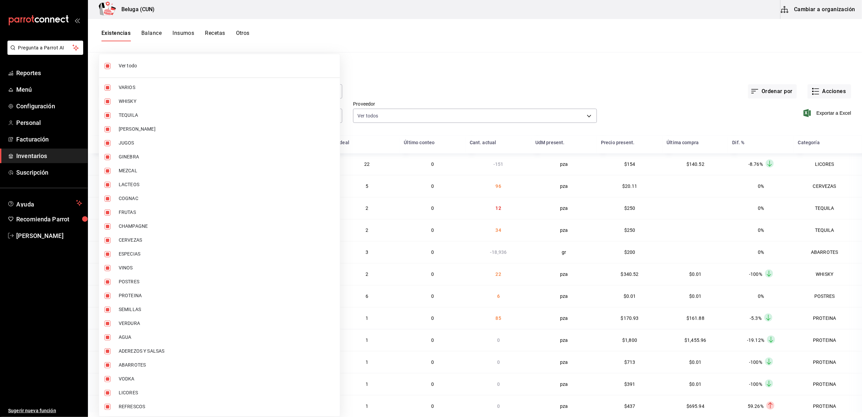
click at [109, 65] on input "checkbox" at bounding box center [108, 66] width 6 height 6
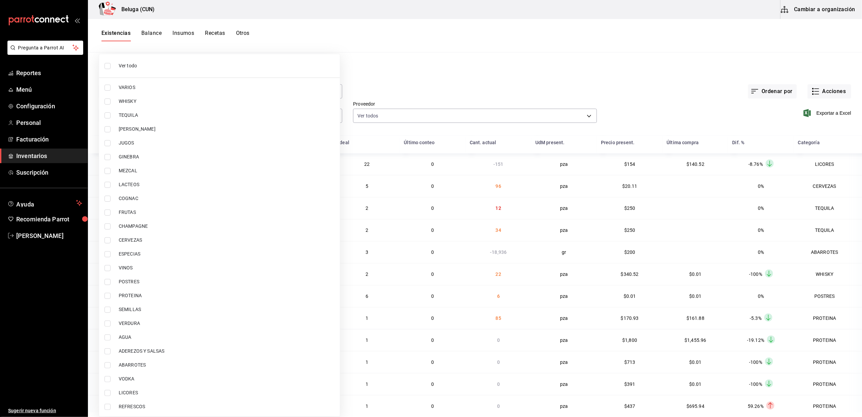
click at [109, 296] on input "checkbox" at bounding box center [108, 296] width 6 height 6
click at [108, 283] on input "checkbox" at bounding box center [108, 282] width 6 height 6
click at [368, 83] on div at bounding box center [431, 208] width 862 height 417
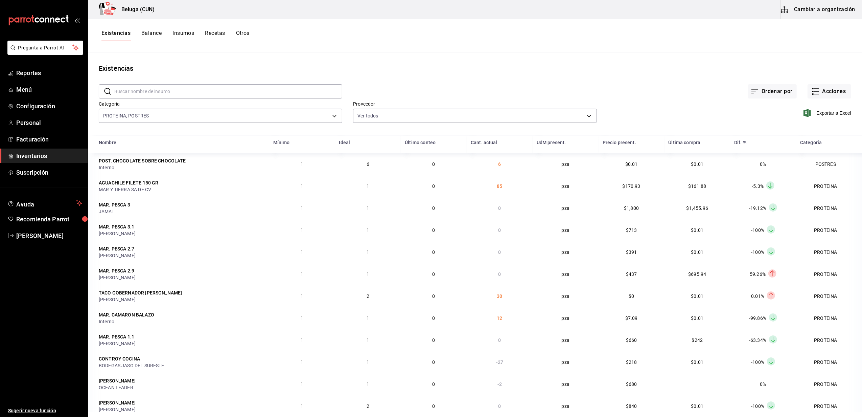
click at [827, 114] on span "Exportar a Excel" at bounding box center [828, 113] width 46 height 8
click at [345, 47] on div "Existencias Balance Insumos Recetas Otros" at bounding box center [475, 35] width 774 height 33
click at [355, 56] on main "Existencias ​ ​ Ordenar por Acciones Categoría PROTEINA, POSTRES 49acfc3a-e67d-…" at bounding box center [475, 231] width 774 height 359
click at [37, 231] on span "[PERSON_NAME]" at bounding box center [49, 235] width 66 height 9
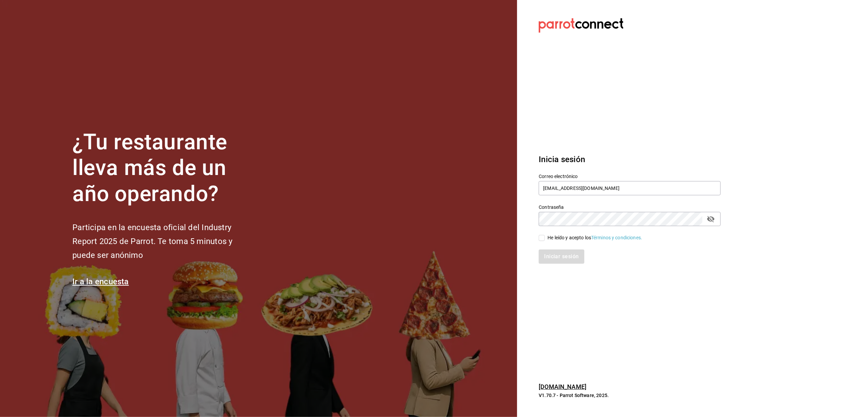
click at [542, 237] on input "He leído y acepto los Términos y condiciones." at bounding box center [542, 238] width 6 height 6
click at [551, 250] on button "Iniciar sesión" at bounding box center [562, 256] width 46 height 14
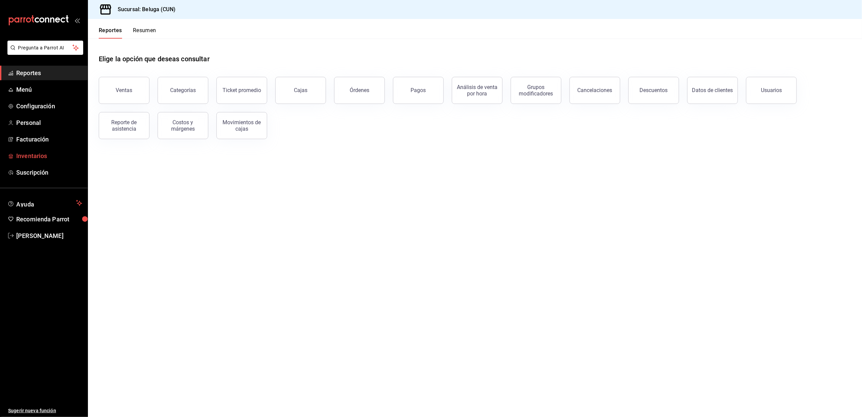
click at [51, 156] on span "Inventarios" at bounding box center [49, 155] width 66 height 9
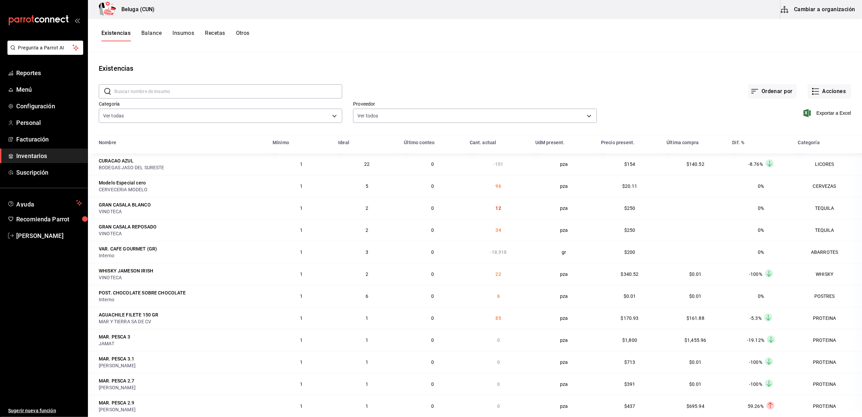
click at [16, 156] on span "Inventarios" at bounding box center [49, 155] width 66 height 9
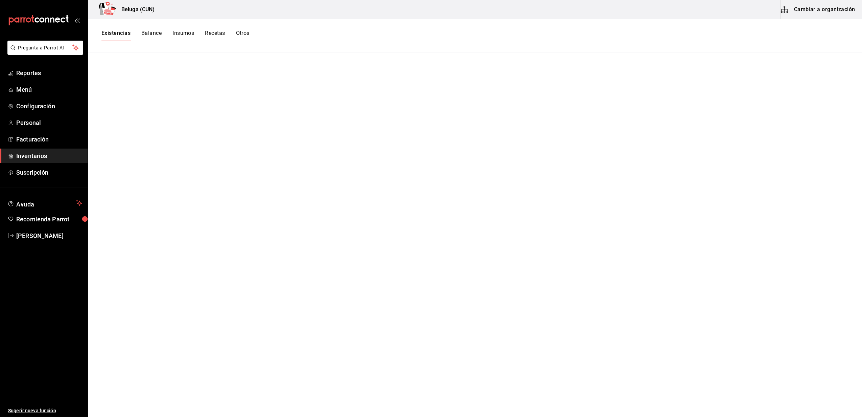
click at [37, 155] on span "Inventarios" at bounding box center [49, 155] width 66 height 9
click at [53, 156] on span "Inventarios" at bounding box center [49, 155] width 66 height 9
click at [125, 29] on div "Existencias Balance Insumos Recetas Otros" at bounding box center [475, 35] width 774 height 33
click at [125, 34] on button "Existencias" at bounding box center [115, 35] width 29 height 11
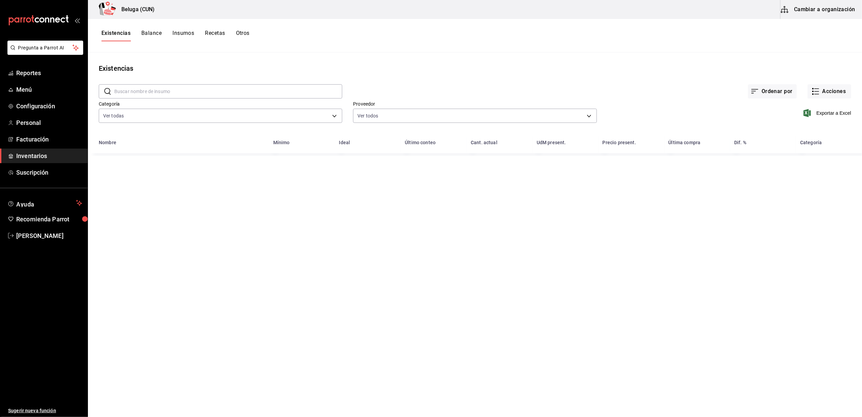
click at [175, 93] on input "text" at bounding box center [228, 92] width 228 height 14
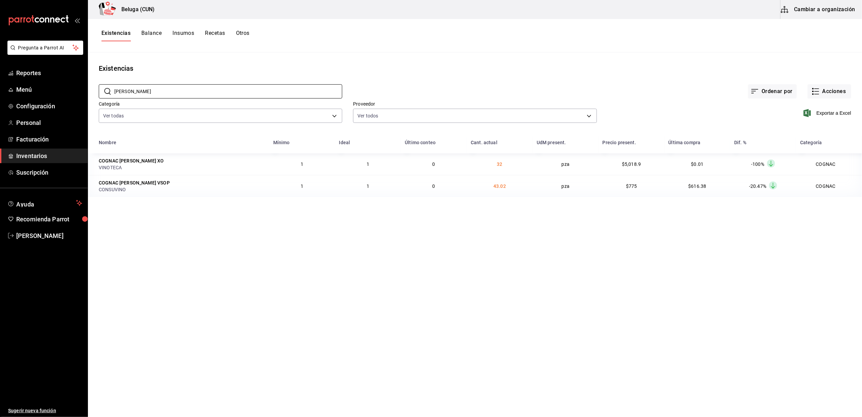
type input "[PERSON_NAME]"
click at [818, 9] on button "Cambiar a organización" at bounding box center [819, 9] width 76 height 19
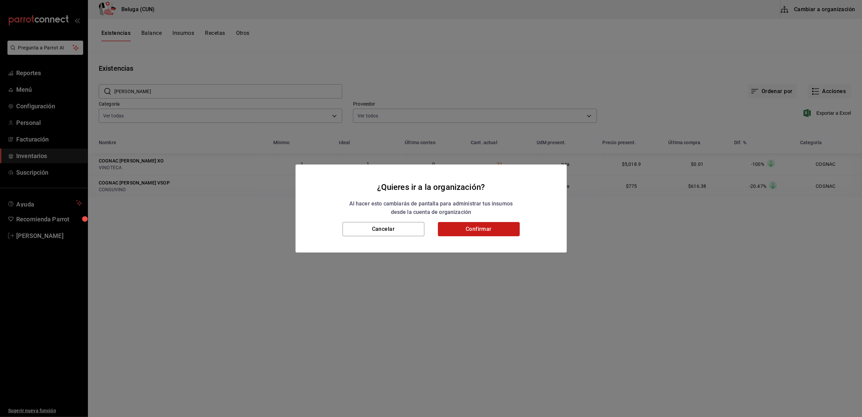
click at [509, 236] on button "Confirmar" at bounding box center [479, 229] width 82 height 14
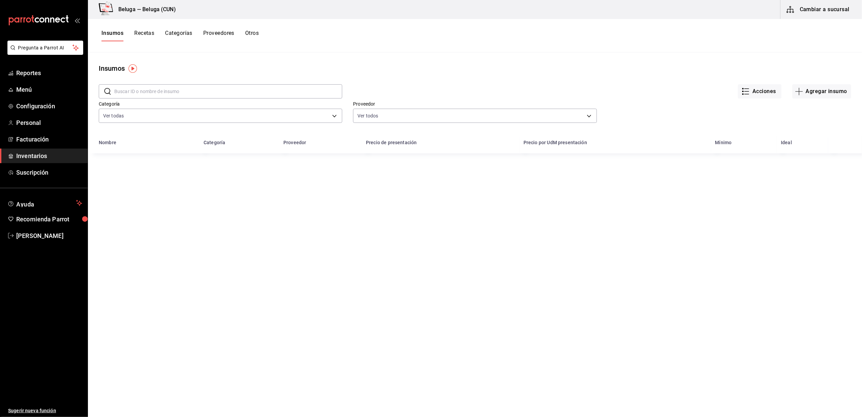
click at [237, 83] on div "​ ​" at bounding box center [215, 85] width 254 height 25
click at [234, 90] on input "text" at bounding box center [228, 92] width 228 height 14
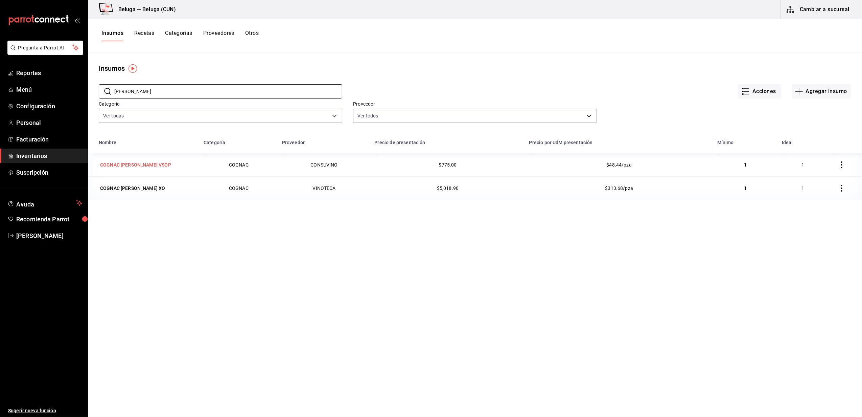
type input "martell"
click at [136, 165] on div "COGNAC MARTELL VSOP" at bounding box center [135, 164] width 71 height 7
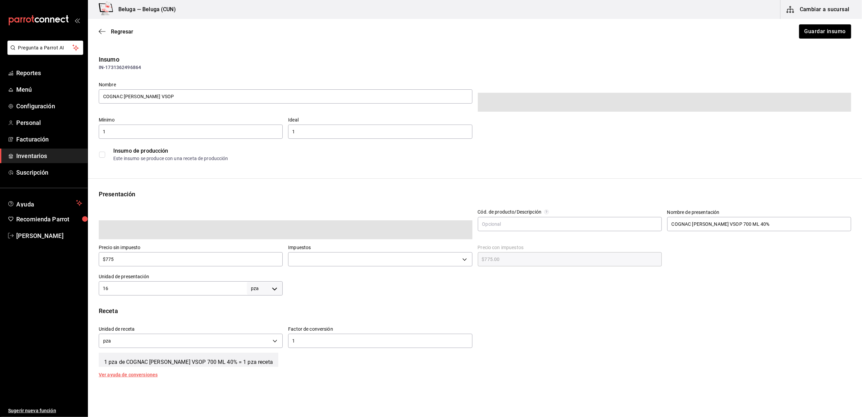
type input "$899.00"
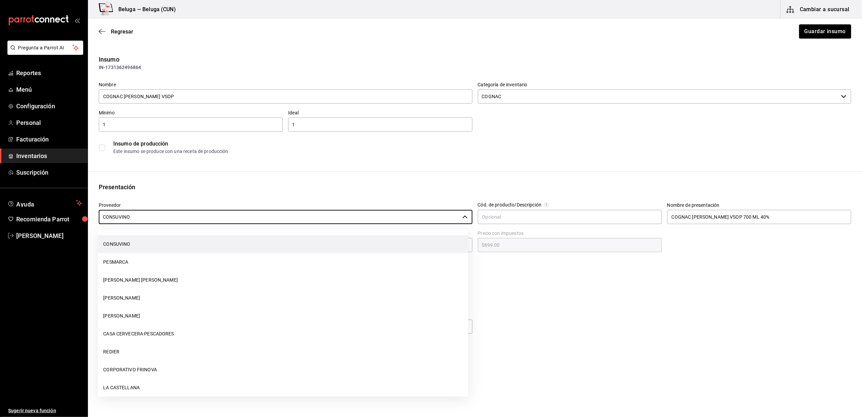
drag, startPoint x: 141, startPoint y: 212, endPoint x: 62, endPoint y: 227, distance: 80.1
click at [62, 227] on div "Pregunta a Parrot AI Reportes Menú Configuración Personal Facturación Inventari…" at bounding box center [431, 189] width 862 height 378
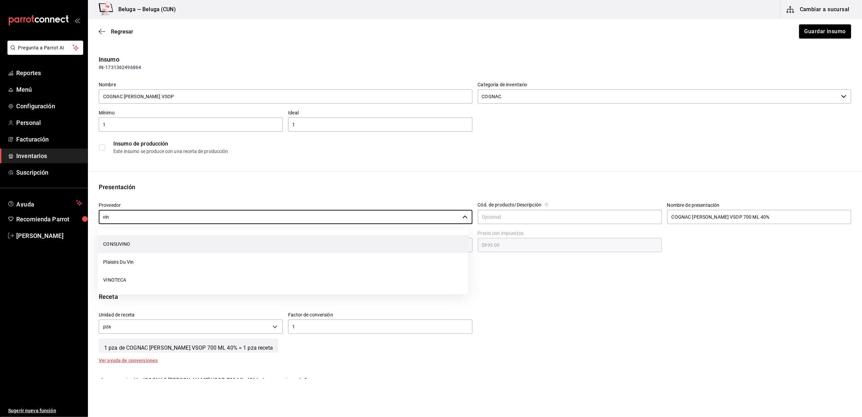
click at [156, 284] on li "VINOTECA" at bounding box center [283, 280] width 370 height 18
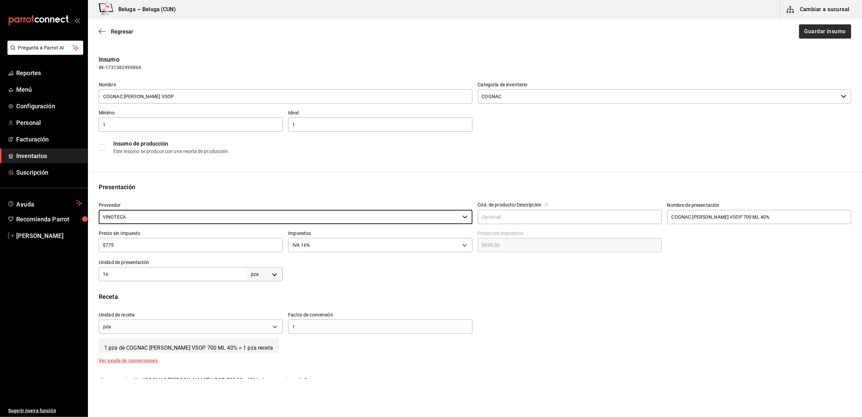
type input "VINOTECA"
click at [805, 31] on button "Guardar insumo" at bounding box center [824, 31] width 53 height 14
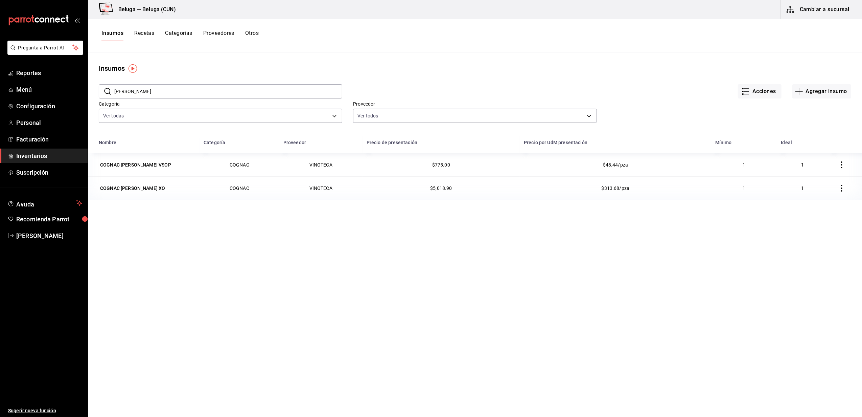
drag, startPoint x: 176, startPoint y: 97, endPoint x: 107, endPoint y: 93, distance: 68.8
click at [107, 93] on div "​ martell ​" at bounding box center [220, 91] width 243 height 14
type input "camp"
click at [137, 169] on div "LICOR CAMPARI" at bounding box center [147, 164] width 97 height 9
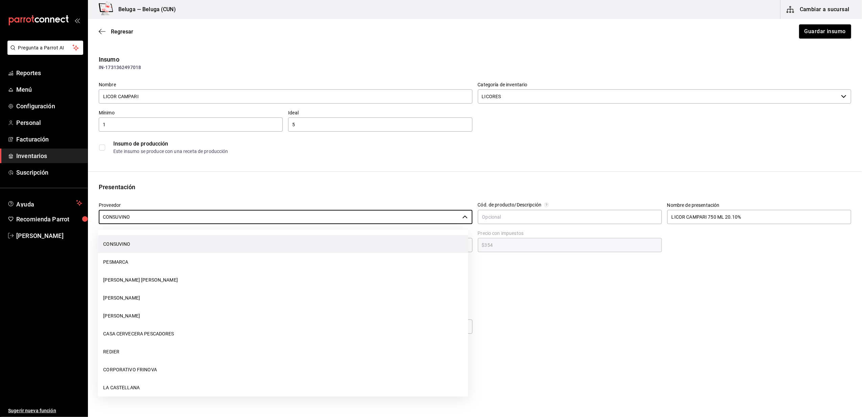
drag, startPoint x: 158, startPoint y: 213, endPoint x: -1, endPoint y: 230, distance: 159.9
click at [0, 230] on html "Pregunta a Parrot AI Reportes Menú Configuración Personal Facturación Inventari…" at bounding box center [431, 189] width 862 height 378
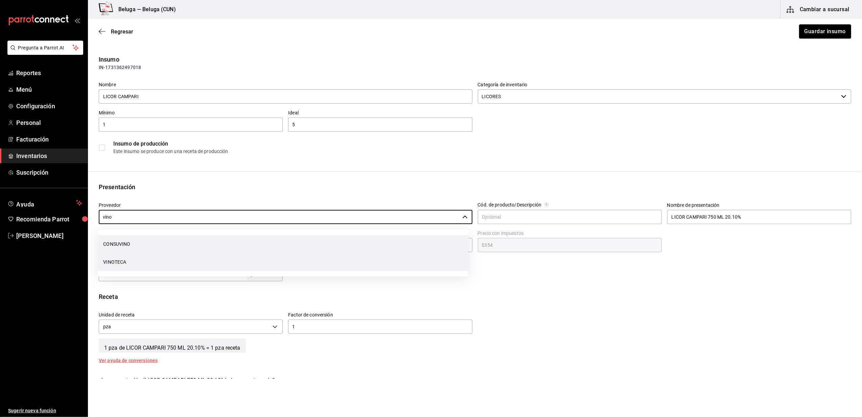
click at [129, 268] on li "VINOTECA" at bounding box center [283, 262] width 370 height 18
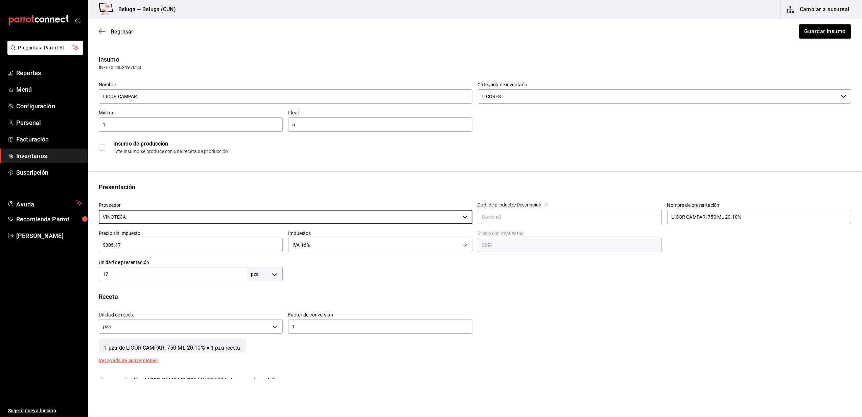
type input "VINOTECA"
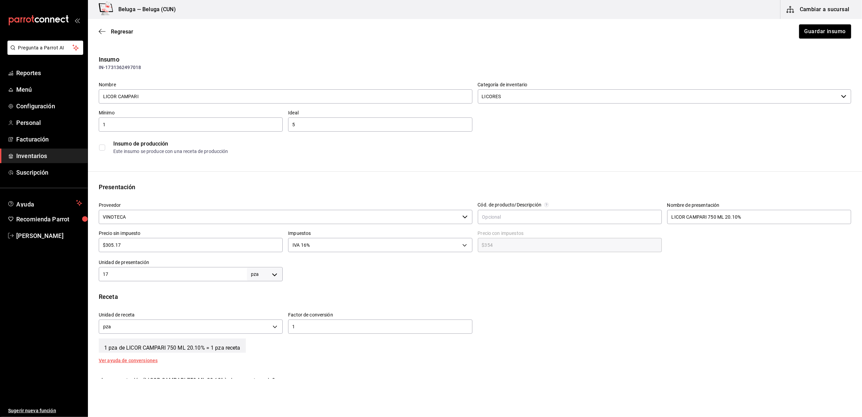
click at [836, 39] on div "Regresar Guardar insumo" at bounding box center [475, 31] width 774 height 25
drag, startPoint x: 836, startPoint y: 39, endPoint x: 830, endPoint y: 34, distance: 8.0
click at [834, 38] on div "Regresar Guardar insumo" at bounding box center [475, 31] width 774 height 25
click at [830, 34] on button "Guardar insumo" at bounding box center [824, 31] width 53 height 14
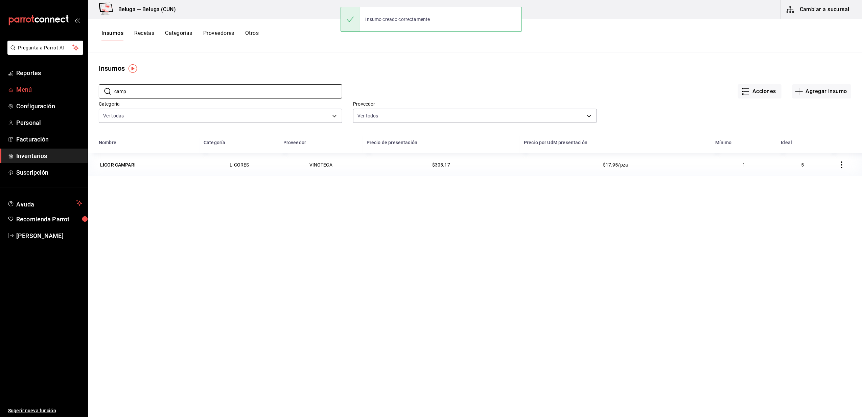
drag, startPoint x: 172, startPoint y: 93, endPoint x: 75, endPoint y: 94, distance: 97.1
click at [75, 94] on div "Pregunta a Parrot AI Reportes Menú Configuración Personal Facturación Inventari…" at bounding box center [431, 206] width 862 height 412
drag, startPoint x: 129, startPoint y: 97, endPoint x: 111, endPoint y: 92, distance: 18.8
click at [111, 92] on div "​ bai ​" at bounding box center [220, 91] width 243 height 14
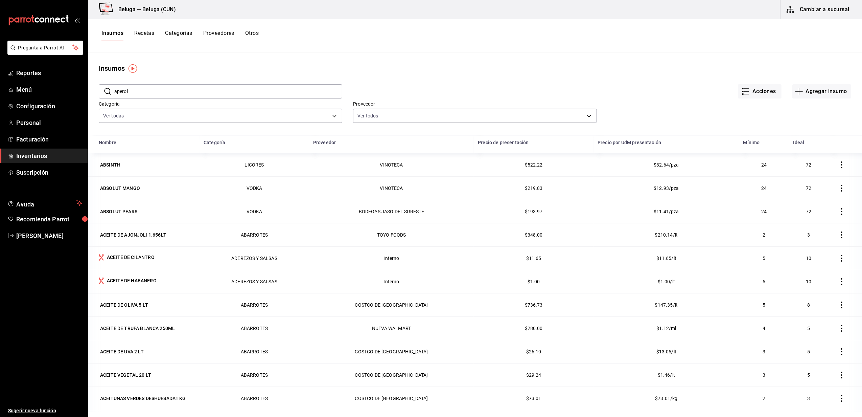
type input "aperol"
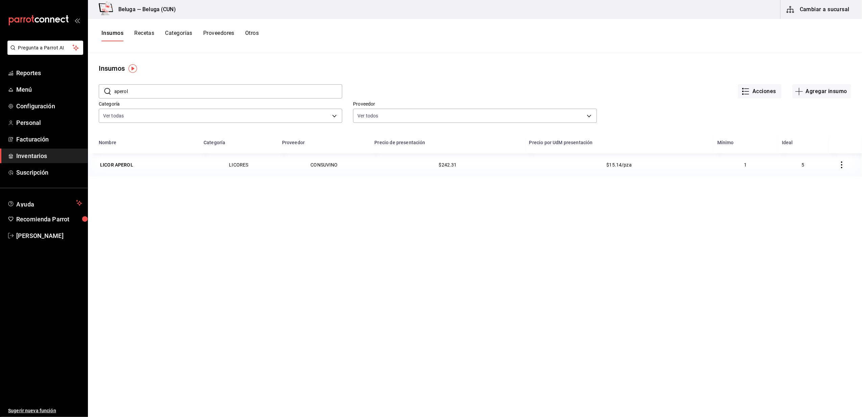
drag, startPoint x: 808, startPoint y: 7, endPoint x: 436, endPoint y: 400, distance: 541.4
click at [455, 406] on div "Beluga — Beluga (CUN) Cambiar a sucursal Insumos Recetas Categorías Proveedores…" at bounding box center [475, 206] width 774 height 412
click at [124, 164] on div "LICOR APEROL" at bounding box center [116, 164] width 33 height 7
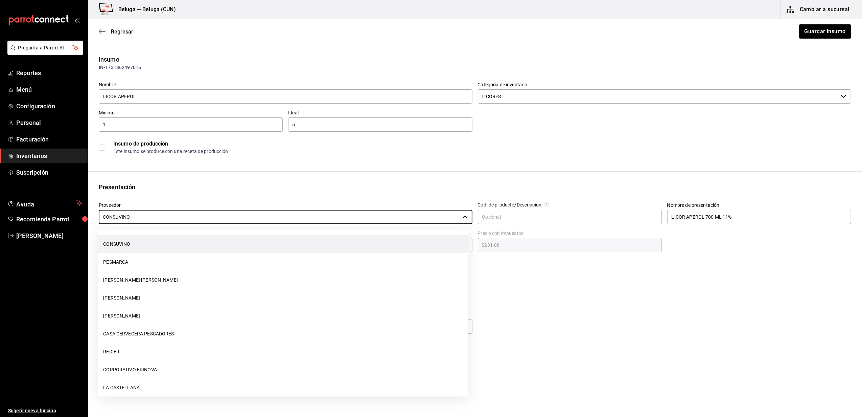
drag, startPoint x: 152, startPoint y: 212, endPoint x: 72, endPoint y: 227, distance: 81.0
click at [72, 227] on div "Pregunta a Parrot AI Reportes Menú Configuración Personal Facturación Inventari…" at bounding box center [431, 189] width 862 height 378
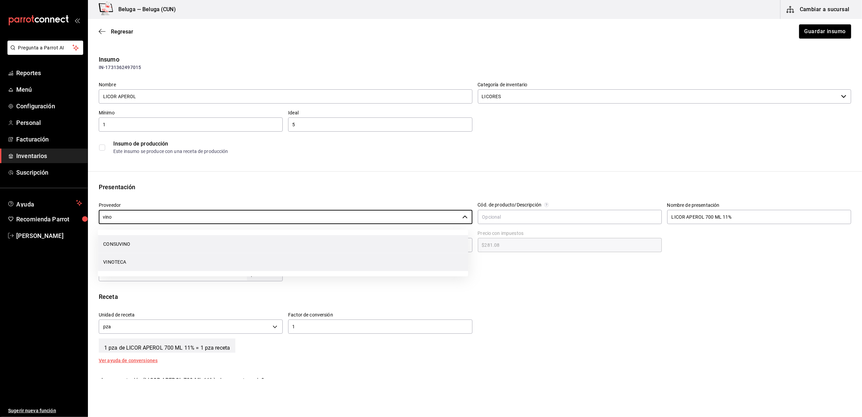
click at [124, 261] on li "VINOTECA" at bounding box center [283, 262] width 370 height 18
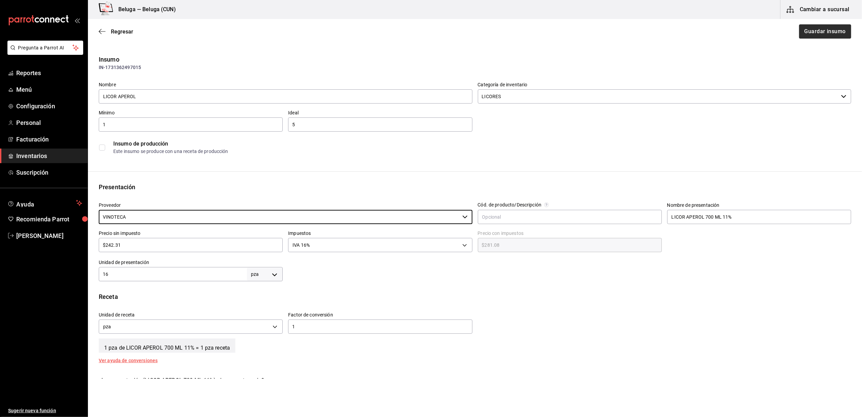
type input "VINOTECA"
click at [805, 37] on button "Guardar insumo" at bounding box center [824, 31] width 53 height 14
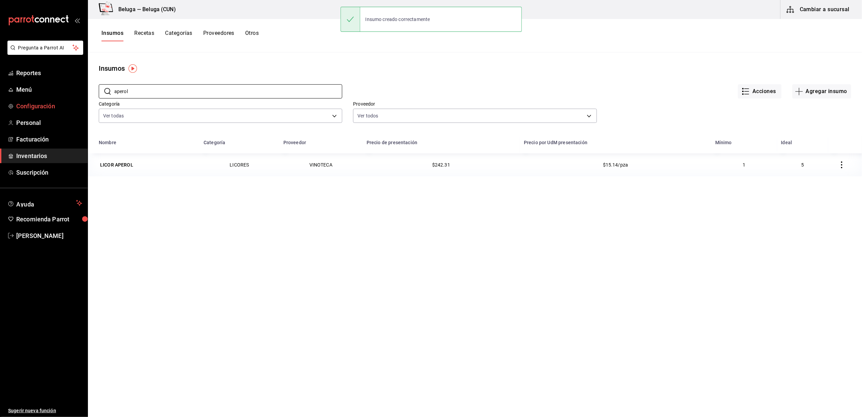
drag, startPoint x: 129, startPoint y: 92, endPoint x: 78, endPoint y: 100, distance: 52.0
click at [78, 100] on div "Pregunta a Parrot AI Reportes Menú Configuración Personal Facturación Inventari…" at bounding box center [431, 206] width 862 height 412
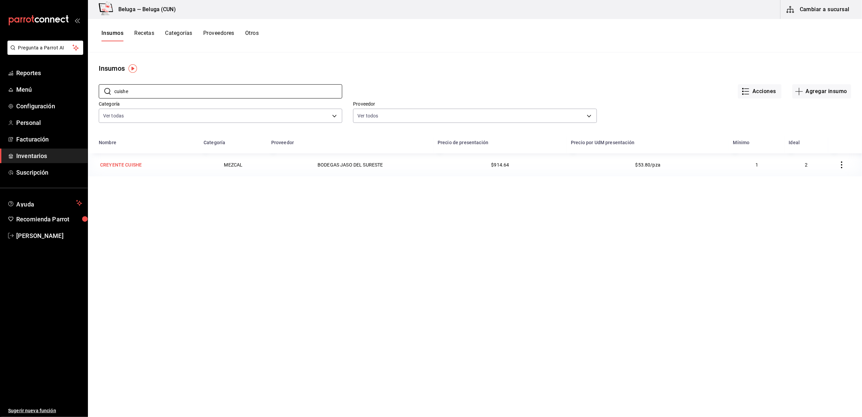
type input "cuishe"
click at [133, 169] on div "CREYENTE CUISHE" at bounding box center [121, 164] width 44 height 9
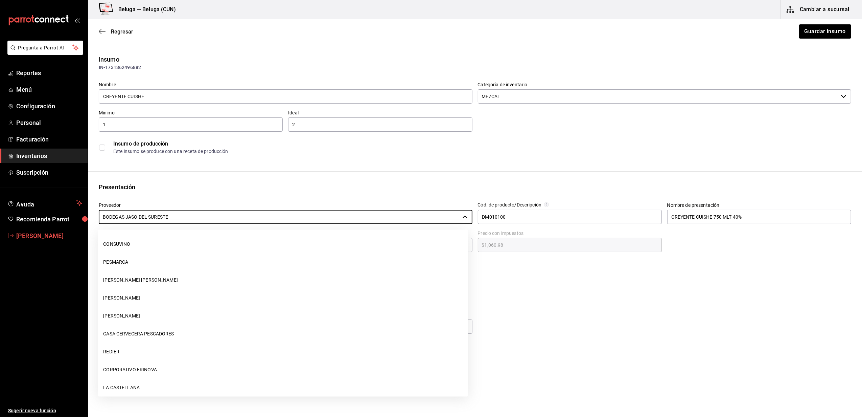
scroll to position [758, 0]
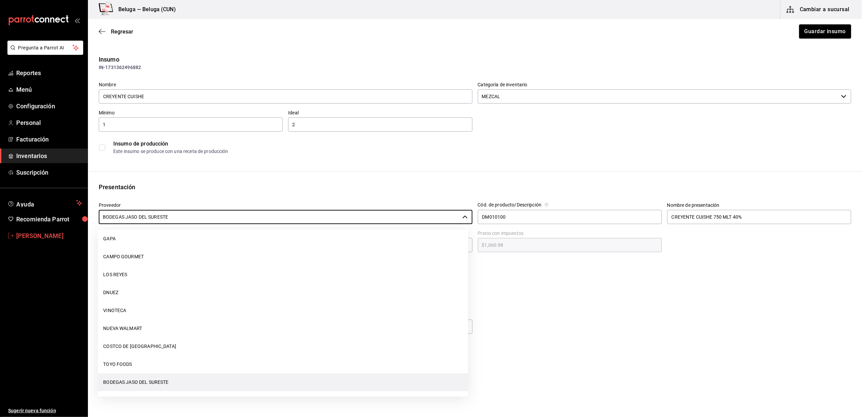
drag, startPoint x: 176, startPoint y: 218, endPoint x: 51, endPoint y: 234, distance: 125.5
click at [51, 234] on div "Pregunta a Parrot AI Reportes Menú Configuración Personal Facturación Inventari…" at bounding box center [431, 189] width 862 height 378
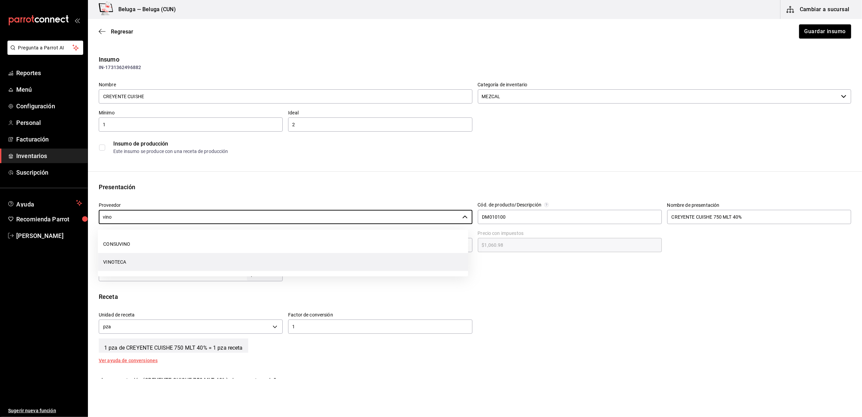
click at [166, 263] on li "VINOTECA" at bounding box center [283, 262] width 370 height 18
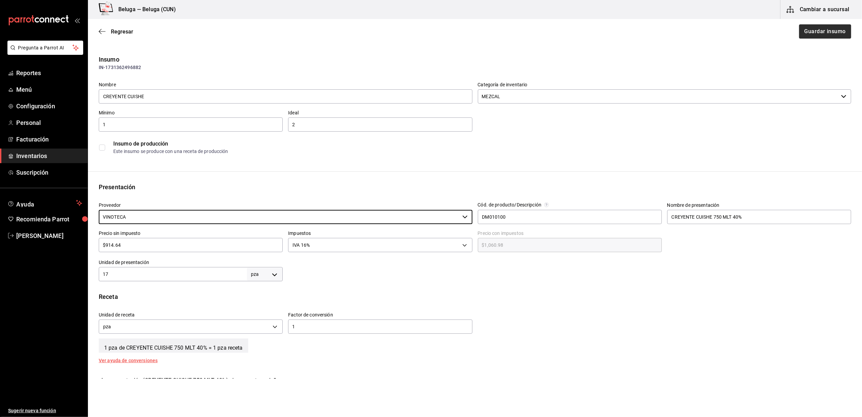
type input "VINOTECA"
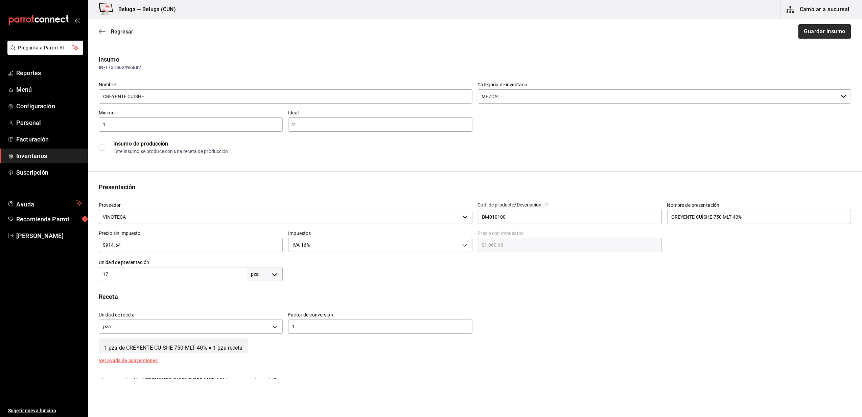
click at [833, 37] on button "Guardar insumo" at bounding box center [824, 31] width 53 height 14
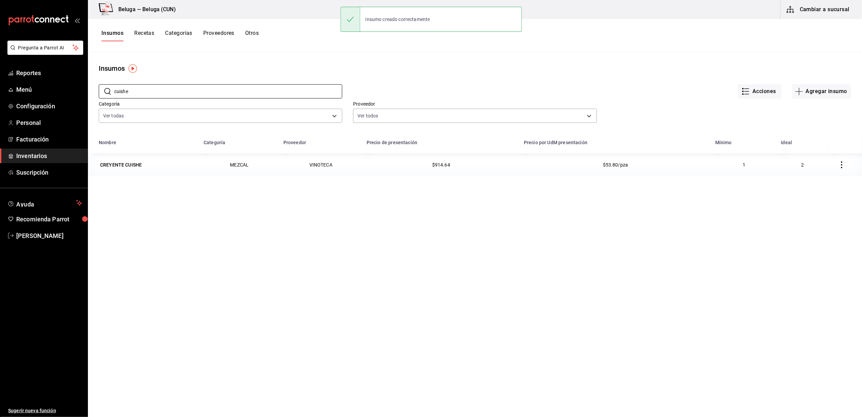
drag, startPoint x: 170, startPoint y: 88, endPoint x: 107, endPoint y: 102, distance: 65.1
click at [107, 102] on div "​ cuishe ​ Acciones Agregar insumo Categoría Ver todas f07f4d25-74ae-45a0-b4c7-…" at bounding box center [475, 104] width 774 height 62
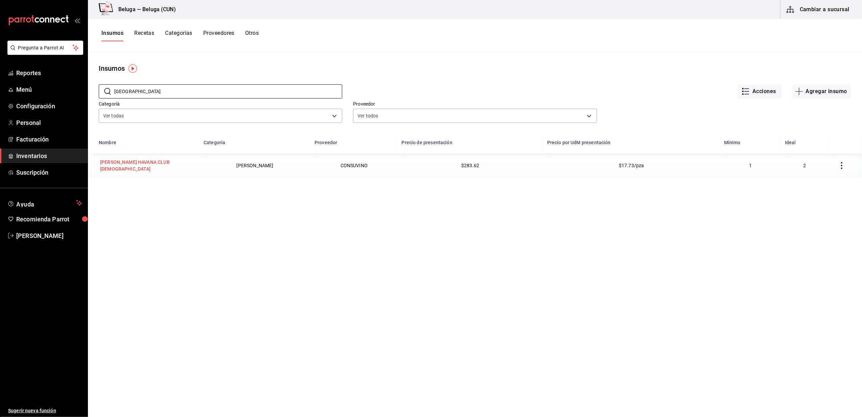
type input "havana"
click at [146, 169] on div "RON HAVANA CLUB 7YO" at bounding box center [147, 165] width 97 height 16
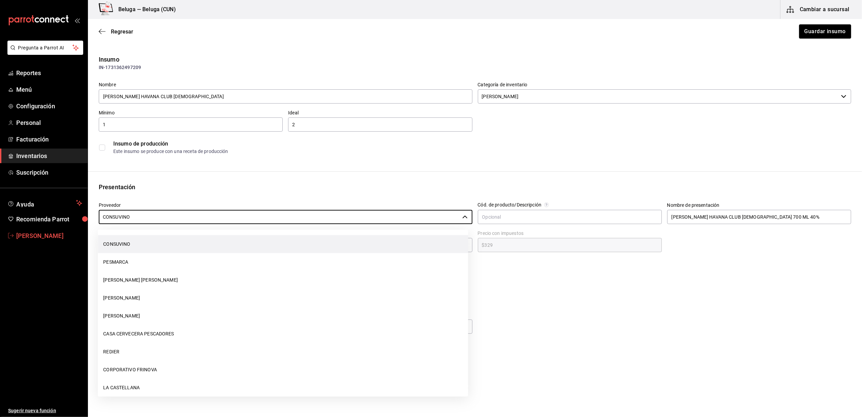
drag, startPoint x: 100, startPoint y: 224, endPoint x: 49, endPoint y: 232, distance: 52.0
click at [49, 232] on div "Pregunta a Parrot AI Reportes Menú Configuración Personal Facturación Inventari…" at bounding box center [431, 189] width 862 height 378
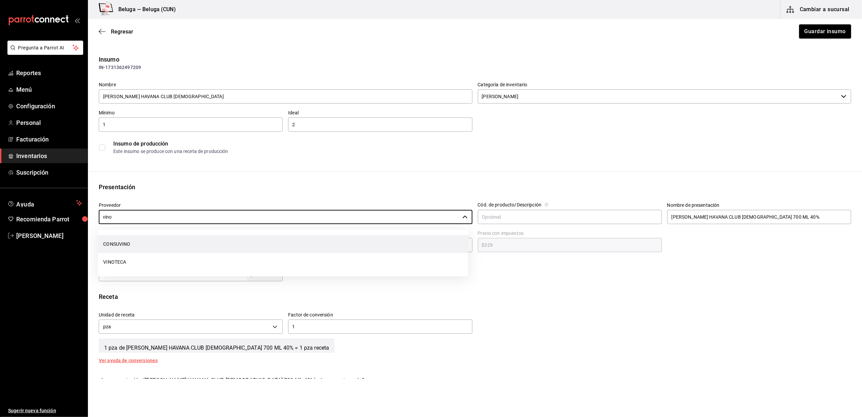
drag, startPoint x: 130, startPoint y: 259, endPoint x: 86, endPoint y: 229, distance: 53.5
click at [130, 259] on li "VINOTECA" at bounding box center [283, 262] width 370 height 18
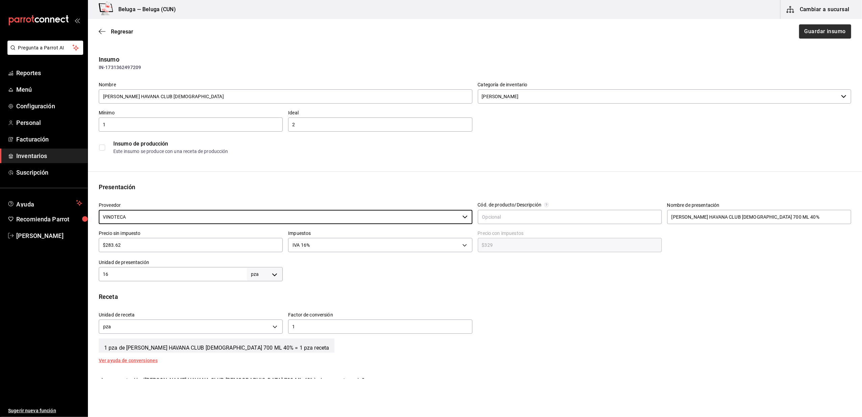
type input "VINOTECA"
click at [823, 32] on button "Guardar insumo" at bounding box center [824, 31] width 53 height 14
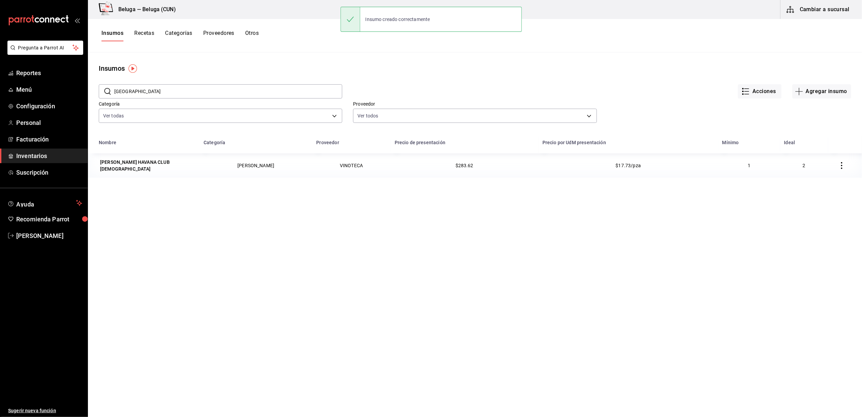
click at [161, 82] on div "​ havana ​" at bounding box center [215, 85] width 254 height 25
drag, startPoint x: 158, startPoint y: 90, endPoint x: 106, endPoint y: 105, distance: 54.2
click at [106, 105] on div "​ havana ​ Acciones Agregar insumo Categoría Ver todas f07f4d25-74ae-45a0-b4c7-…" at bounding box center [475, 104] width 774 height 62
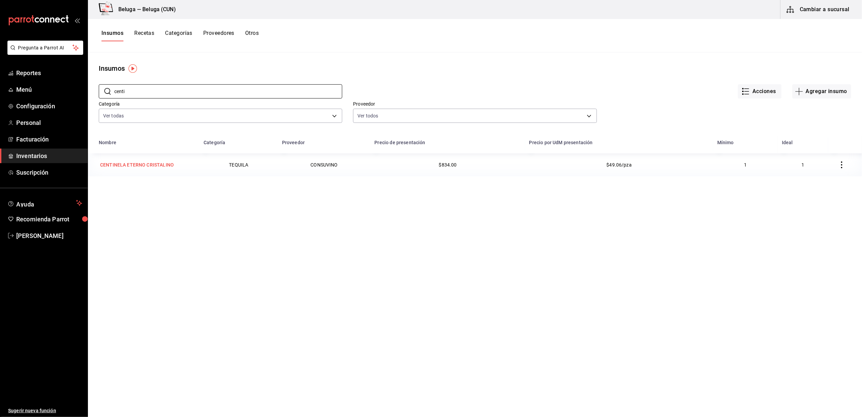
type input "centi"
click at [161, 166] on div "CENTINELA ETERNO CRISTALINO" at bounding box center [137, 164] width 74 height 7
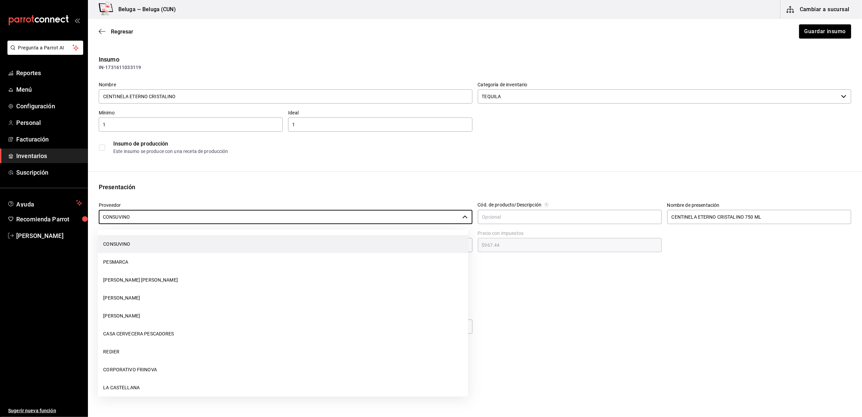
drag, startPoint x: 109, startPoint y: 227, endPoint x: 92, endPoint y: 229, distance: 16.7
click at [92, 229] on body "Pregunta a Parrot AI Reportes Menú Configuración Personal Facturación Inventari…" at bounding box center [431, 189] width 862 height 378
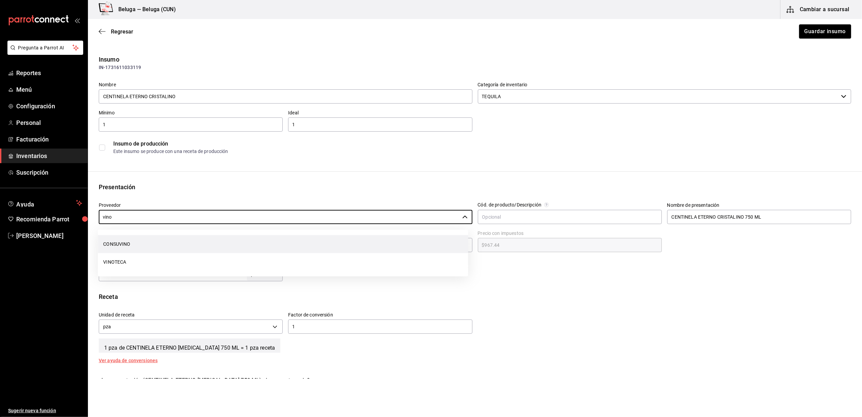
click at [129, 260] on li "VINOTECA" at bounding box center [283, 262] width 370 height 18
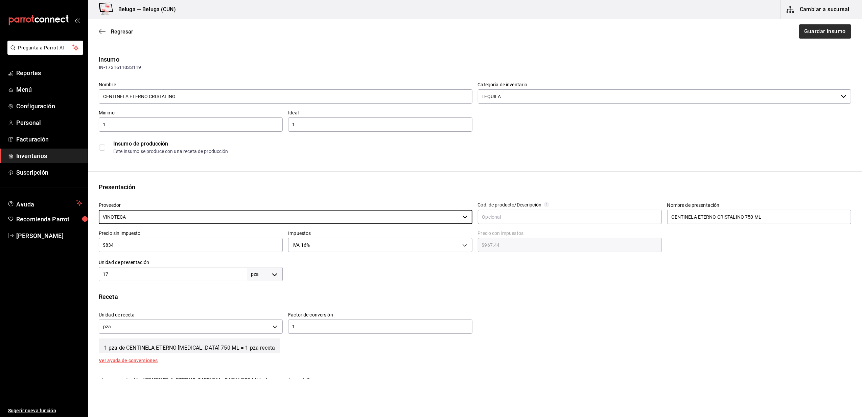
type input "VINOTECA"
click at [812, 28] on button "Guardar insumo" at bounding box center [824, 31] width 53 height 14
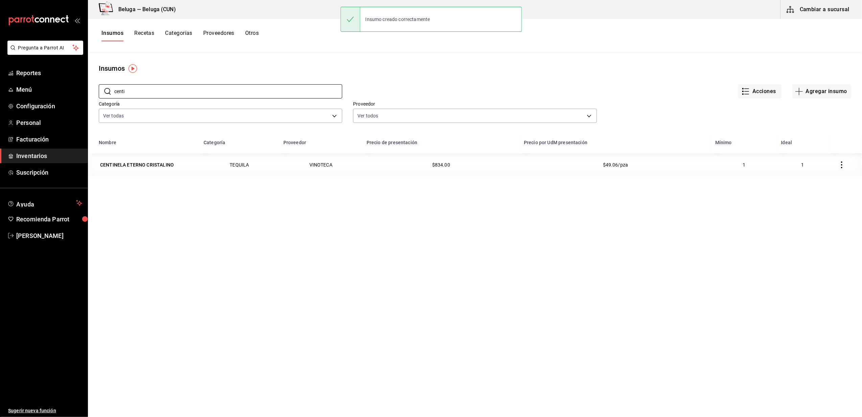
drag, startPoint x: 171, startPoint y: 90, endPoint x: 94, endPoint y: 98, distance: 77.6
click at [94, 98] on div "​ centi ​ Acciones Agregar insumo Categoría Ver todas f07f4d25-74ae-45a0-b4c7-4…" at bounding box center [475, 104] width 774 height 62
type input "jack"
click at [144, 172] on td "WHISKY JACK DANIELS" at bounding box center [144, 164] width 112 height 23
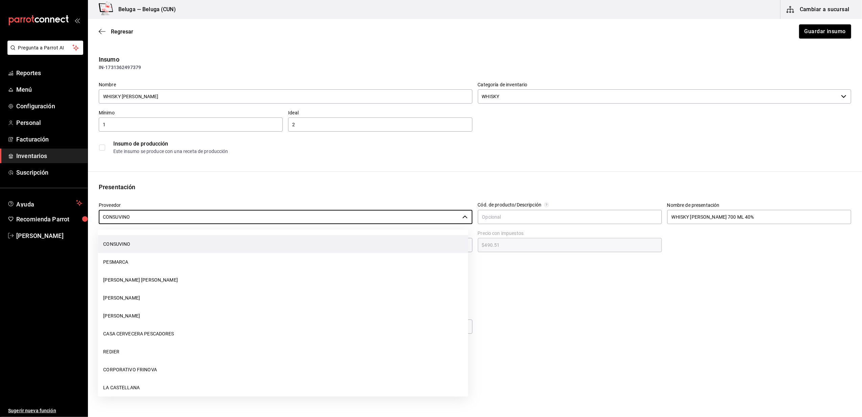
drag, startPoint x: 157, startPoint y: 218, endPoint x: 91, endPoint y: 227, distance: 67.2
click at [91, 227] on div "Presentación Proveedor CONSUVINO ​ Cód. de producto/Descripción Nombre de prese…" at bounding box center [475, 231] width 774 height 99
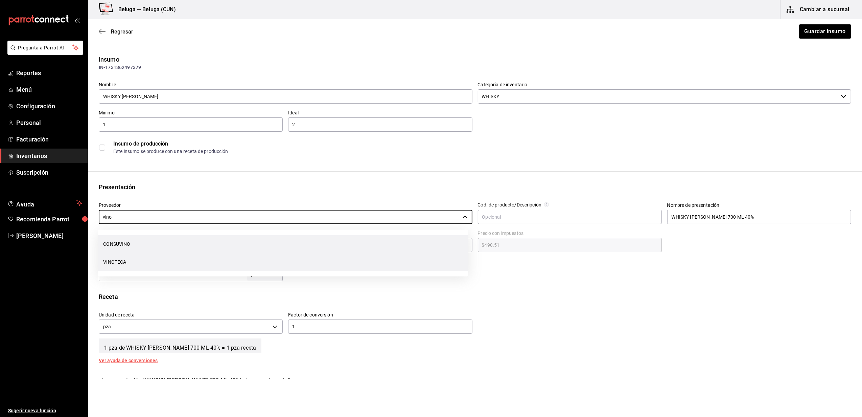
click at [108, 256] on li "VINOTECA" at bounding box center [283, 262] width 370 height 18
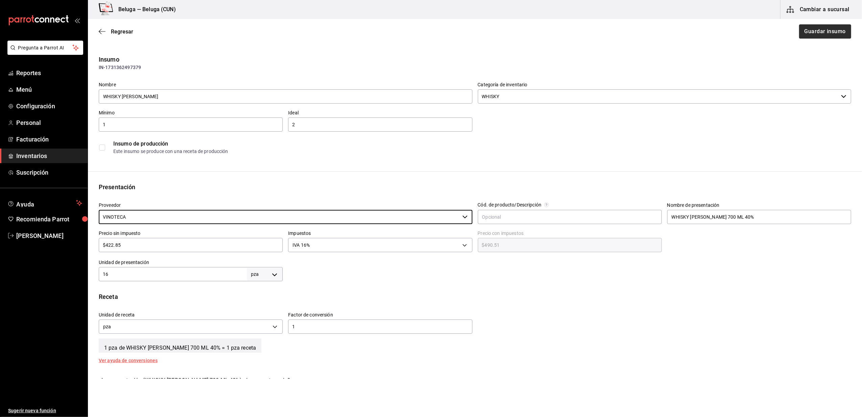
type input "VINOTECA"
click at [806, 33] on button "Guardar insumo" at bounding box center [824, 31] width 53 height 14
